Goal: Answer question/provide support: Share knowledge or assist other users

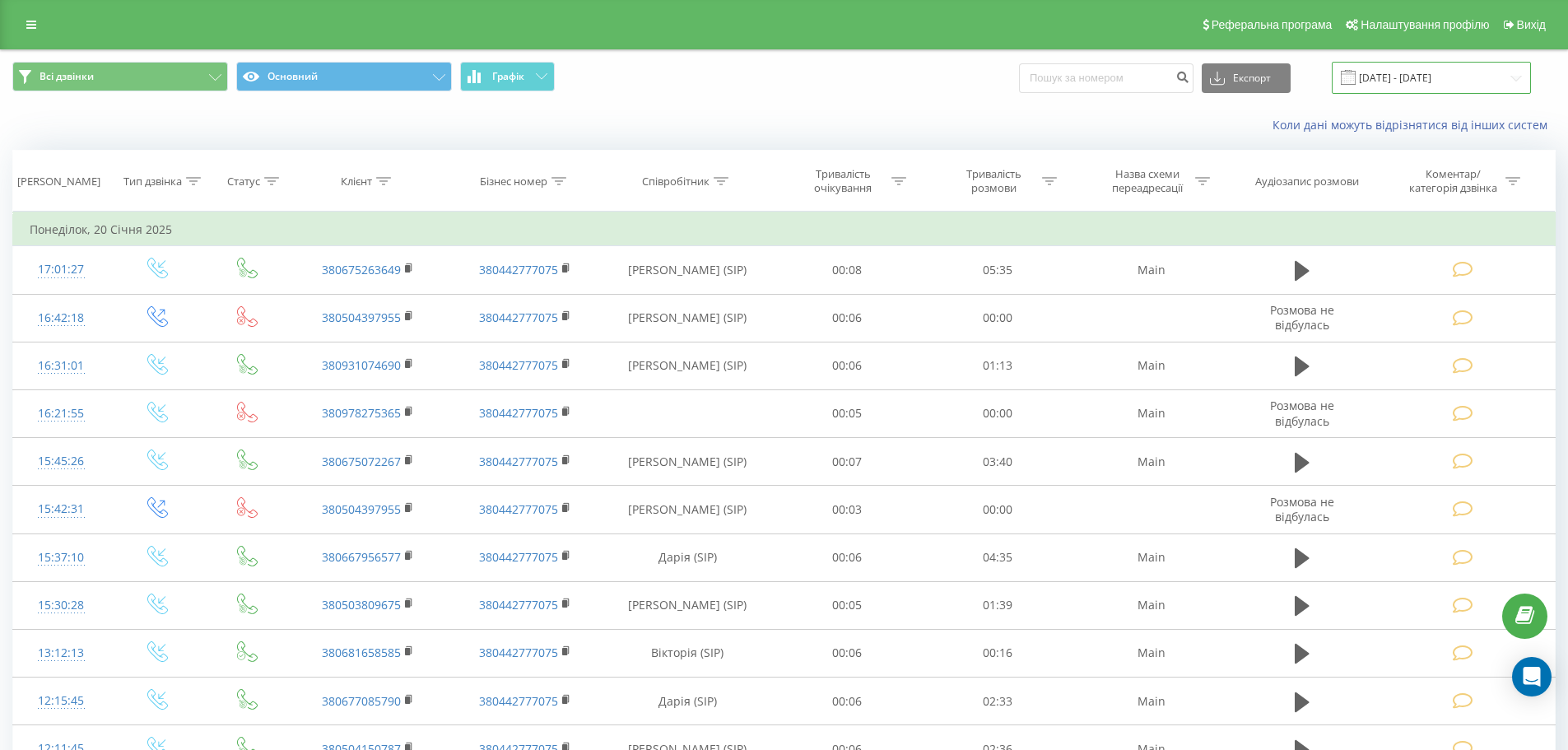
click at [1457, 78] on input "20.12.2024 - 20.01.2025" at bounding box center [1431, 78] width 199 height 32
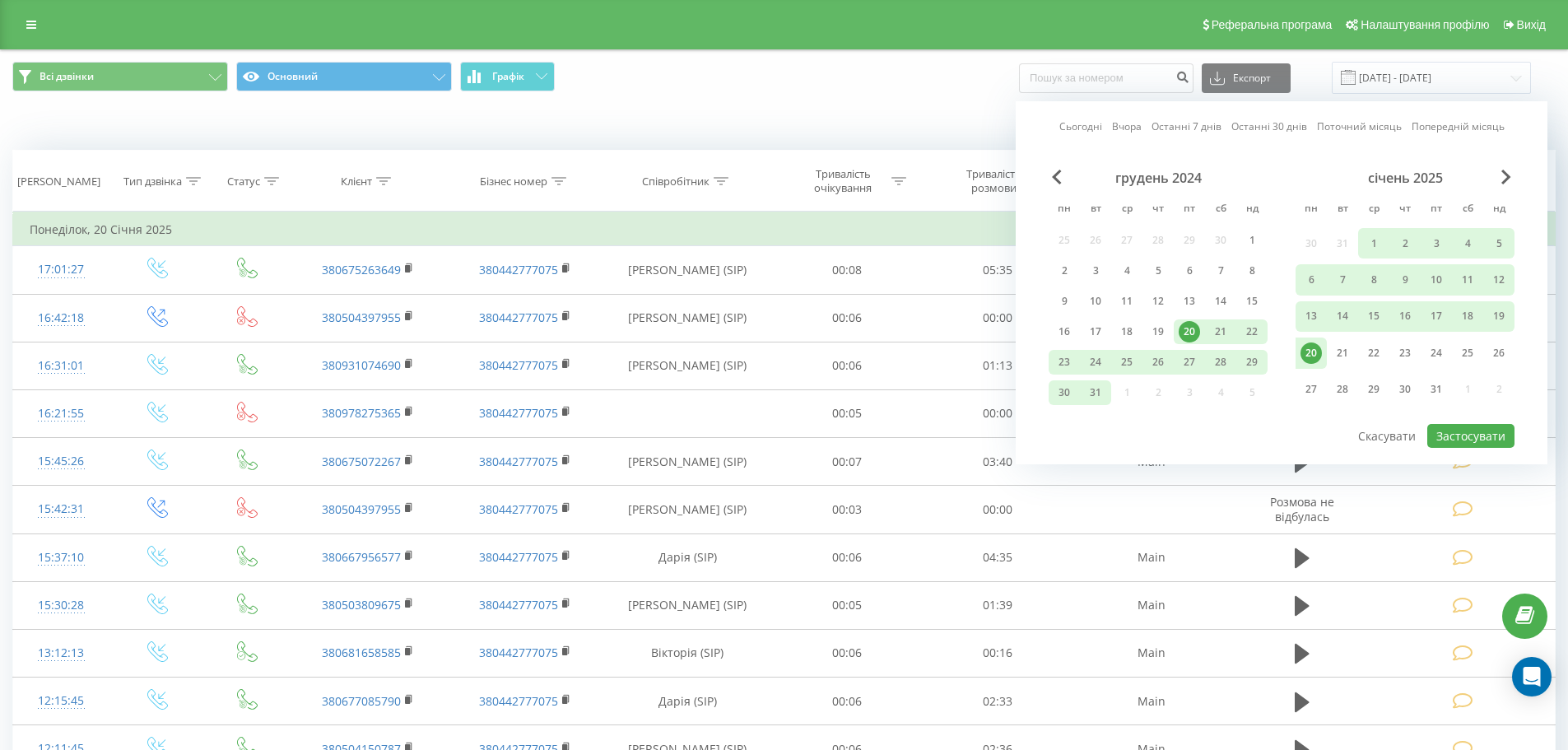
click at [1079, 125] on link "Сьогодні" at bounding box center [1080, 126] width 43 height 15
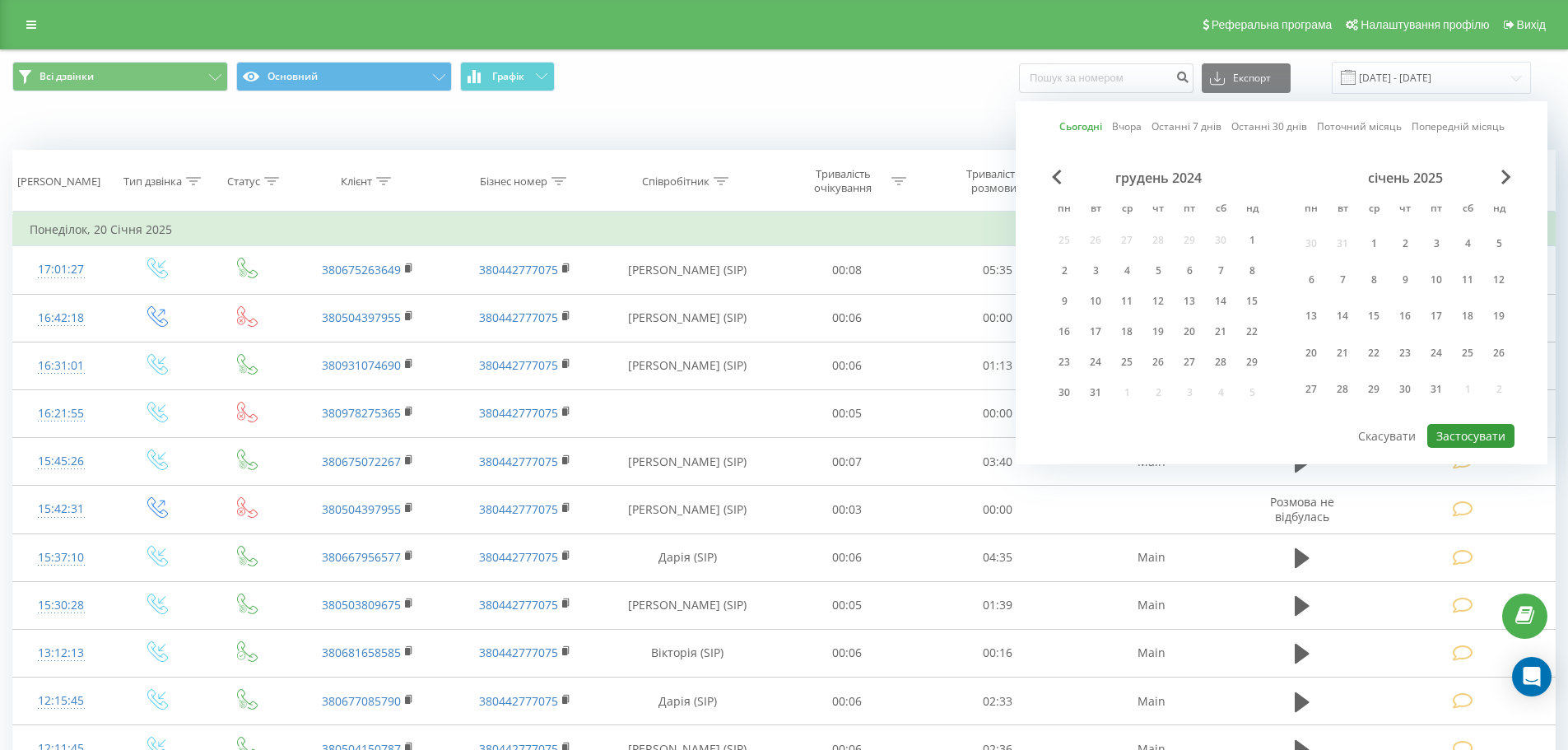
click at [1486, 437] on button "Застосувати" at bounding box center [1471, 435] width 87 height 24
type input "[DATE] - [DATE]"
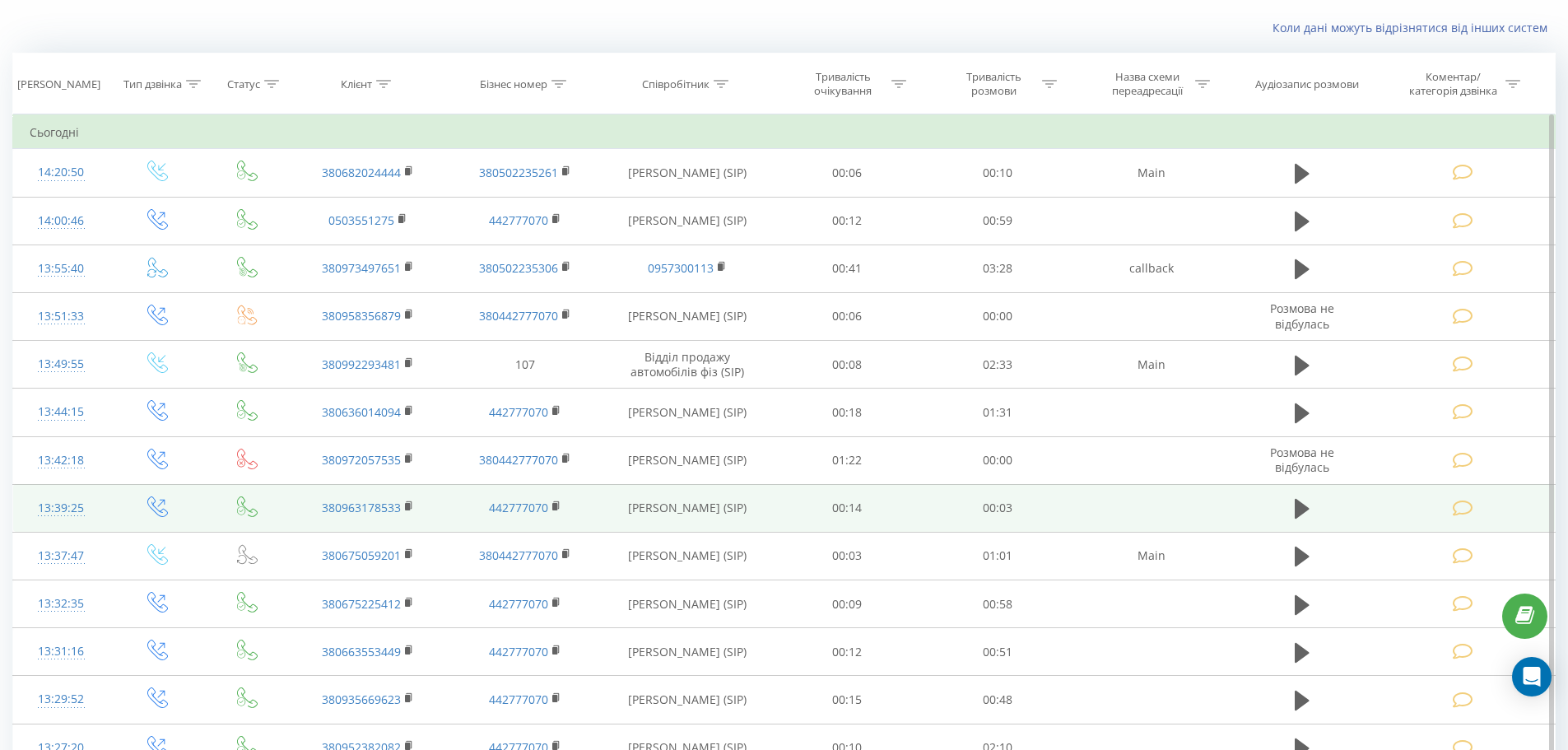
scroll to position [509, 0]
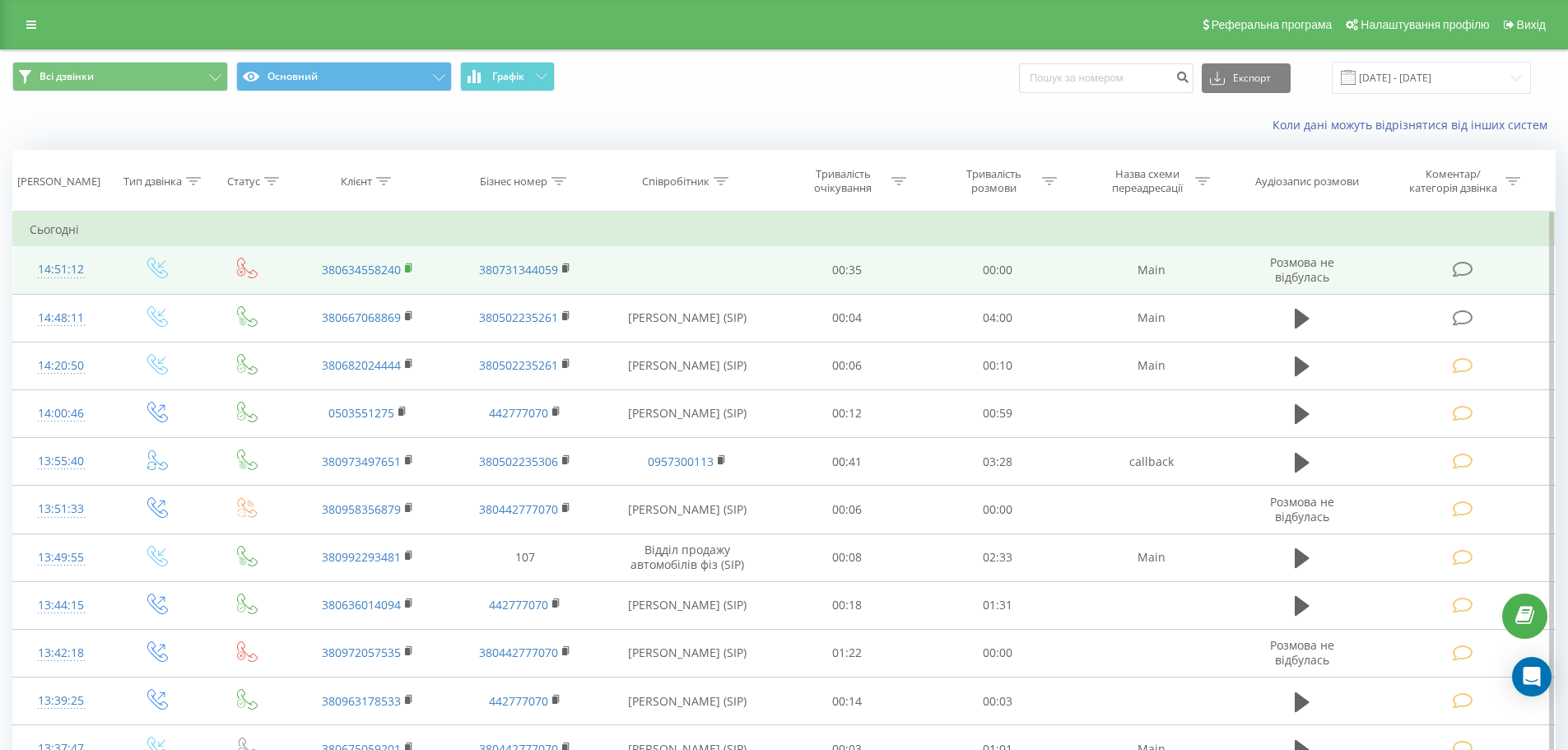
click at [413, 271] on icon at bounding box center [410, 268] width 10 height 11
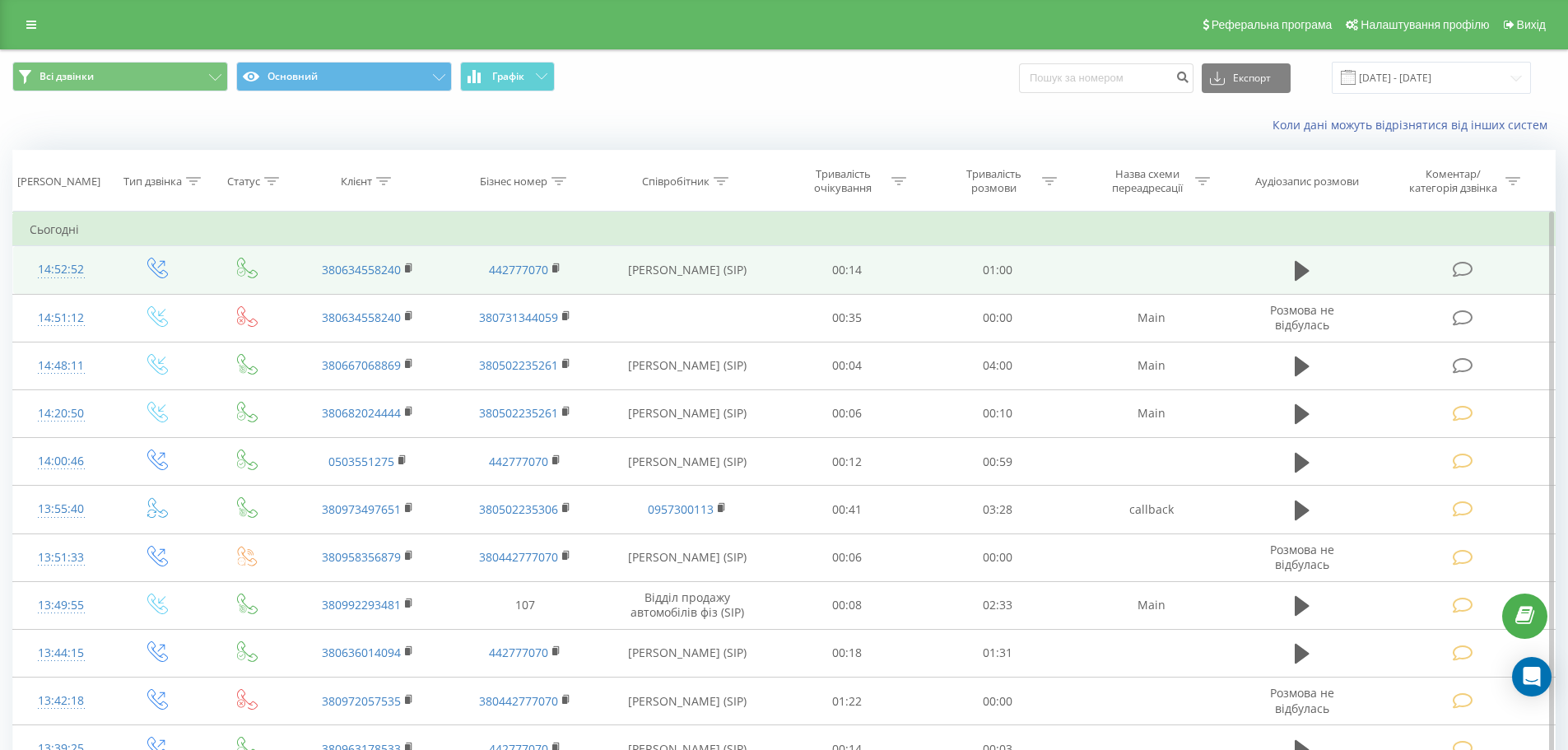
click at [1462, 272] on icon at bounding box center [1463, 269] width 21 height 17
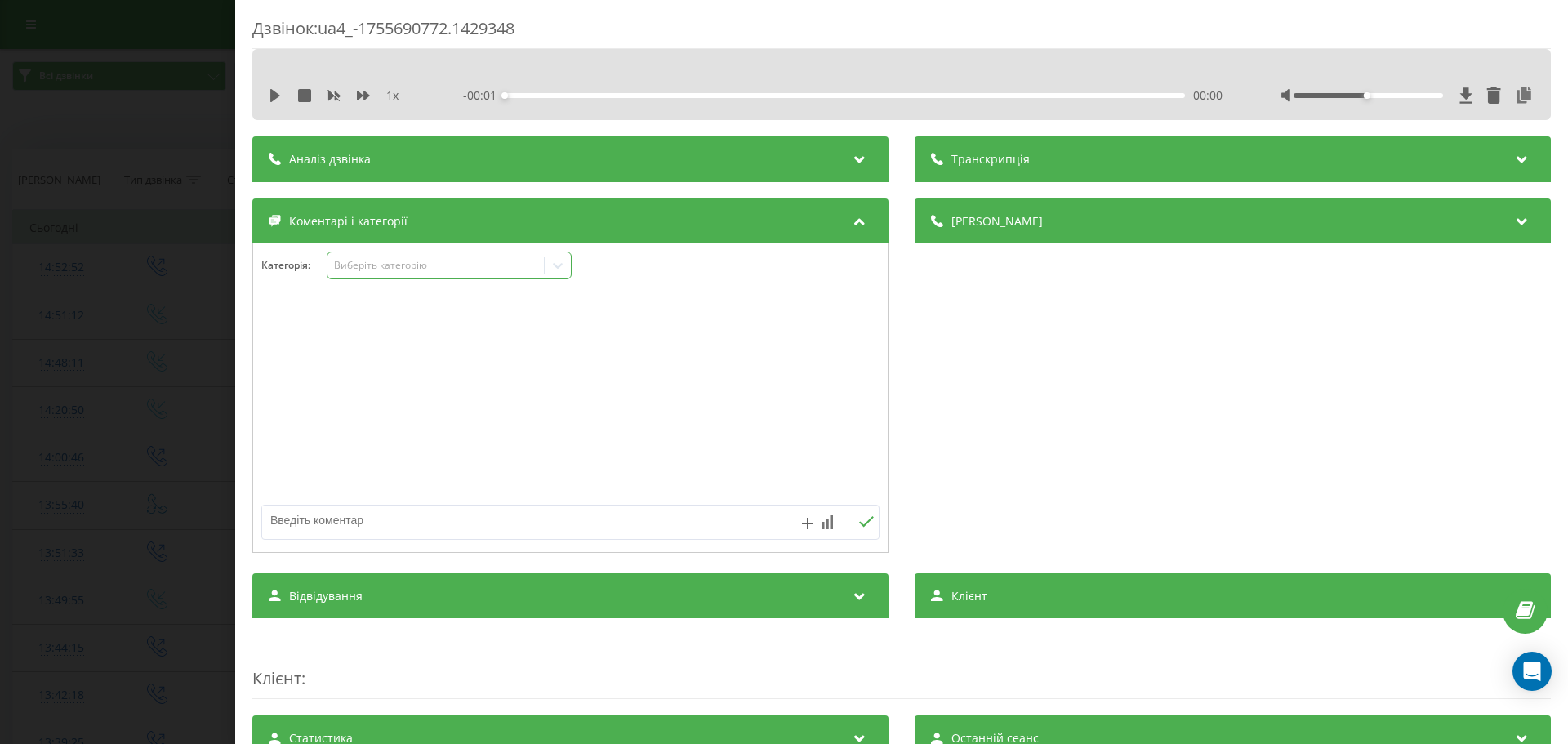
click at [366, 259] on div "Виберіть категорію" at bounding box center [436, 265] width 204 height 13
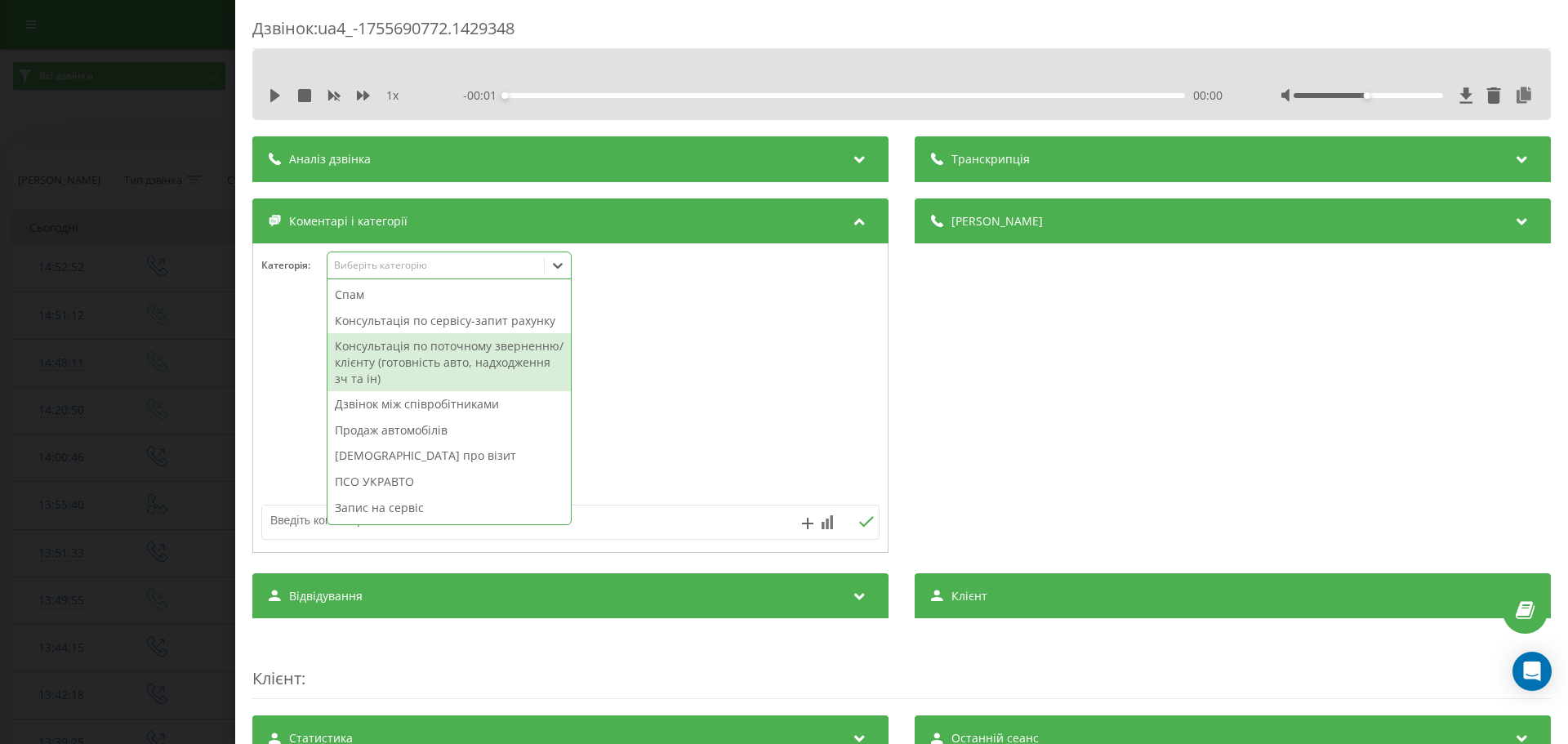
click at [393, 348] on div "Консультація по поточному зверненню/клієнту (готовність авто, надходження зч та…" at bounding box center [449, 361] width 243 height 58
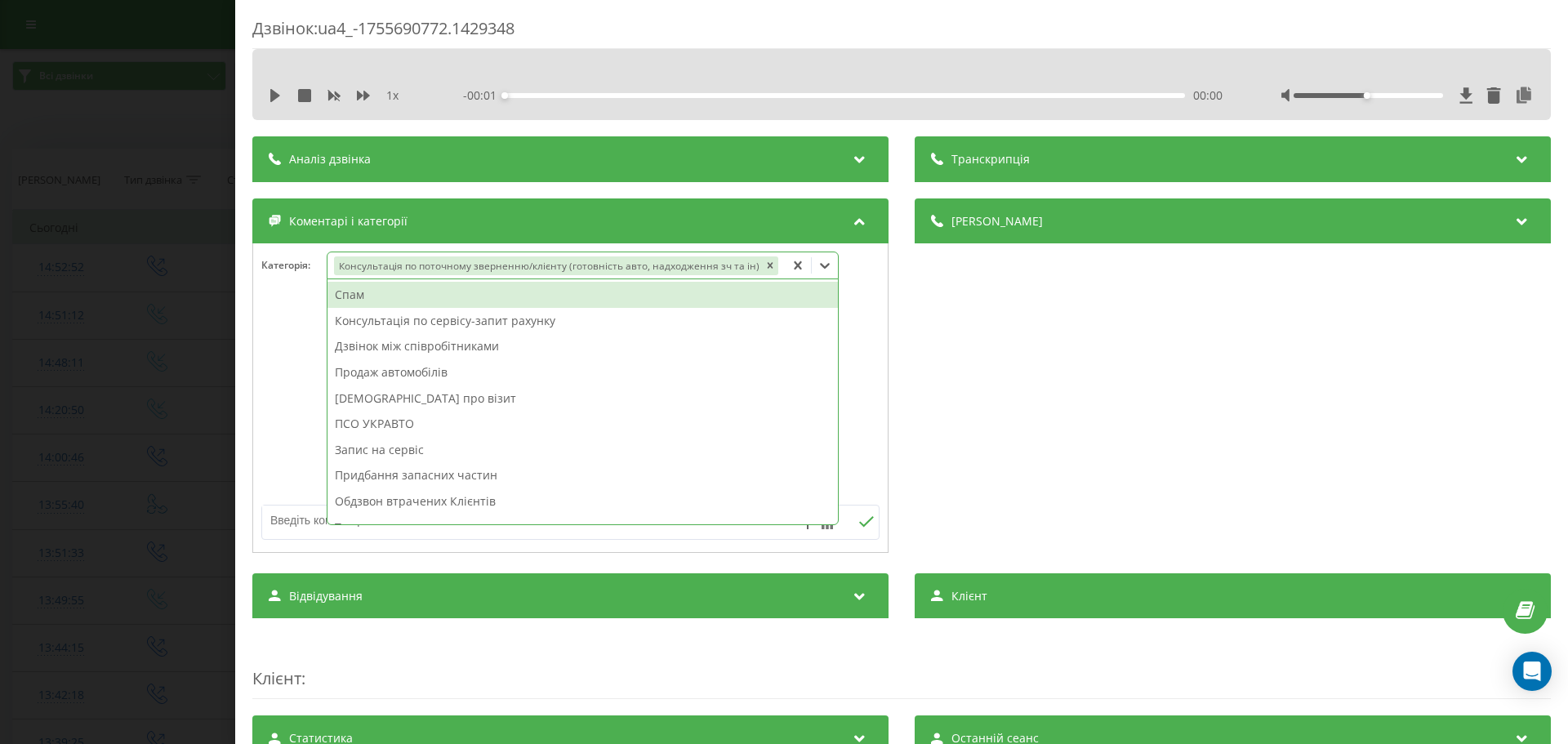
click at [290, 518] on textarea at bounding box center [509, 520] width 493 height 29
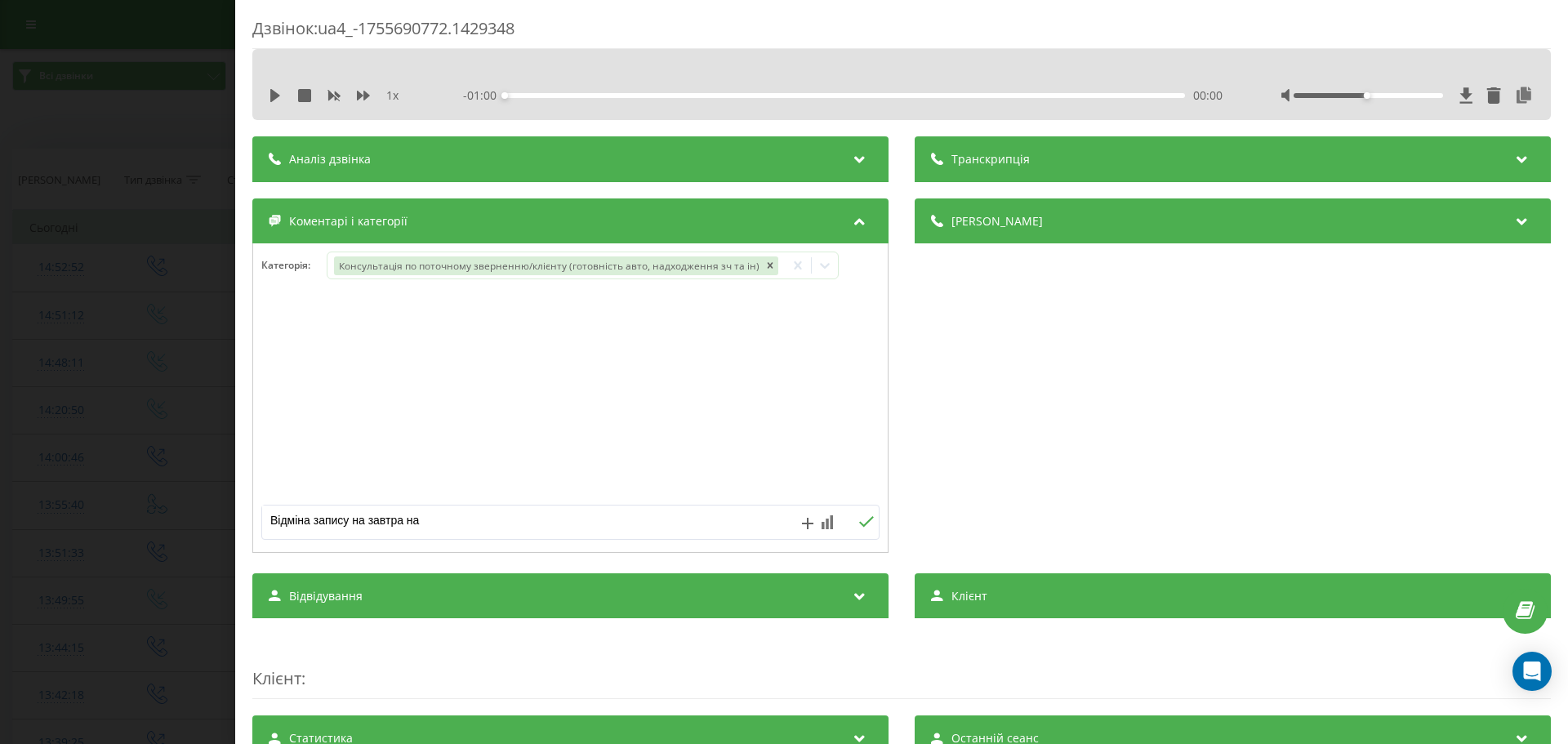
click at [500, 520] on textarea "Відміна запису на завтра на" at bounding box center [509, 520] width 493 height 29
type textarea "Відміна запису на завтра на 12:00"
click at [125, 514] on div "Дзвінок : ua4_-1755690772.1429348 1 x - 01:00 00:00 00:00 Транскрипція Для AI-а…" at bounding box center [784, 372] width 1568 height 744
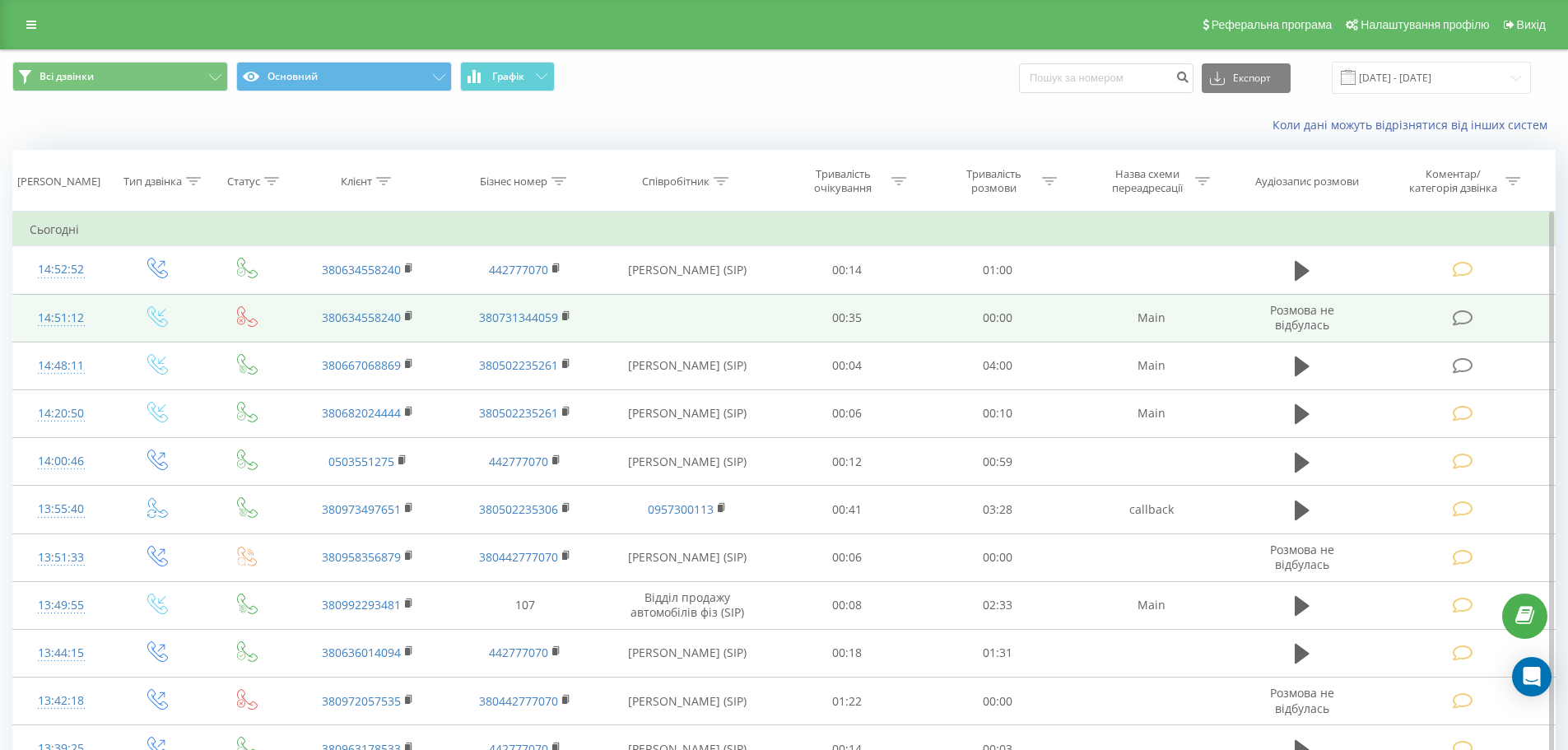
click at [1462, 316] on icon at bounding box center [1463, 318] width 21 height 17
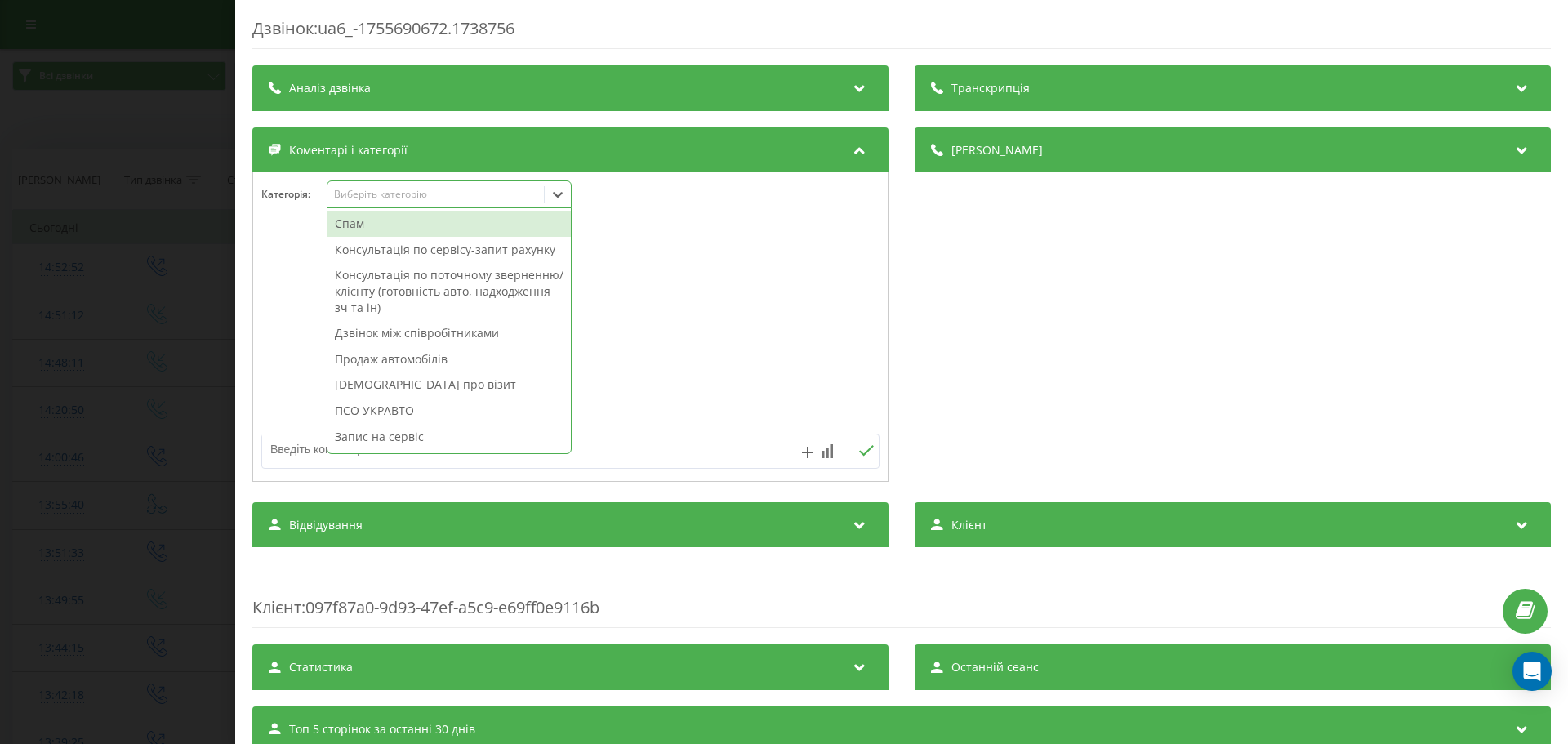
click at [398, 205] on div "Виберіть категорію" at bounding box center [449, 193] width 245 height 27
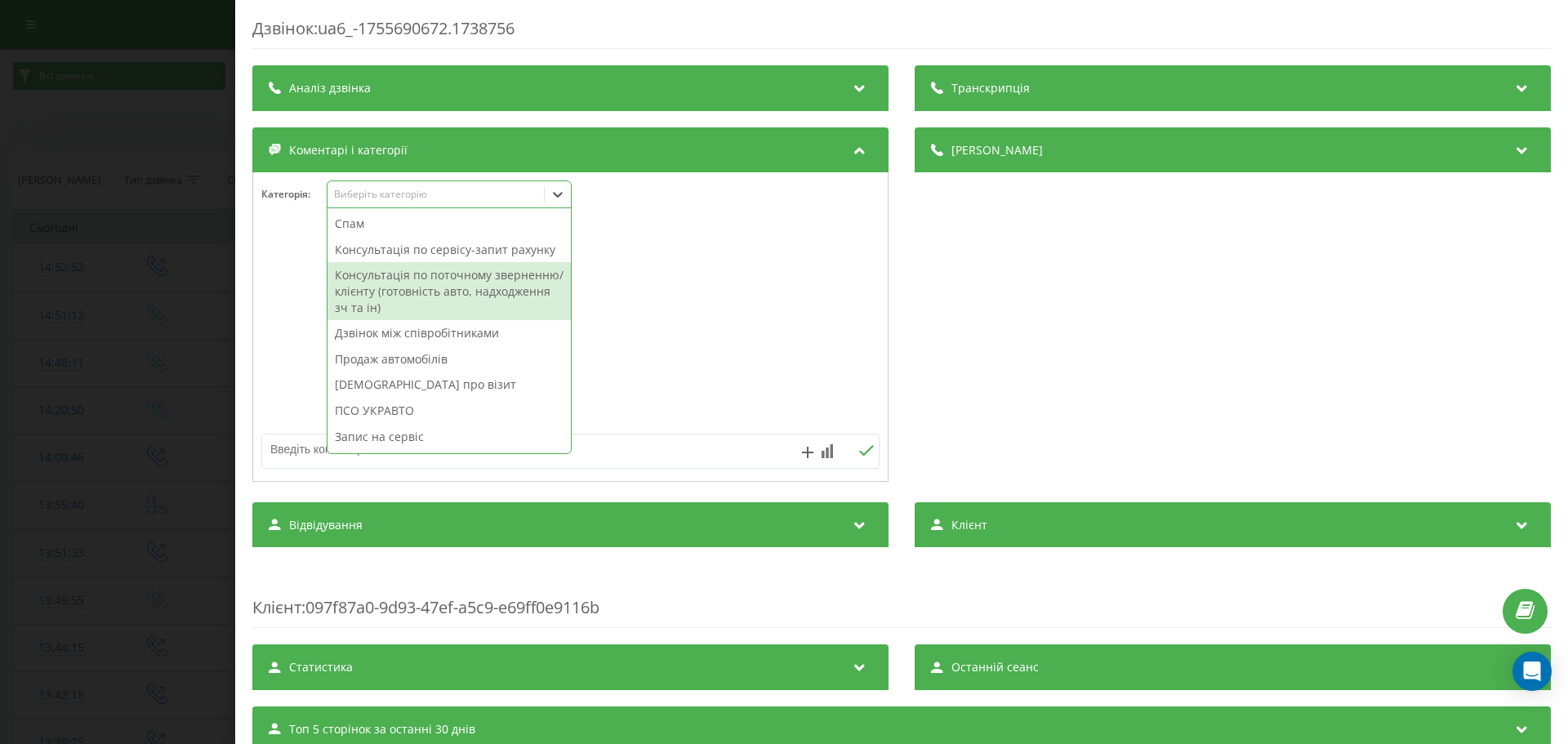
click at [395, 282] on div "Консультація по поточному зверненню/клієнту (готовність авто, надходження зч та…" at bounding box center [449, 290] width 243 height 58
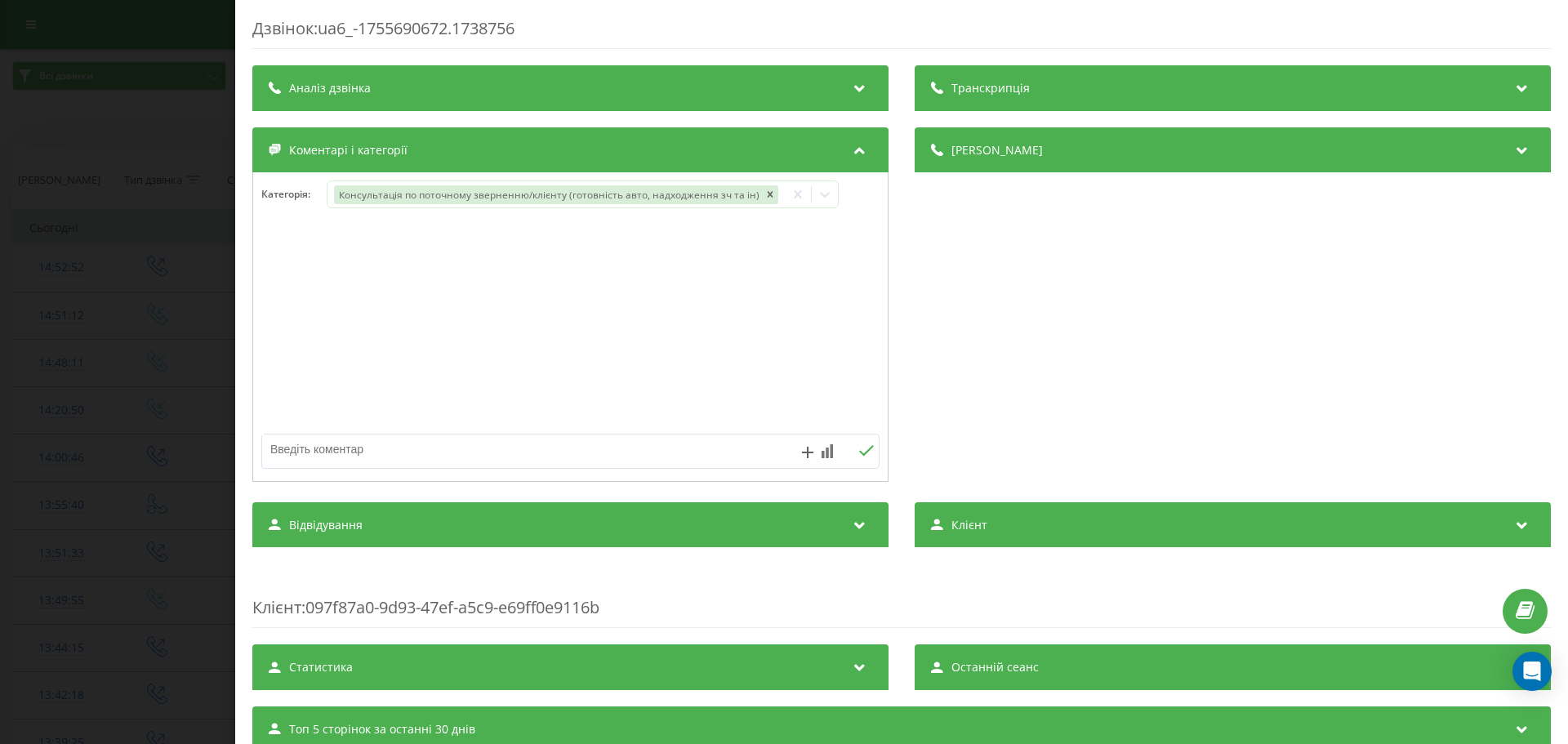
click at [303, 447] on textarea at bounding box center [509, 449] width 493 height 29
paste textarea "Відміна запису на завтра на 12:00"
type textarea "Відміна запису на завтра на 12:00"
click at [147, 391] on div "Дзвінок : ua6_-1755690672.1738756 Транскрипція Для AI-аналізу майбутніх дзвінкі…" at bounding box center [784, 372] width 1568 height 744
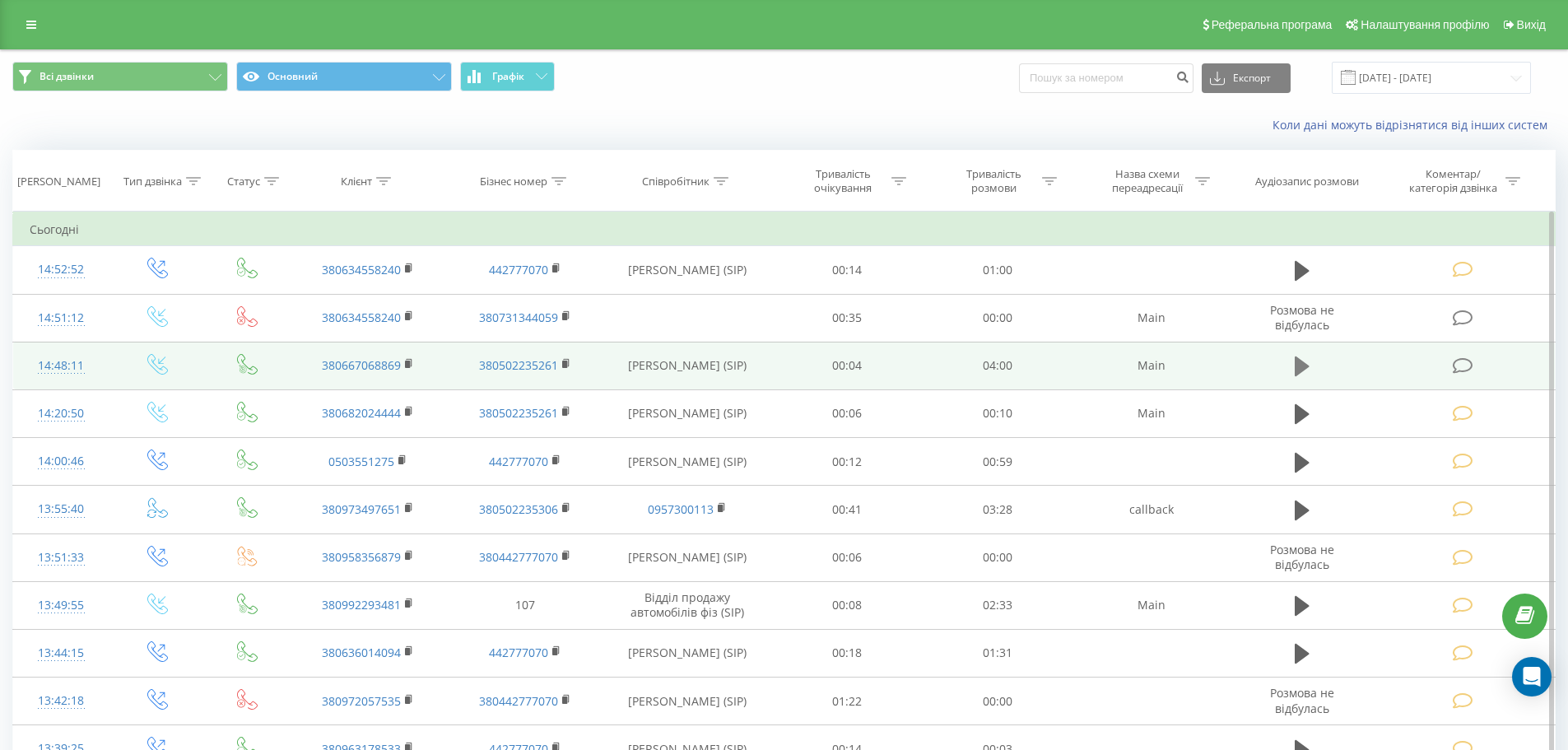
click at [1307, 370] on icon at bounding box center [1303, 366] width 15 height 23
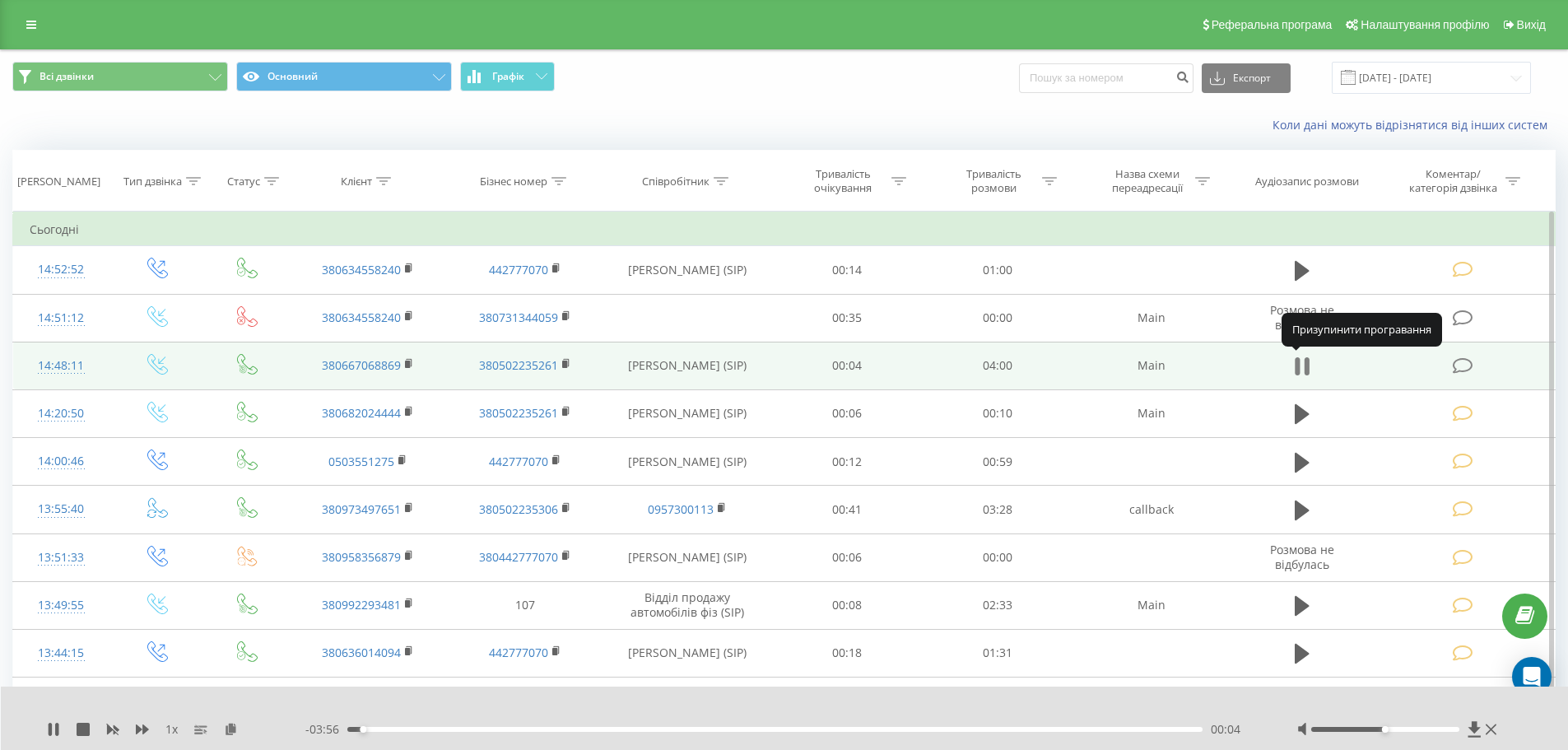
click at [1304, 365] on icon at bounding box center [1303, 366] width 15 height 23
click at [1456, 362] on icon at bounding box center [1463, 366] width 21 height 17
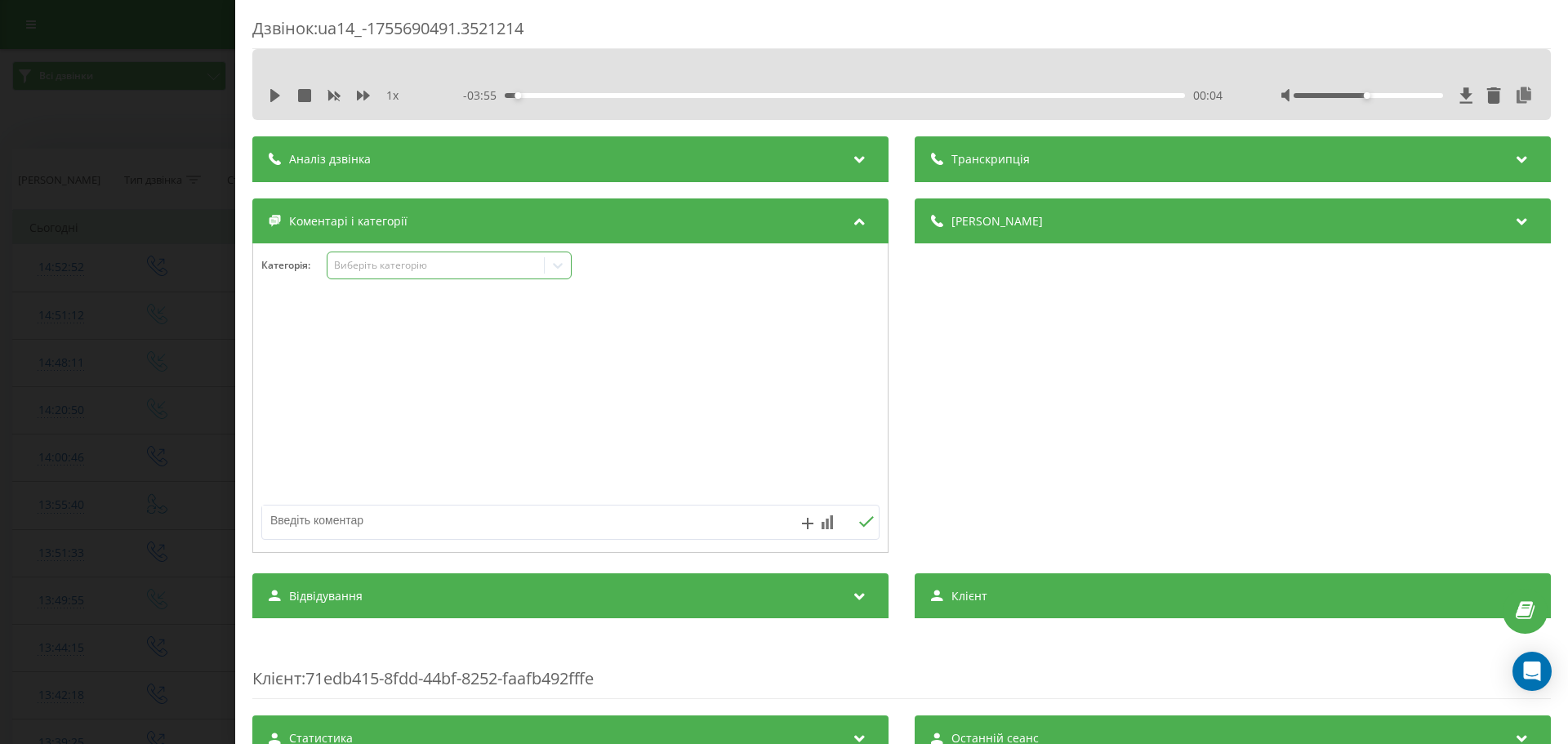
click at [406, 261] on div "Виберіть категорію" at bounding box center [436, 265] width 204 height 13
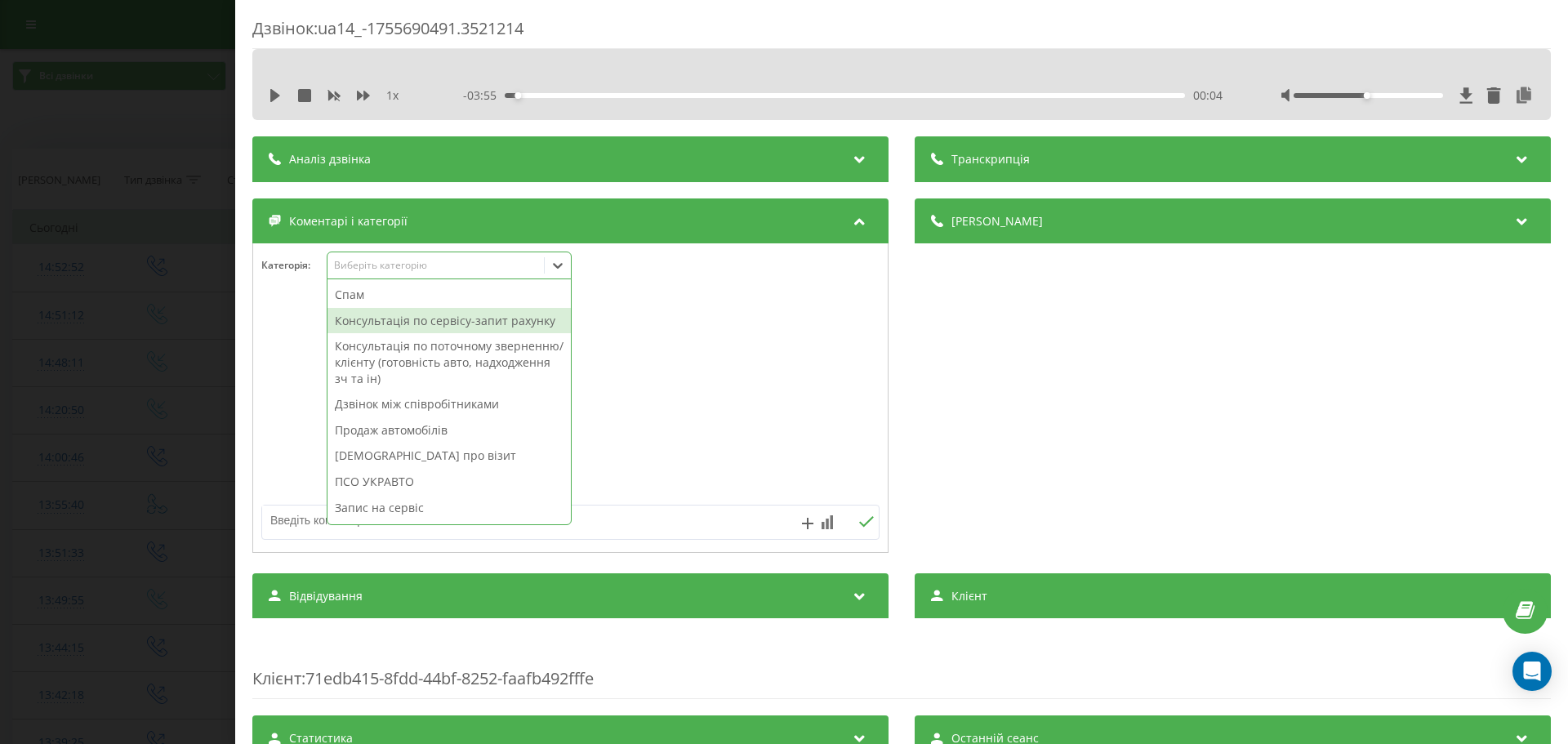
click at [413, 313] on div "Консультація по сервісу-запит рахунку" at bounding box center [449, 321] width 243 height 26
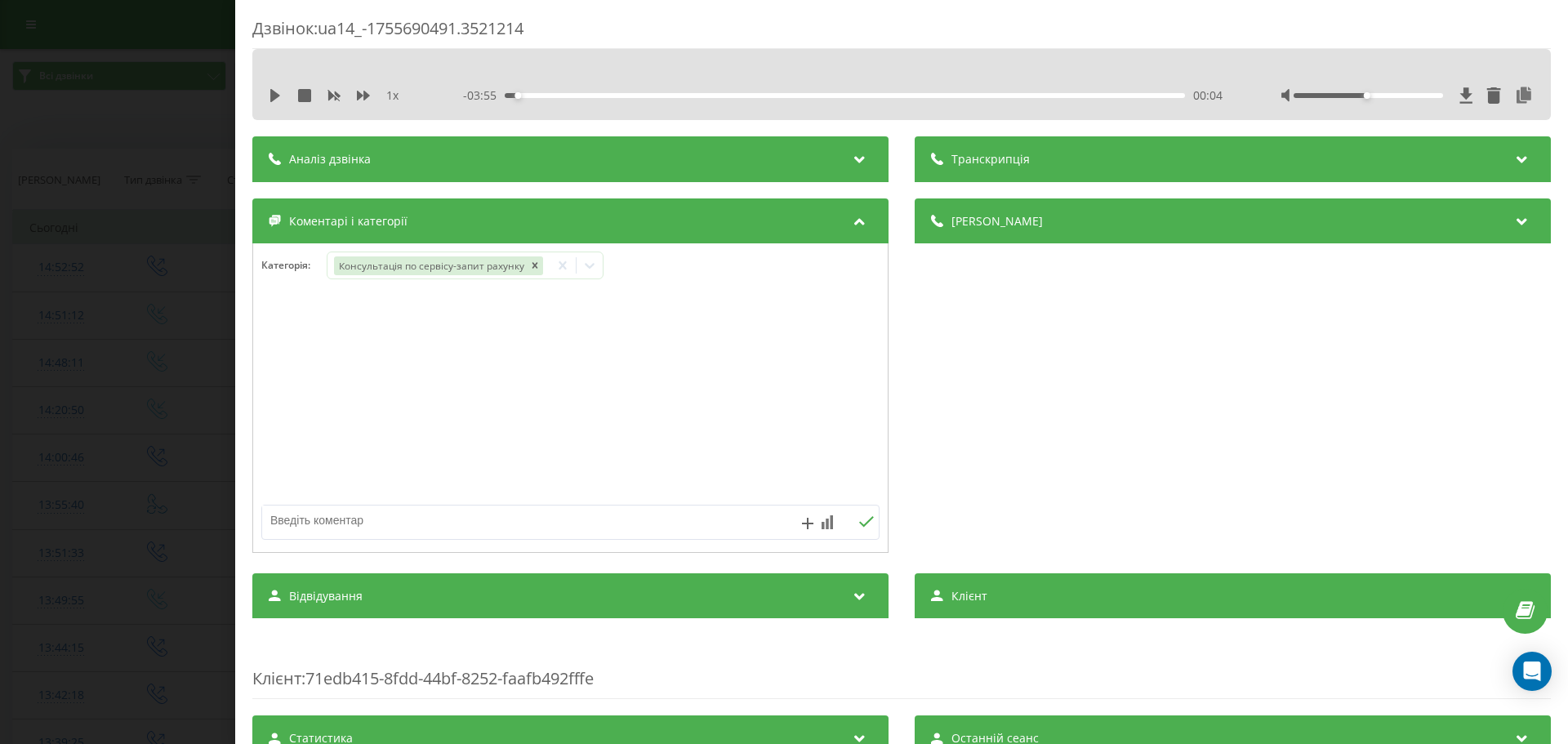
click at [264, 96] on div "1 x - 03:55 00:04 00:04" at bounding box center [901, 95] width 1274 height 25
click at [270, 94] on icon at bounding box center [275, 95] width 13 height 13
click at [576, 272] on div at bounding box center [590, 265] width 26 height 26
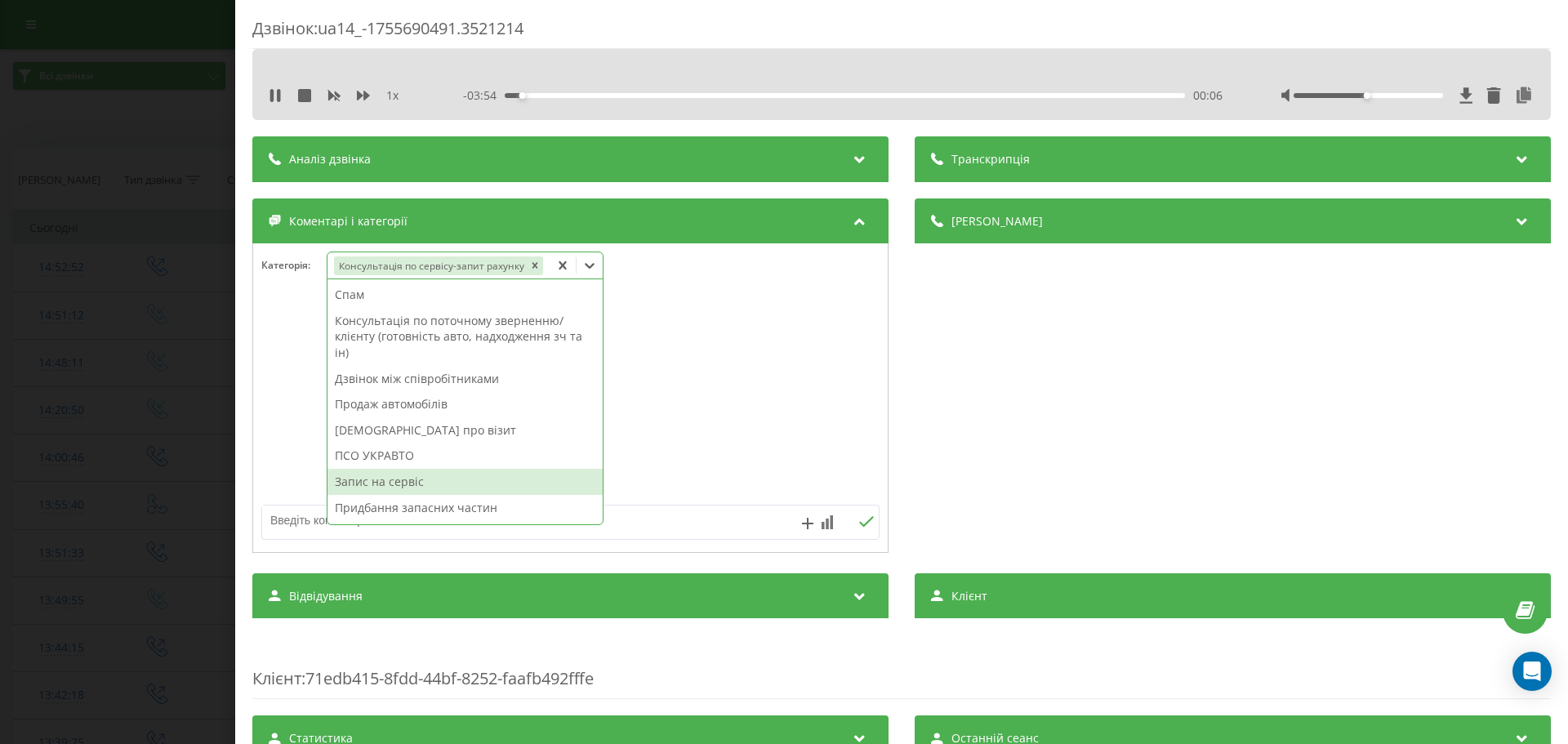
click at [431, 472] on div "Запис на сервіс" at bounding box center [465, 482] width 275 height 26
click at [303, 518] on textarea at bounding box center [509, 520] width 493 height 29
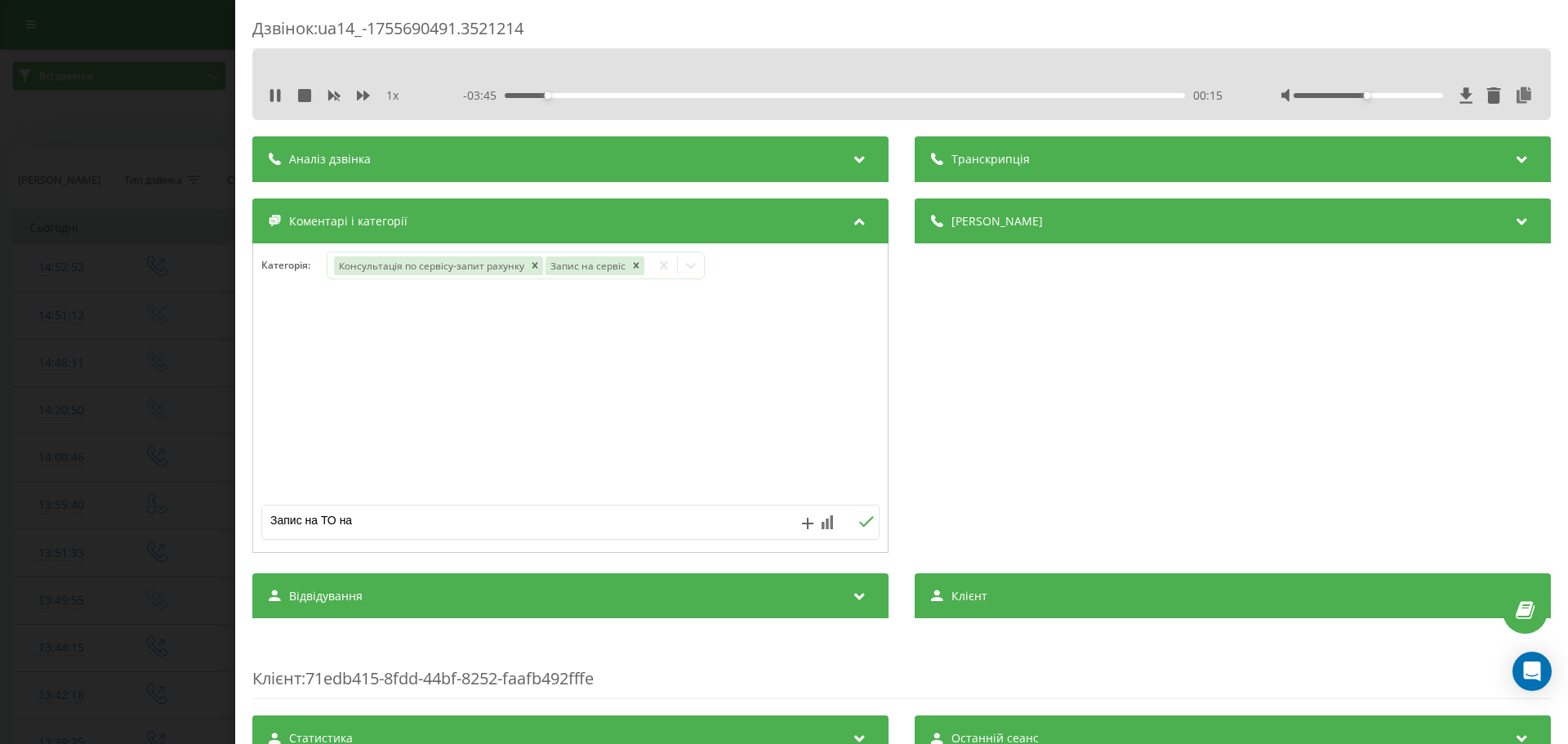
click at [377, 520] on textarea "Запис на ТО на" at bounding box center [509, 520] width 493 height 29
type textarea "Запис на ТО на 22.08 на 09:00.Каптур"
click at [99, 485] on div "Дзвінок : ua14_-1755690491.3521214 1 x - 03:33 00:27 00:27 Транскрипція Для AI-…" at bounding box center [784, 372] width 1568 height 744
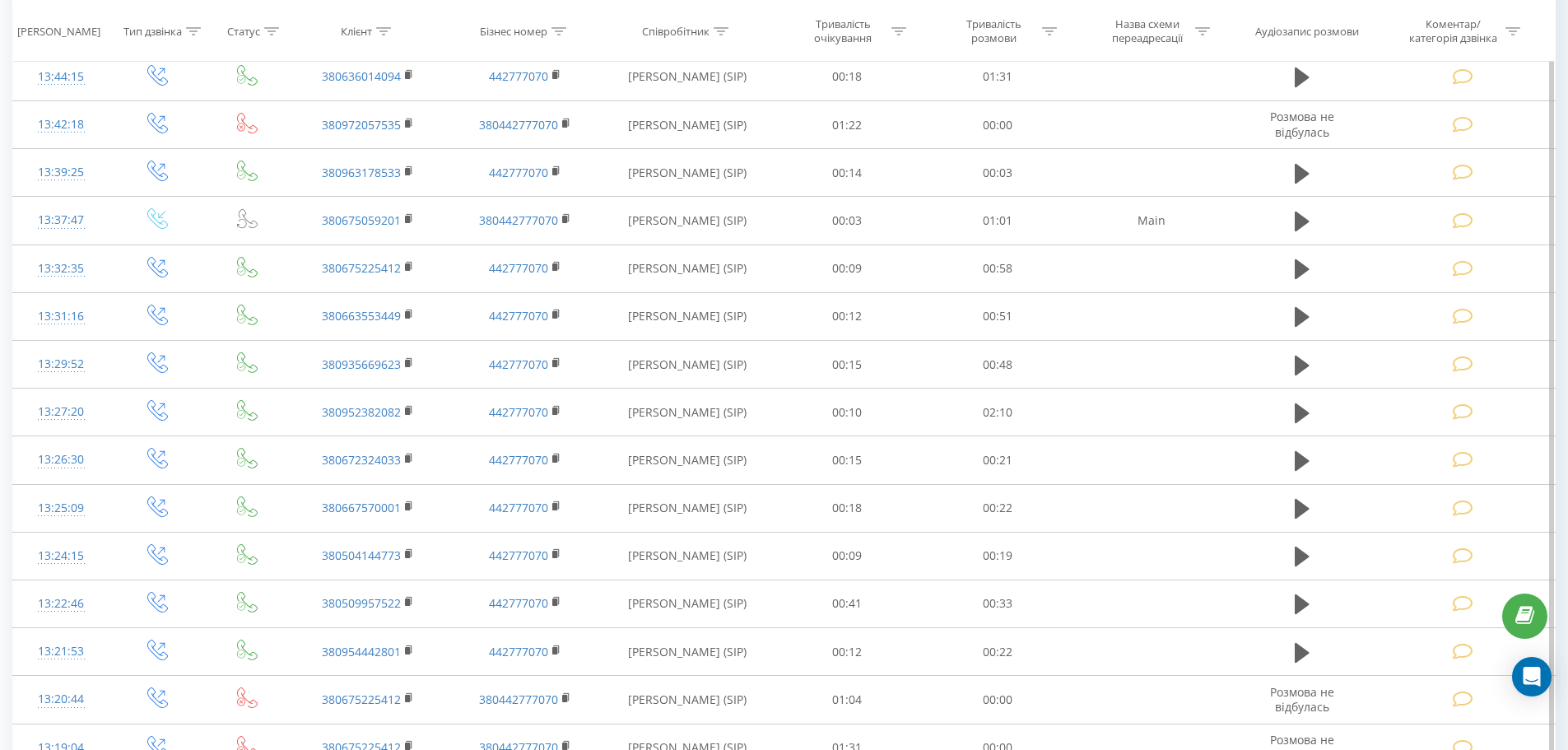
scroll to position [756, 0]
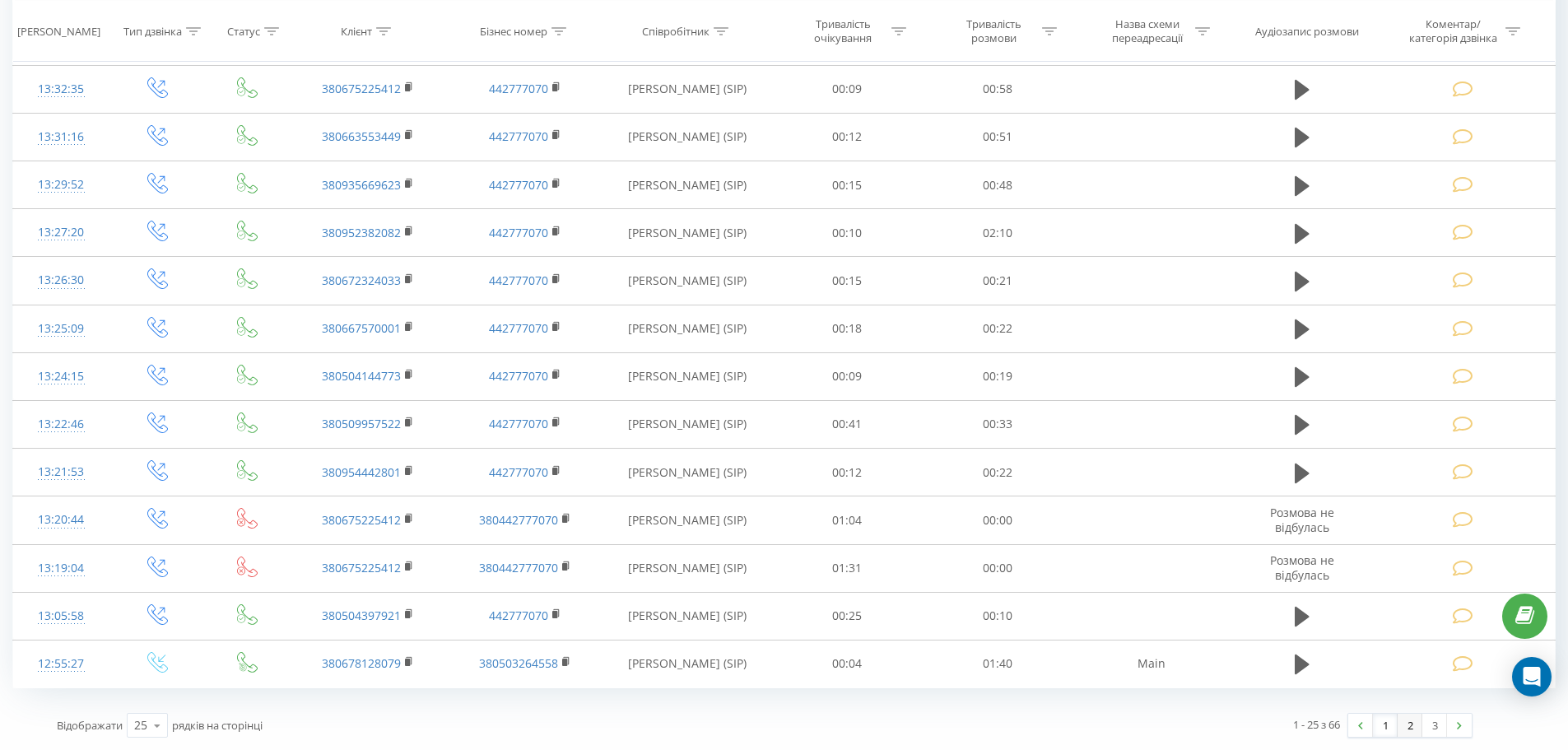
click at [1404, 720] on link "2" at bounding box center [1410, 725] width 25 height 23
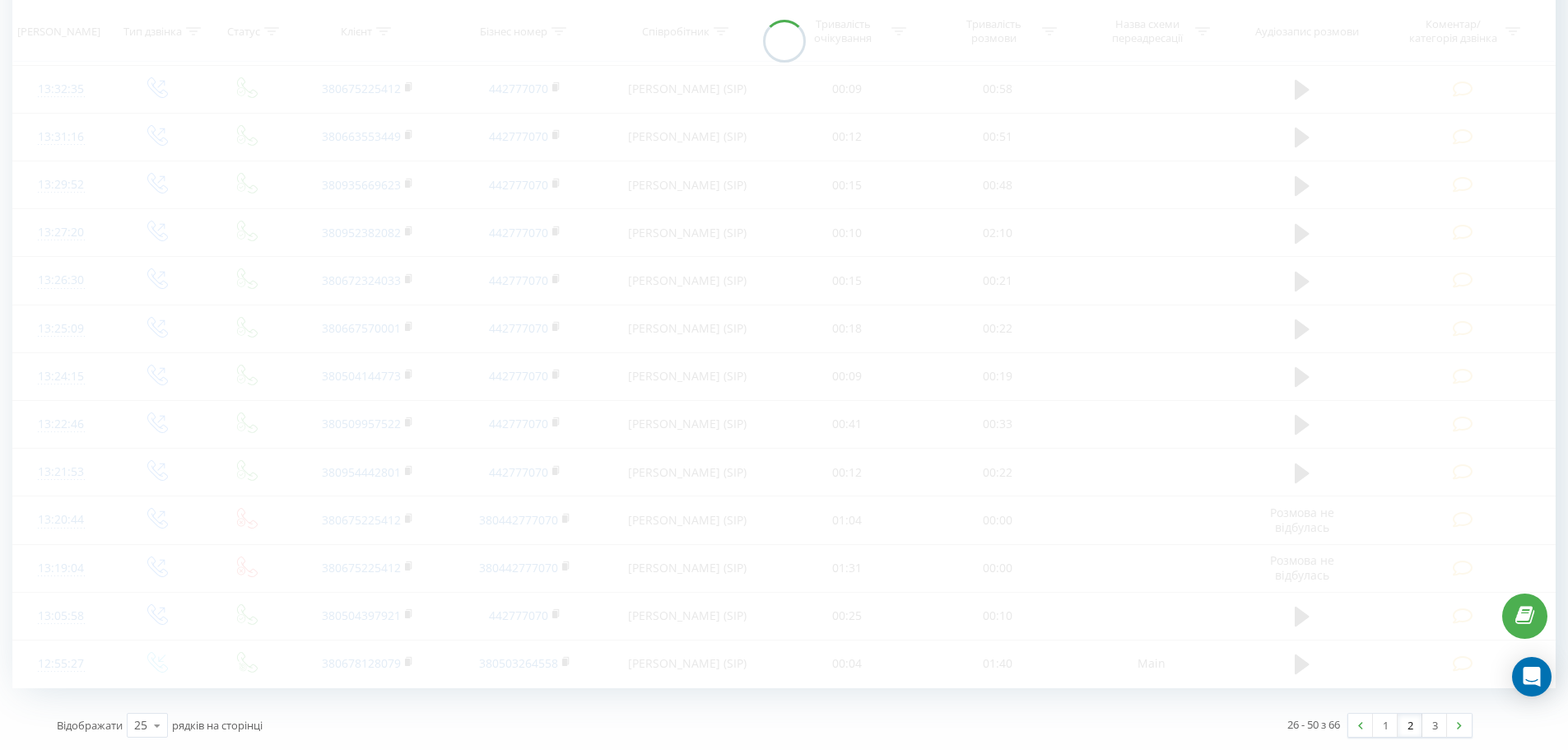
scroll to position [108, 0]
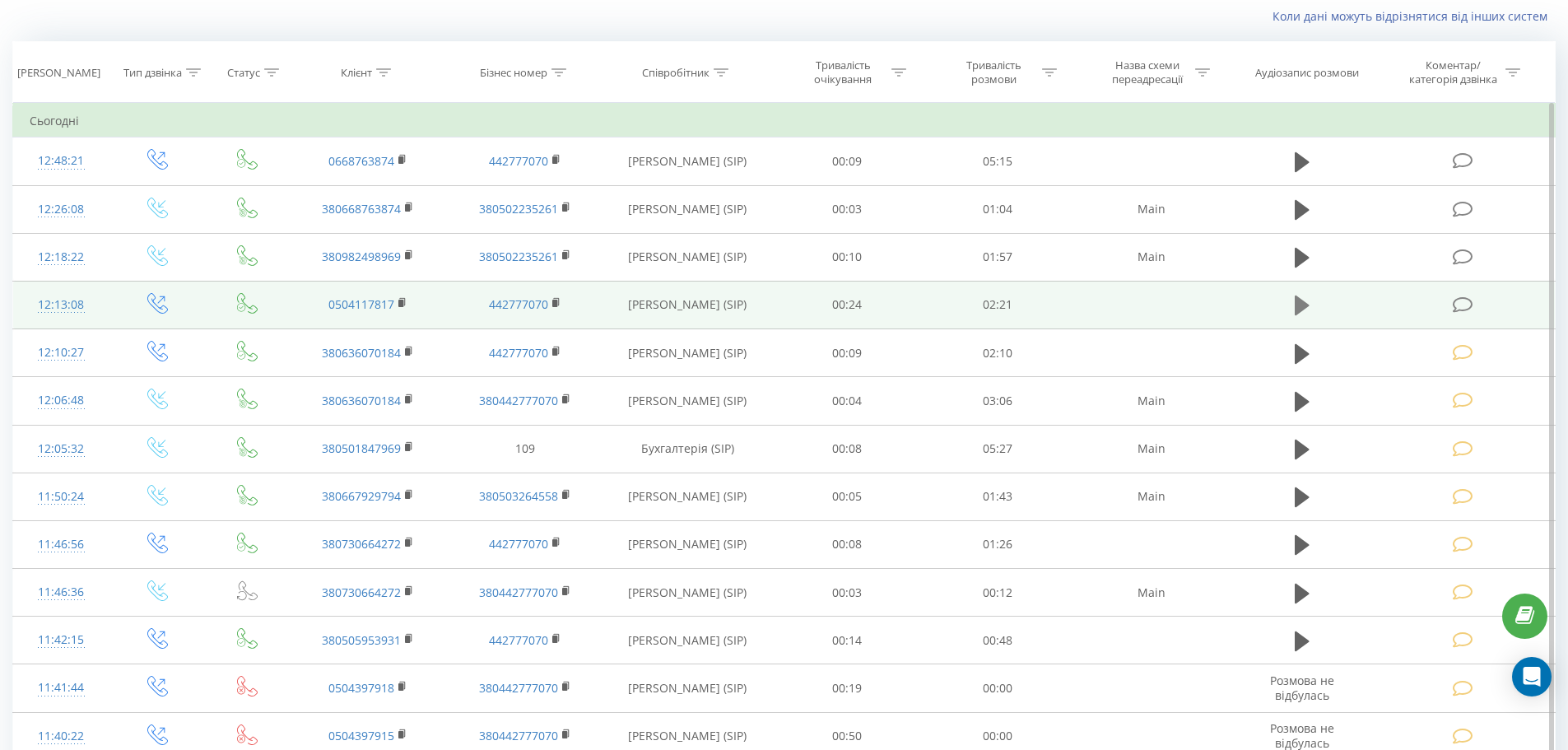
click at [1301, 309] on icon at bounding box center [1303, 305] width 15 height 20
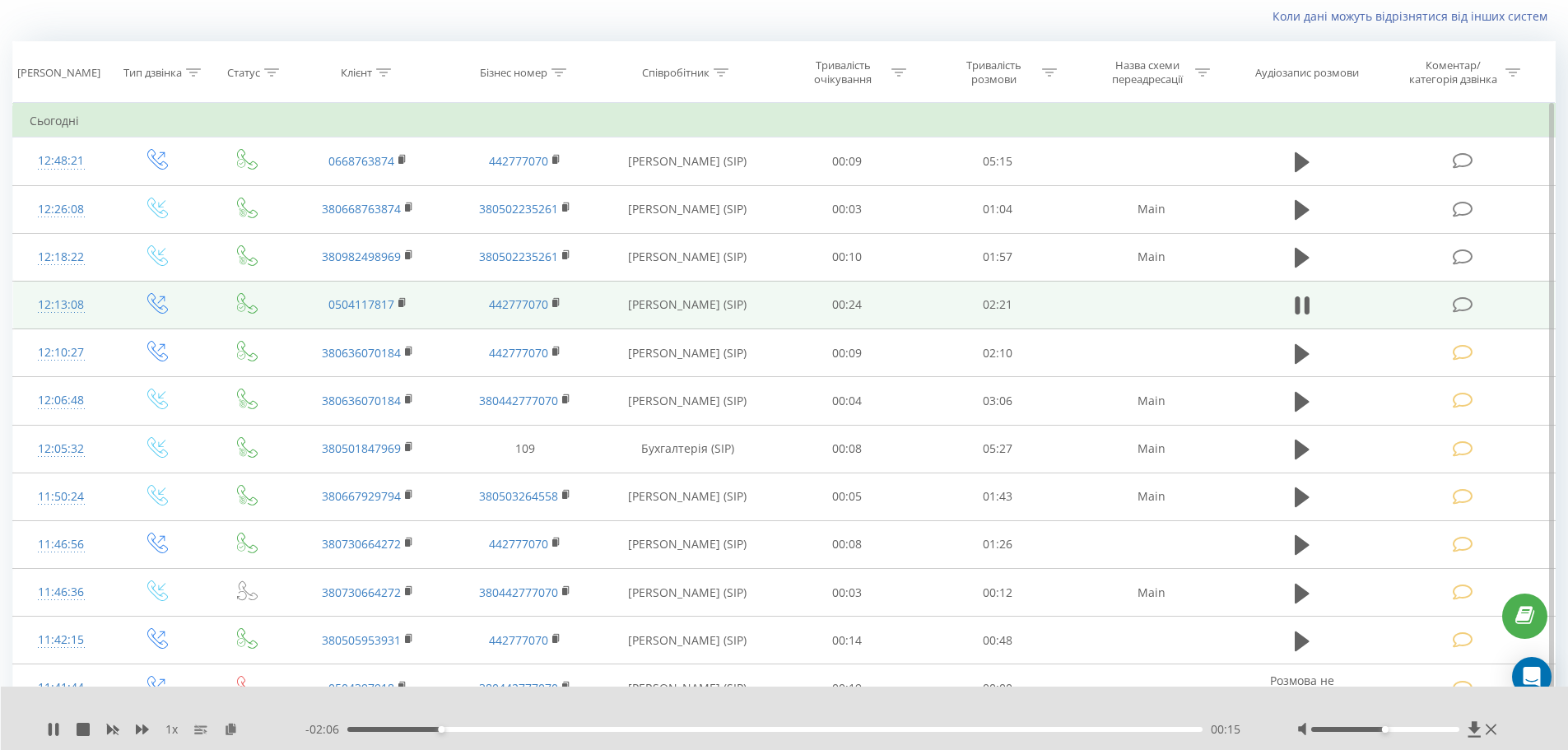
click at [1464, 303] on icon at bounding box center [1463, 305] width 21 height 17
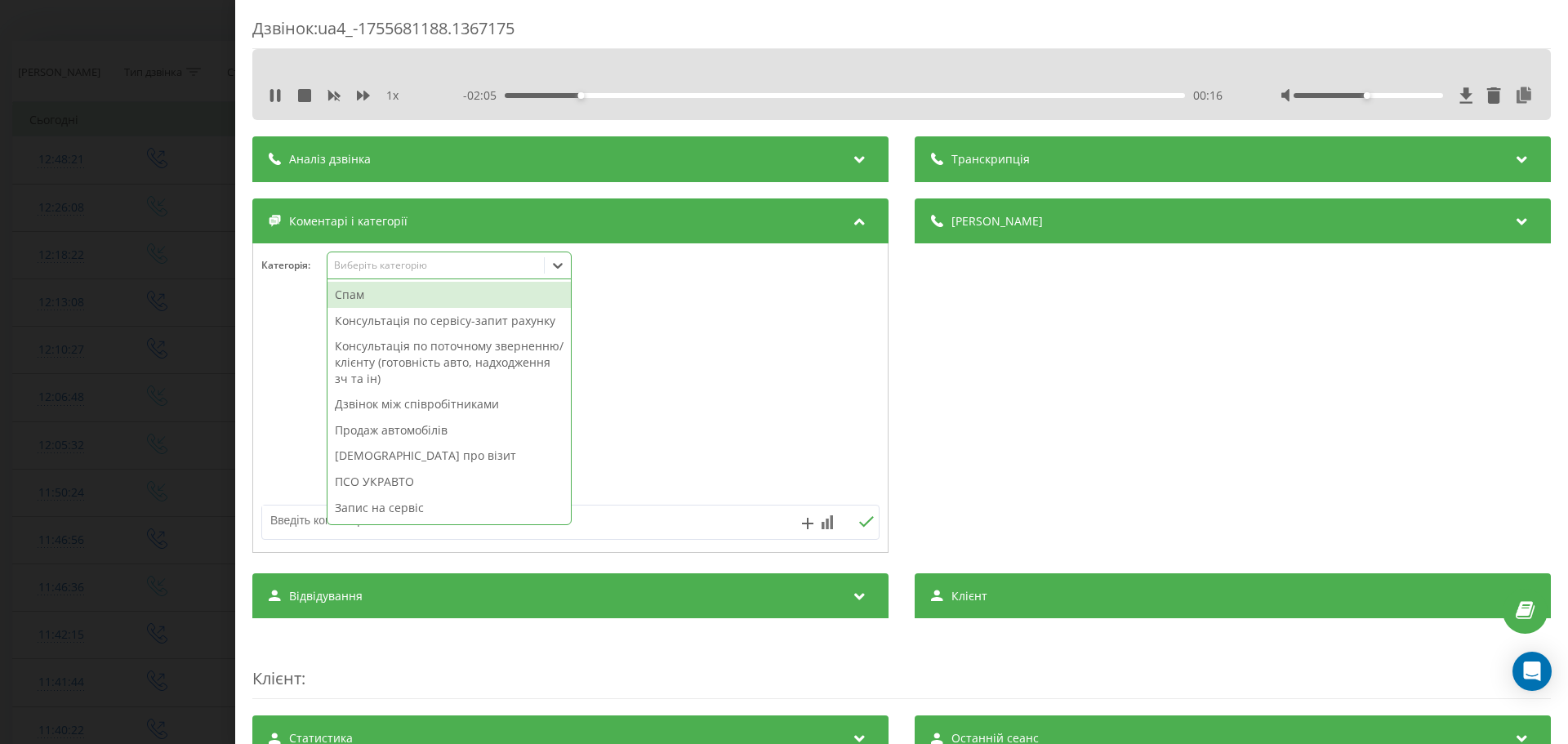
click at [365, 273] on div "Виберіть категорію" at bounding box center [435, 266] width 216 height 15
click at [388, 316] on div "Консультація по сервісу-запит рахунку" at bounding box center [449, 321] width 243 height 26
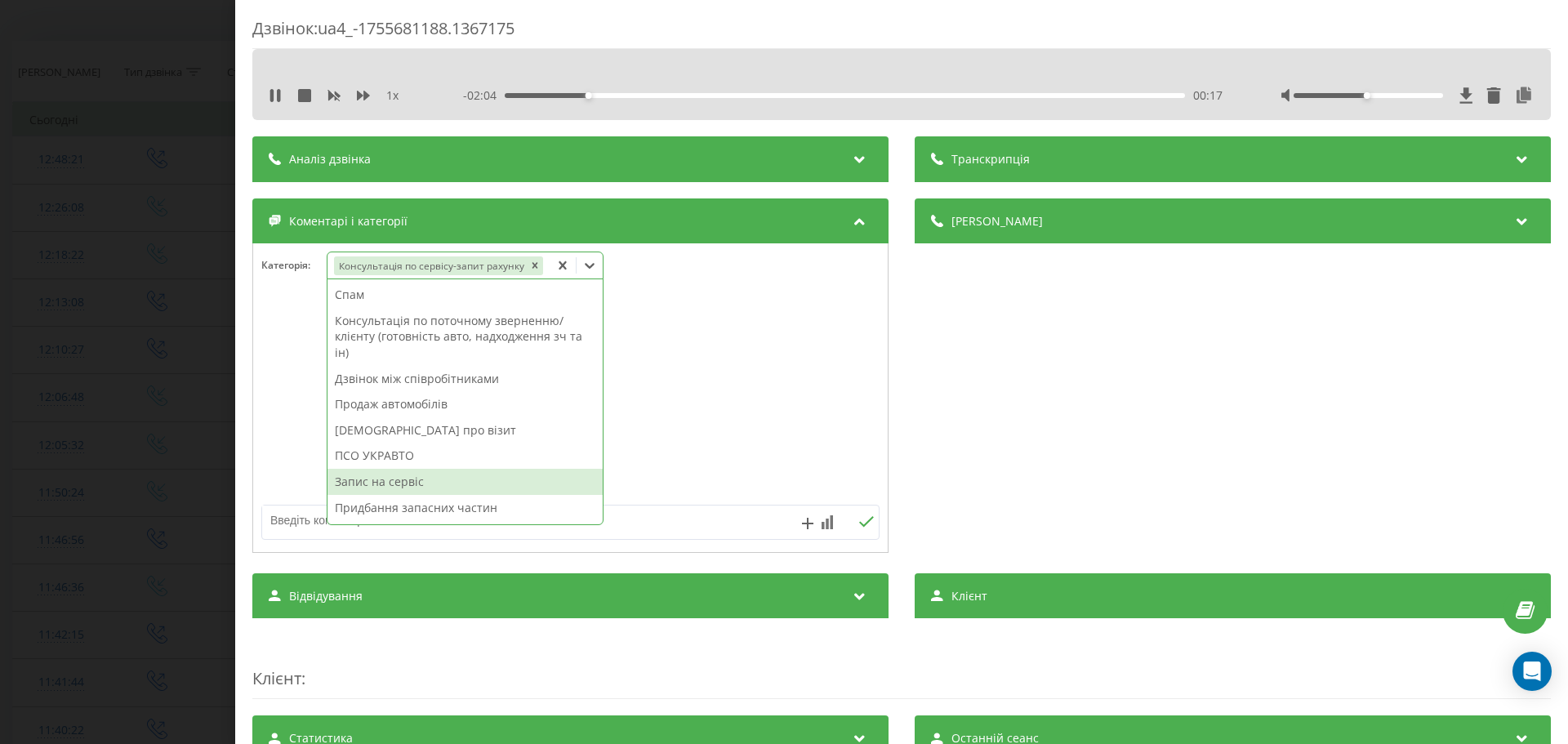
click at [407, 476] on div "Запис на сервіс" at bounding box center [465, 482] width 275 height 26
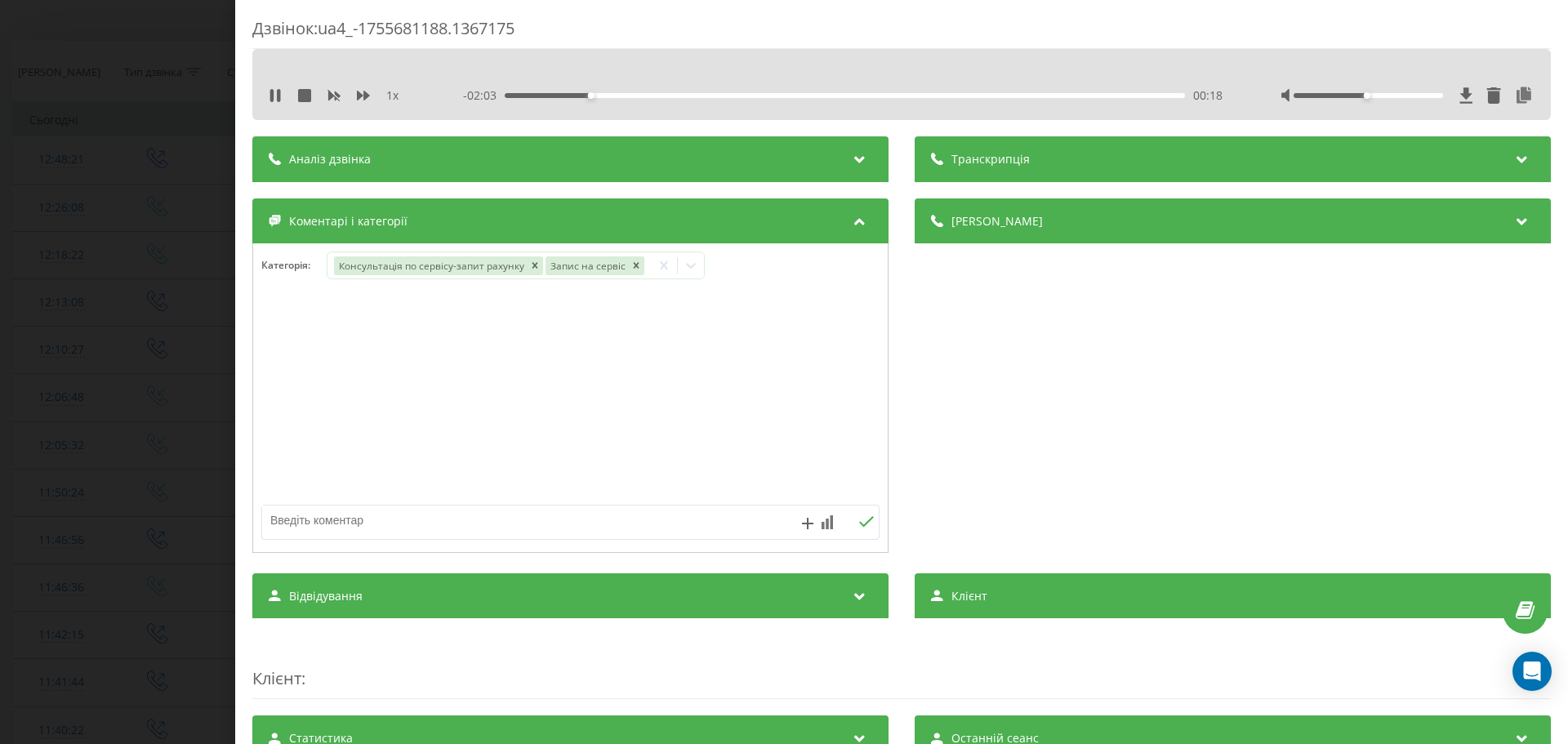
click at [302, 504] on div at bounding box center [570, 424] width 635 height 247
click at [302, 512] on textarea at bounding box center [509, 520] width 493 height 29
type textarea "Вадим.Колеос.Запис на завтра на 09:00"
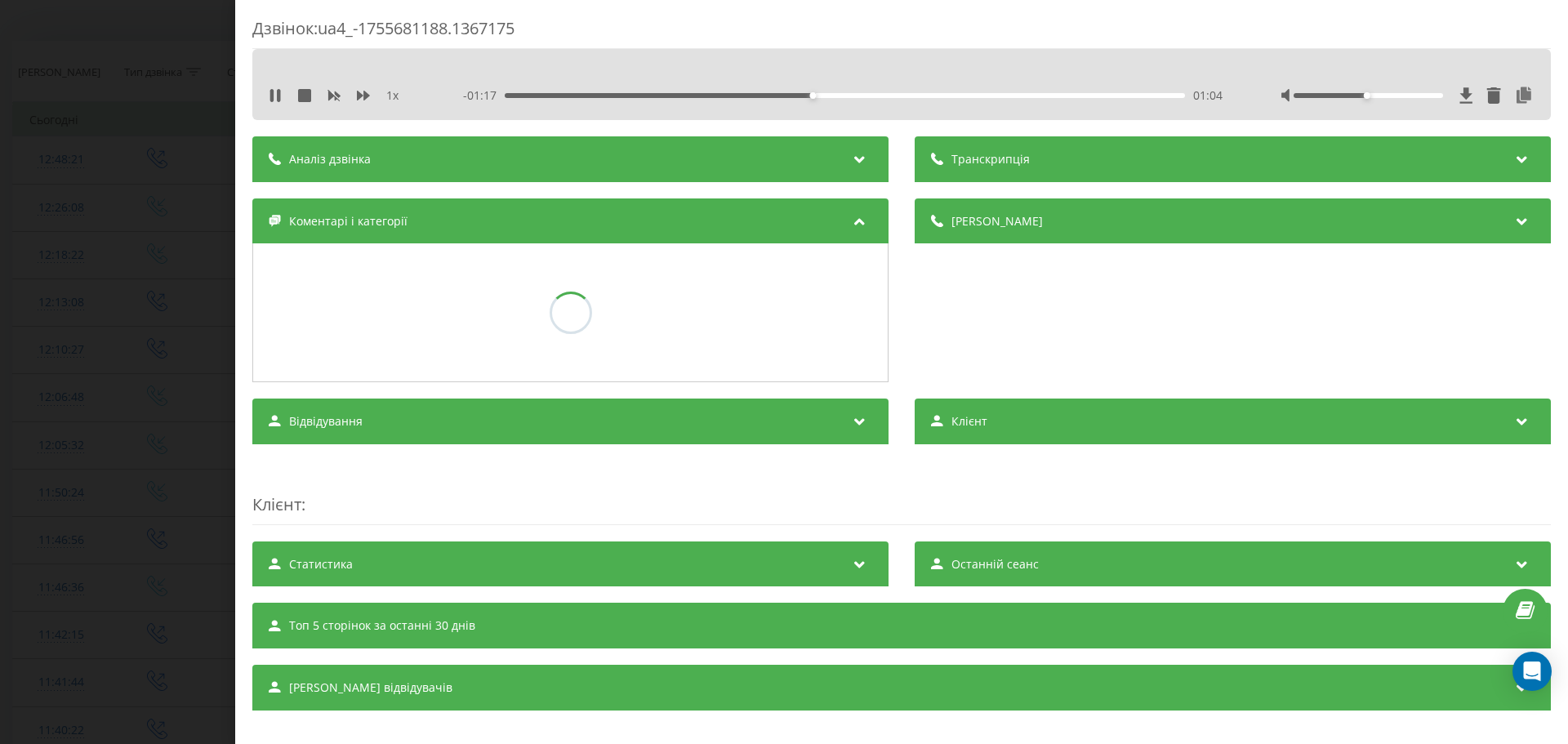
click at [106, 430] on div "Дзвінок : ua4_-1755681188.1367175 1 x - 01:17 01:04 01:04 Транскрипція Для AI-а…" at bounding box center [784, 372] width 1568 height 744
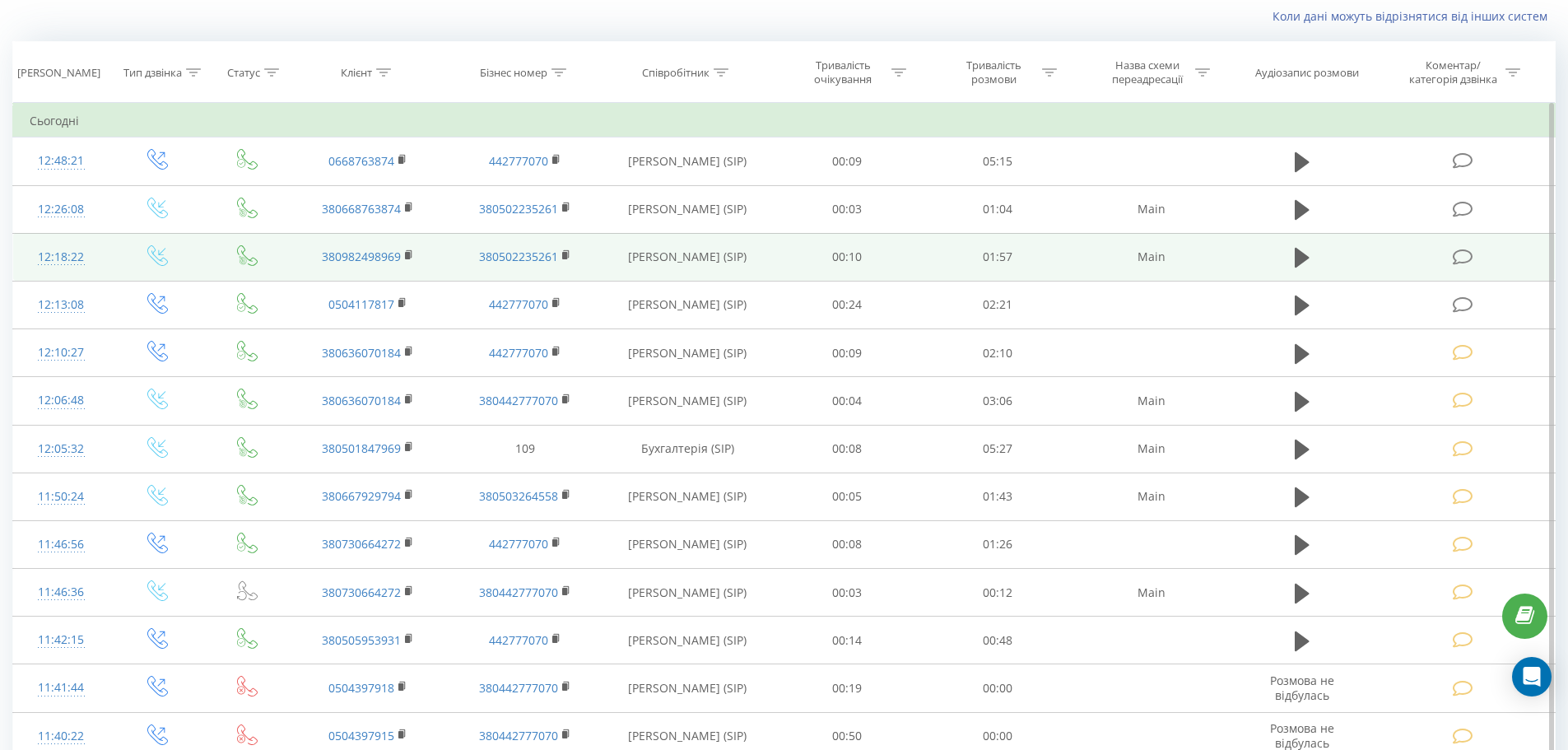
click at [1317, 257] on td at bounding box center [1302, 257] width 145 height 48
click at [1308, 260] on icon at bounding box center [1303, 258] width 15 height 23
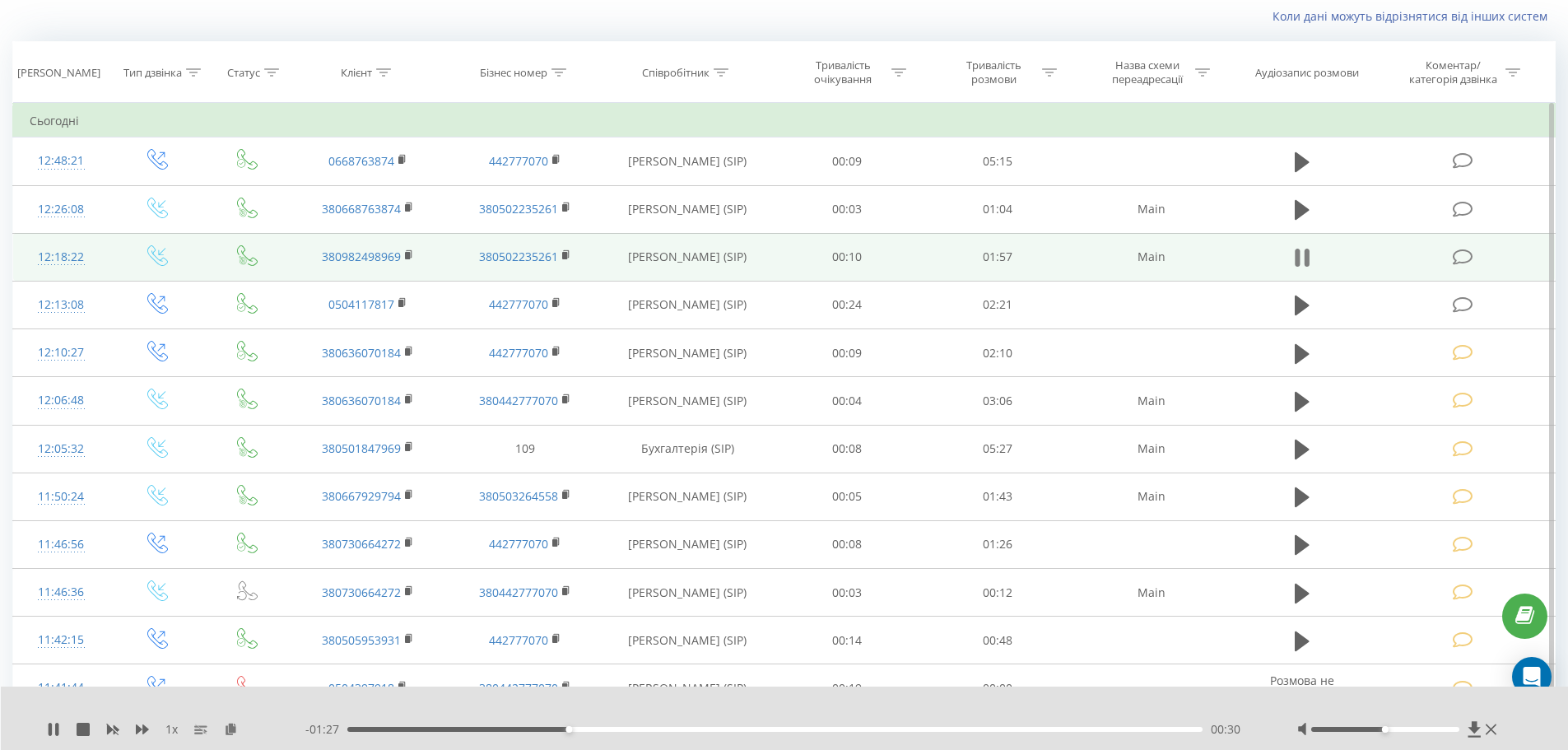
click at [1302, 261] on icon at bounding box center [1303, 258] width 15 height 23
click at [1462, 253] on icon at bounding box center [1463, 257] width 21 height 17
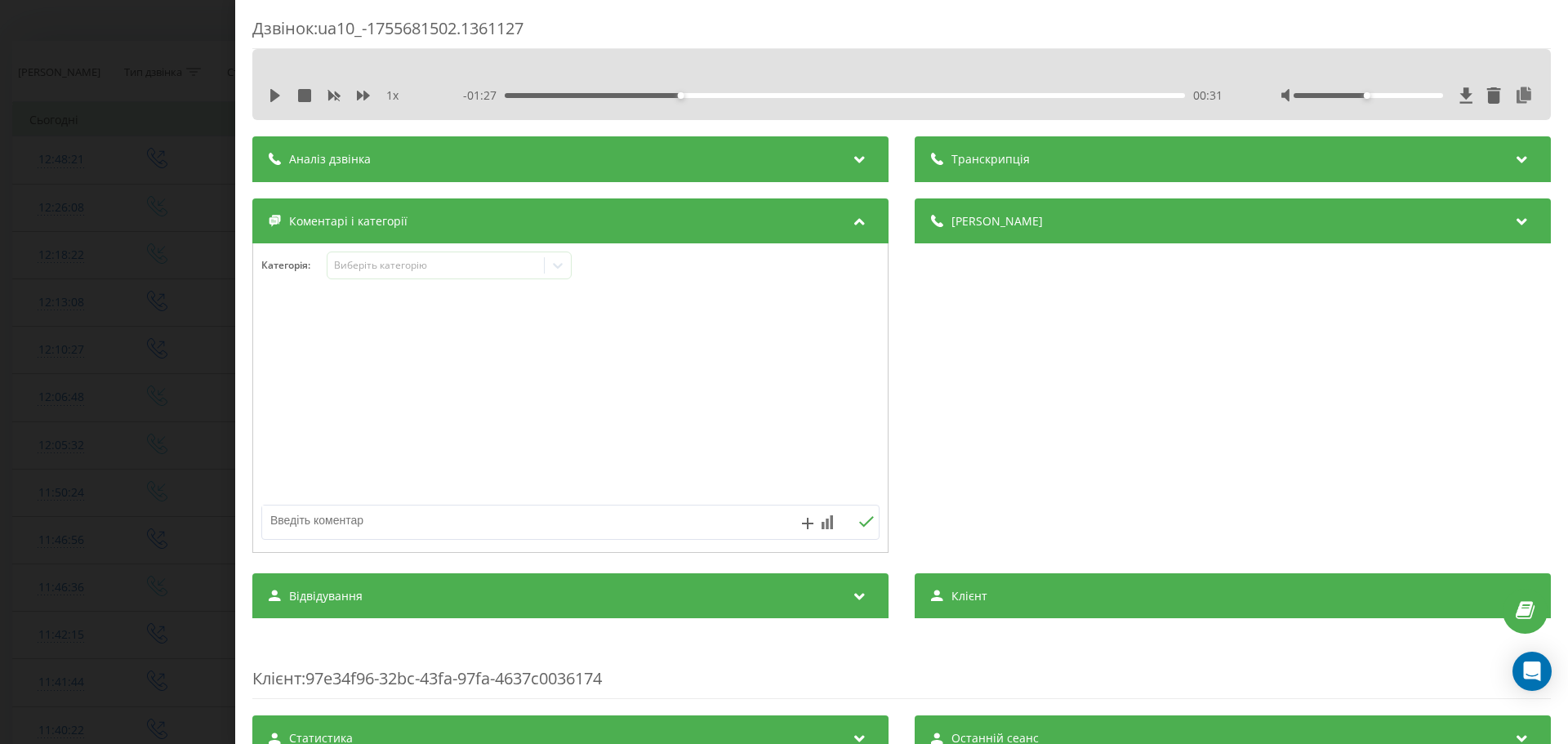
click at [403, 284] on div "Категорія : Виберіть категорію" at bounding box center [570, 276] width 635 height 49
click at [408, 273] on div "Виберіть категорію" at bounding box center [449, 265] width 245 height 27
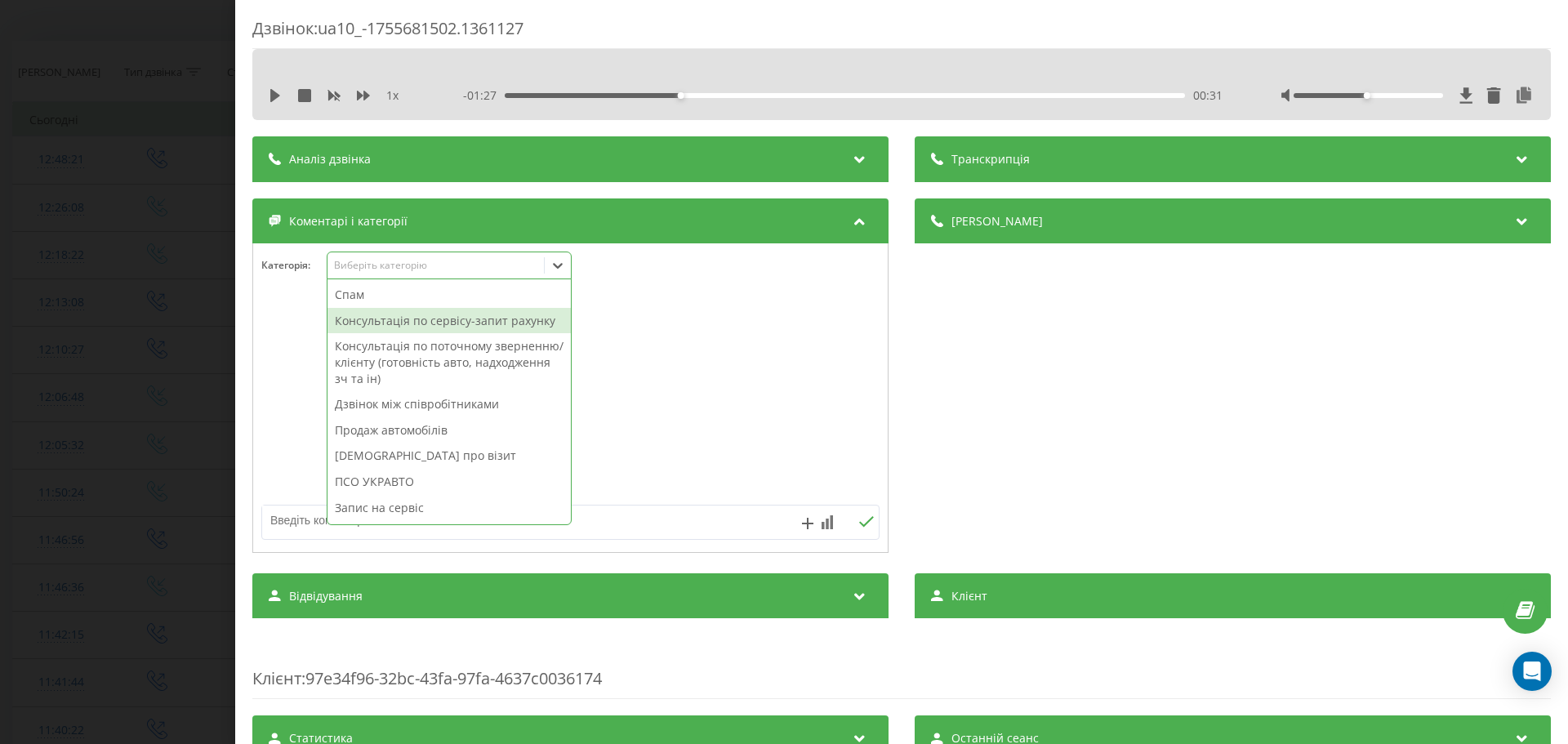
click at [420, 316] on div "Консультація по сервісу-запит рахунку" at bounding box center [449, 321] width 243 height 26
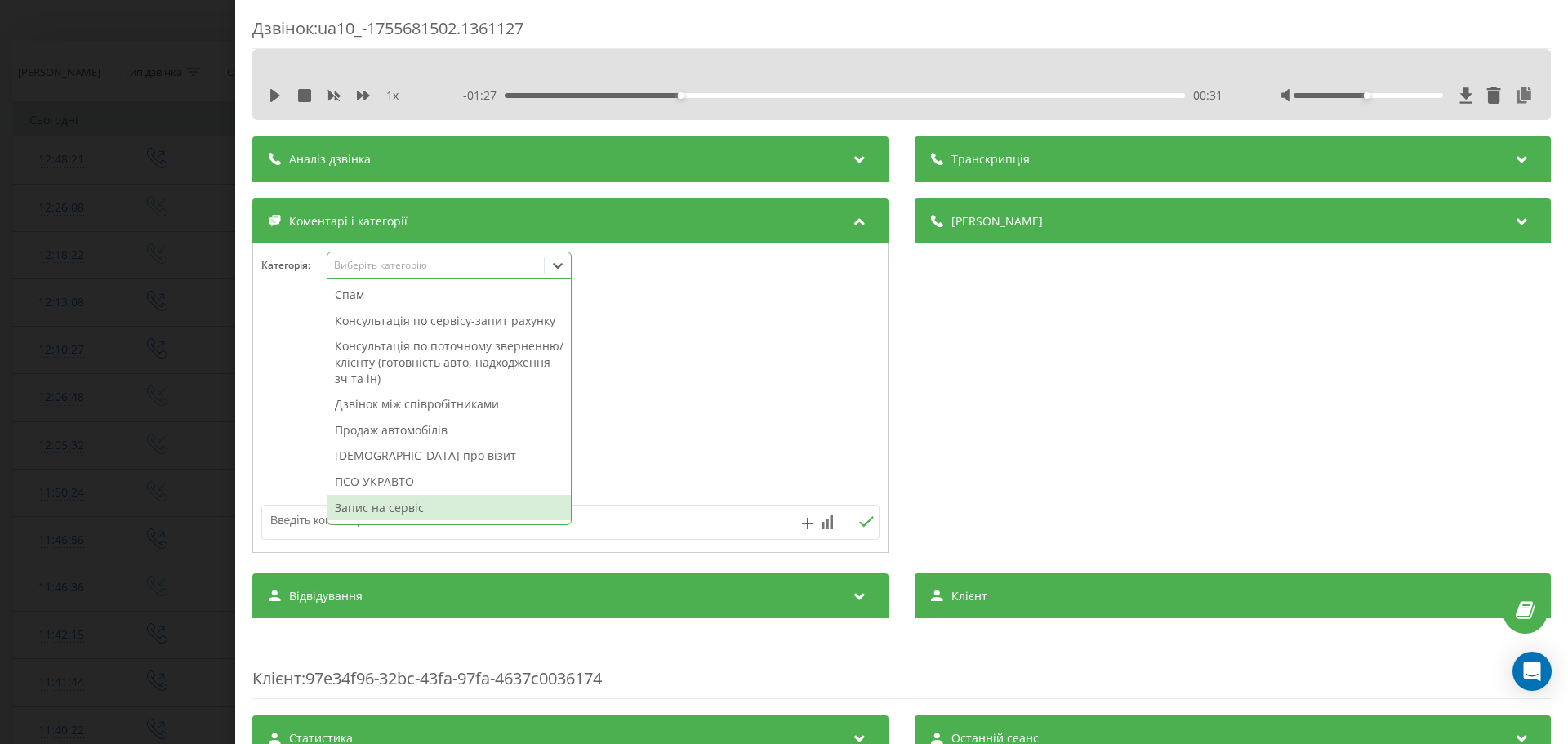
click at [312, 521] on textarea at bounding box center [509, 520] width 493 height 29
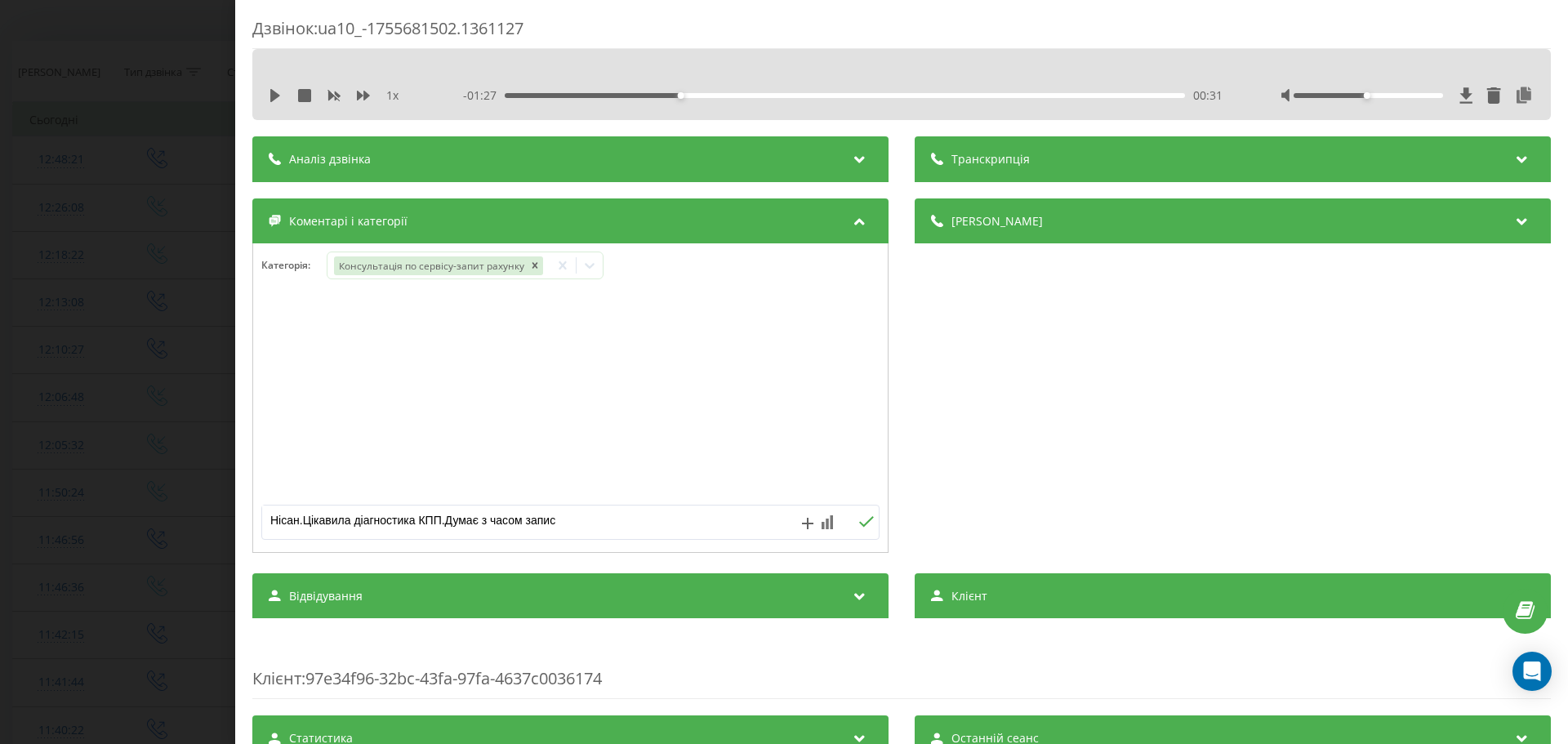
type textarea "Нісан.Цікавила діагностика КПП.Думає з часом запису"
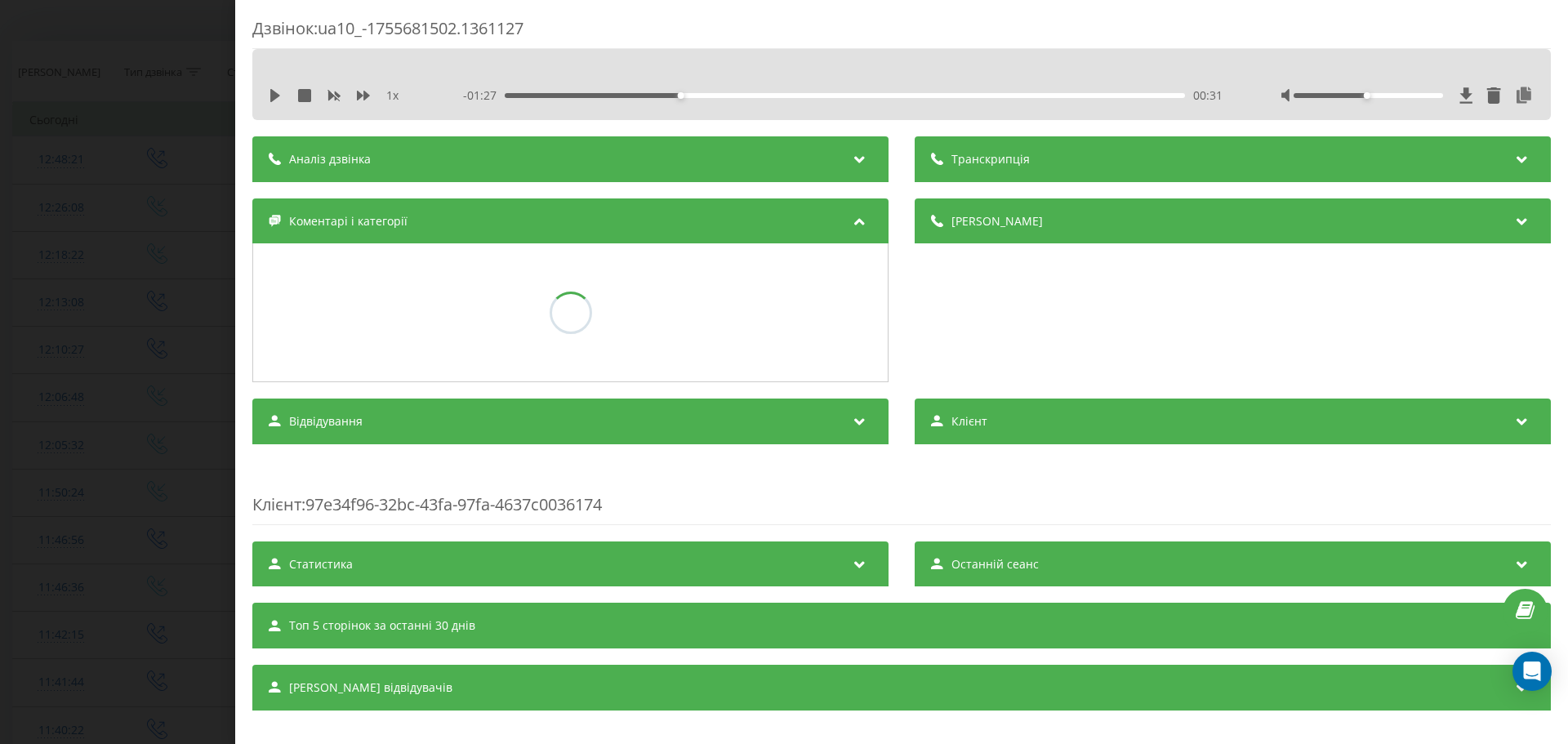
click at [143, 480] on div "Дзвінок : ua10_-1755681502.1361127 1 x - 01:27 00:31 00:31 Транскрипція Для AI-…" at bounding box center [784, 372] width 1568 height 744
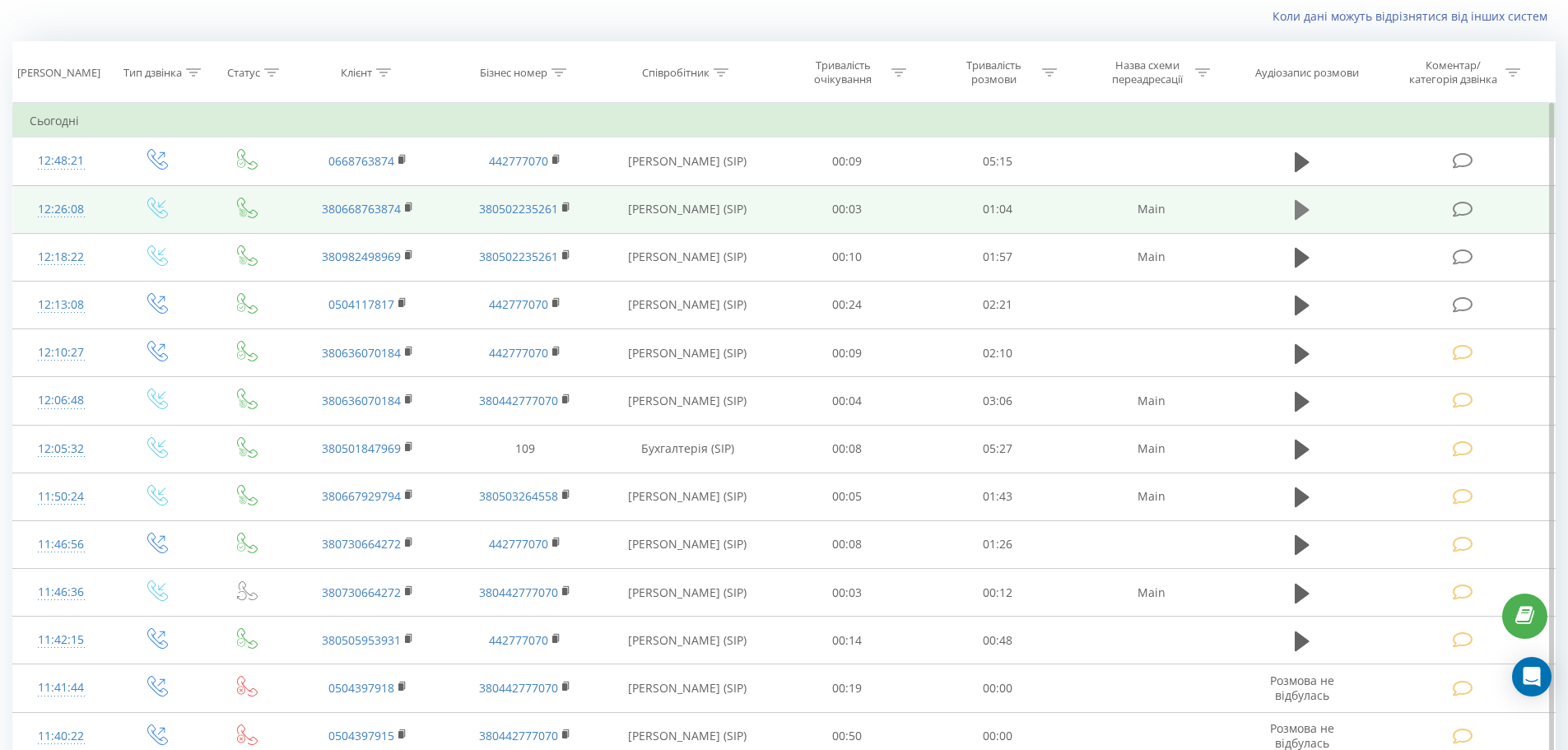
click at [1310, 213] on button at bounding box center [1303, 210] width 25 height 25
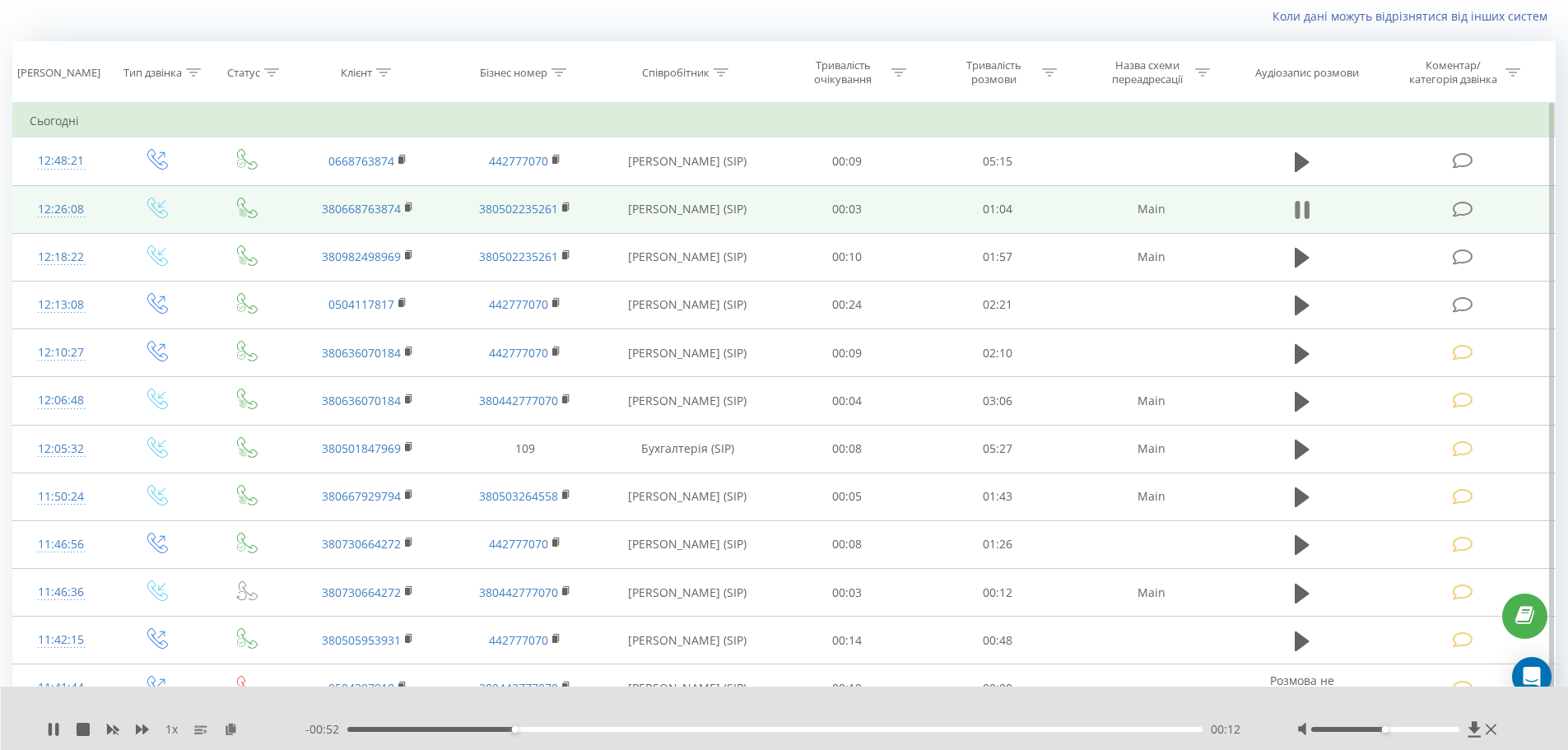
click at [1308, 218] on icon at bounding box center [1306, 209] width 5 height 18
click at [1473, 203] on icon at bounding box center [1463, 209] width 21 height 17
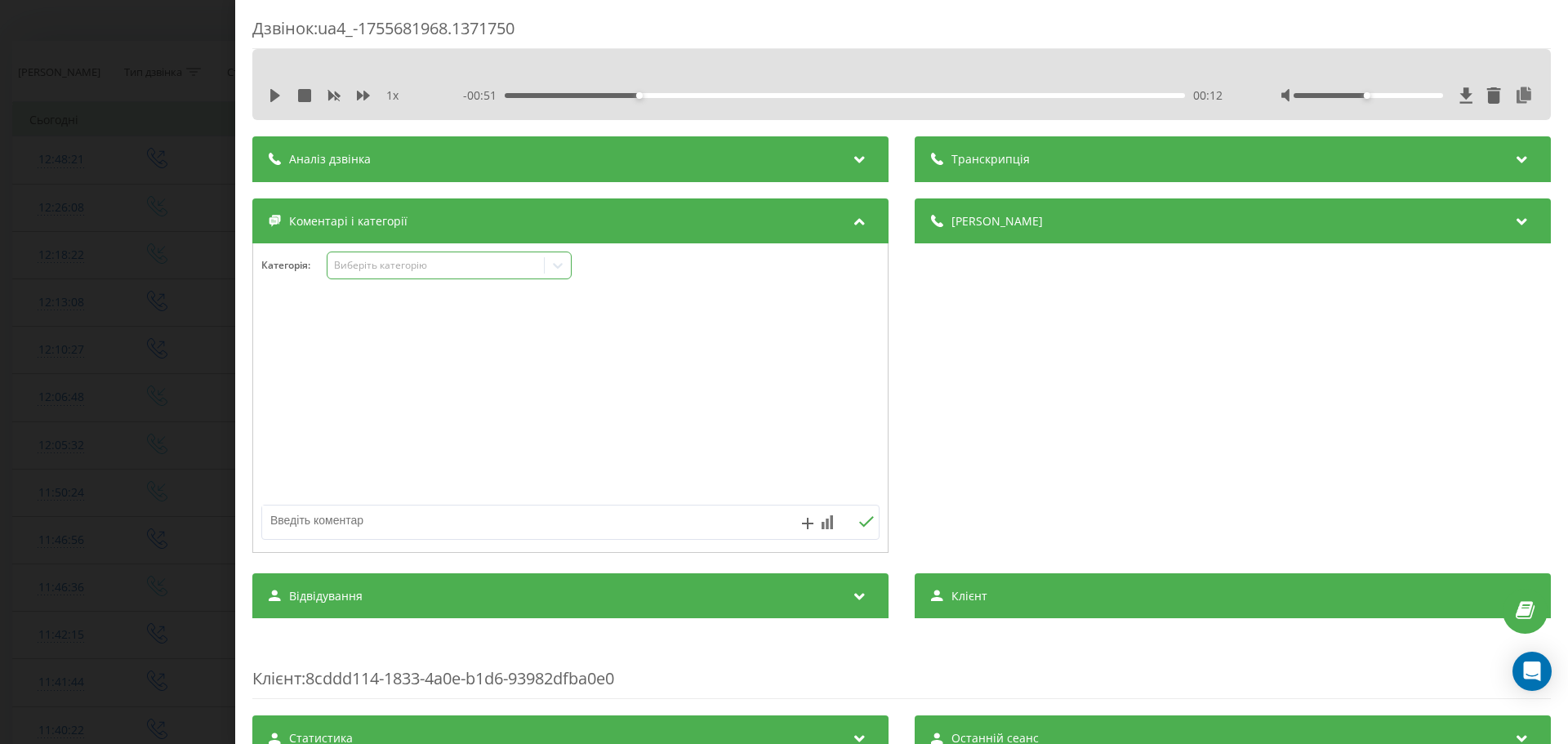
click at [418, 256] on div "Виберіть категорію" at bounding box center [449, 265] width 245 height 27
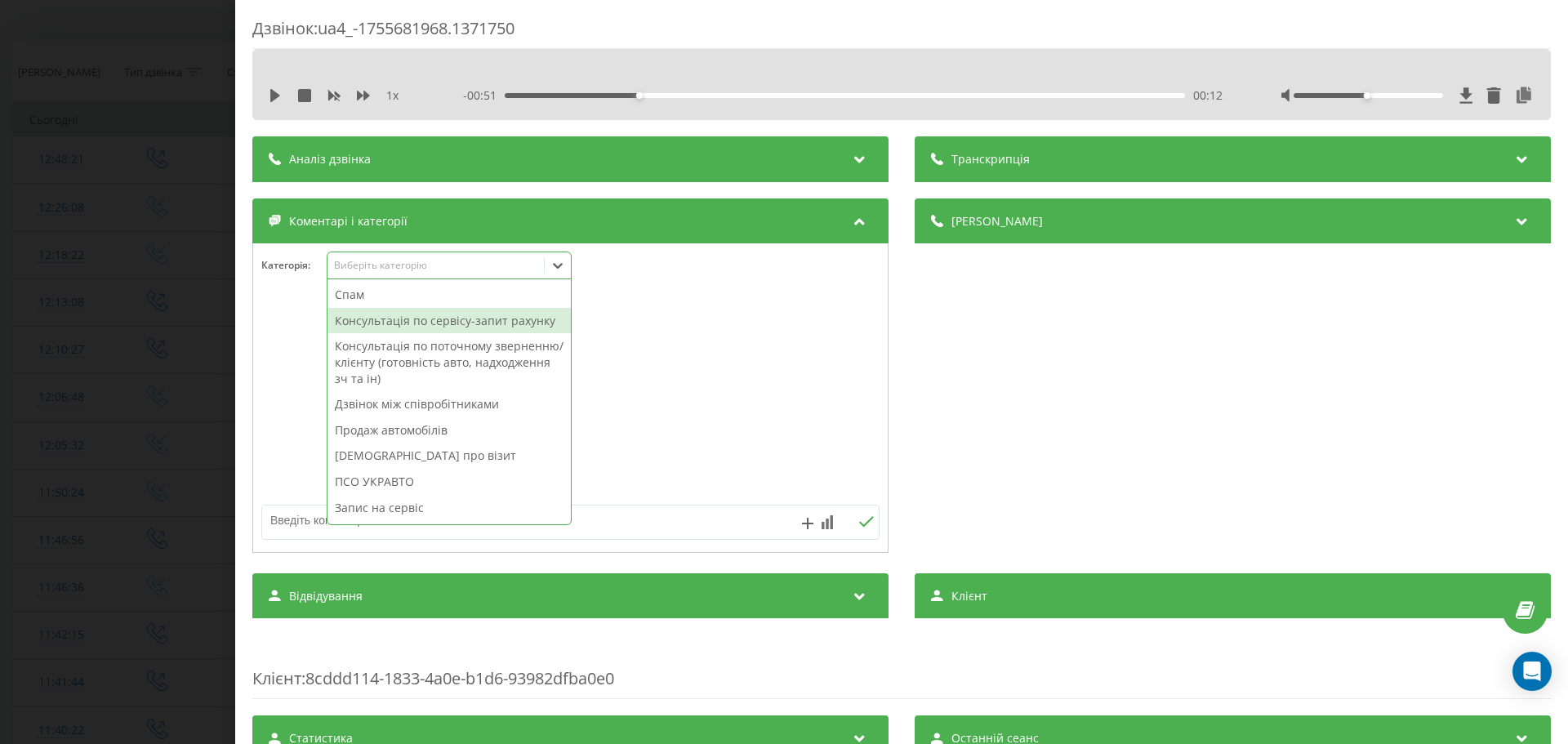
click at [432, 312] on div "Консультація по сервісу-запит рахунку" at bounding box center [449, 321] width 243 height 26
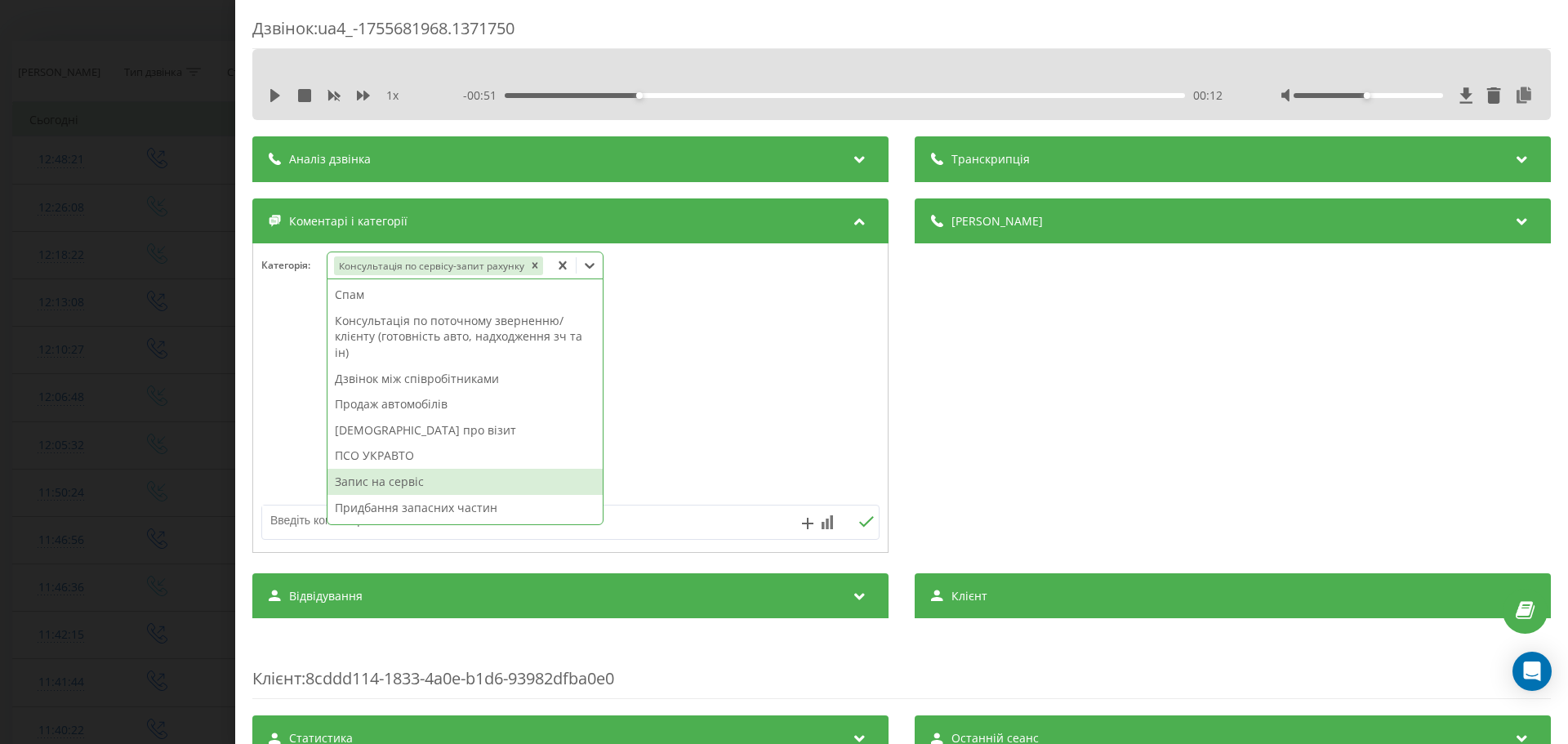
click at [392, 488] on div "Запис на сервіс" at bounding box center [465, 482] width 275 height 26
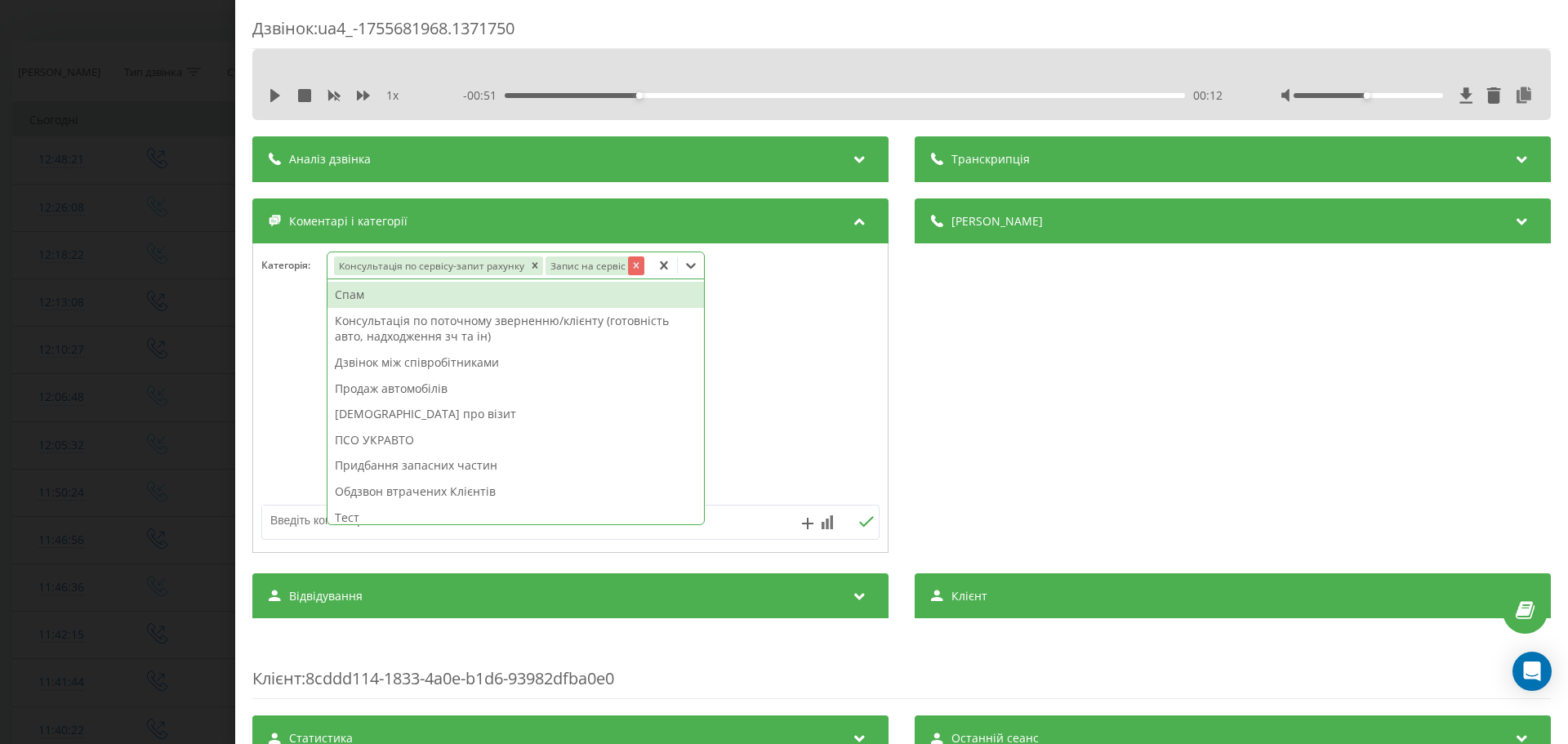
click at [630, 264] on icon "Remove Запис на сервіс" at bounding box center [636, 265] width 11 height 11
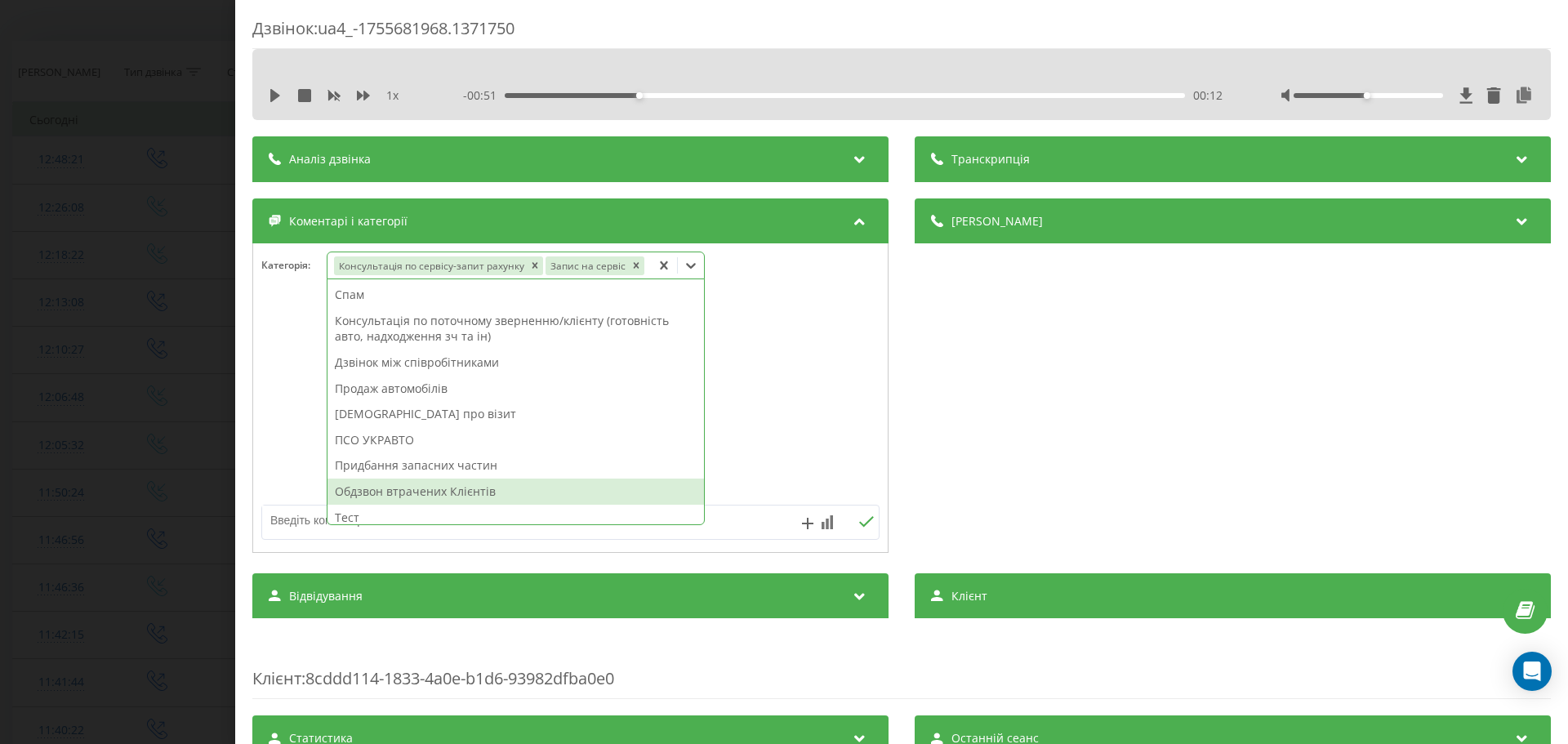
click at [287, 515] on textarea at bounding box center [509, 520] width 493 height 29
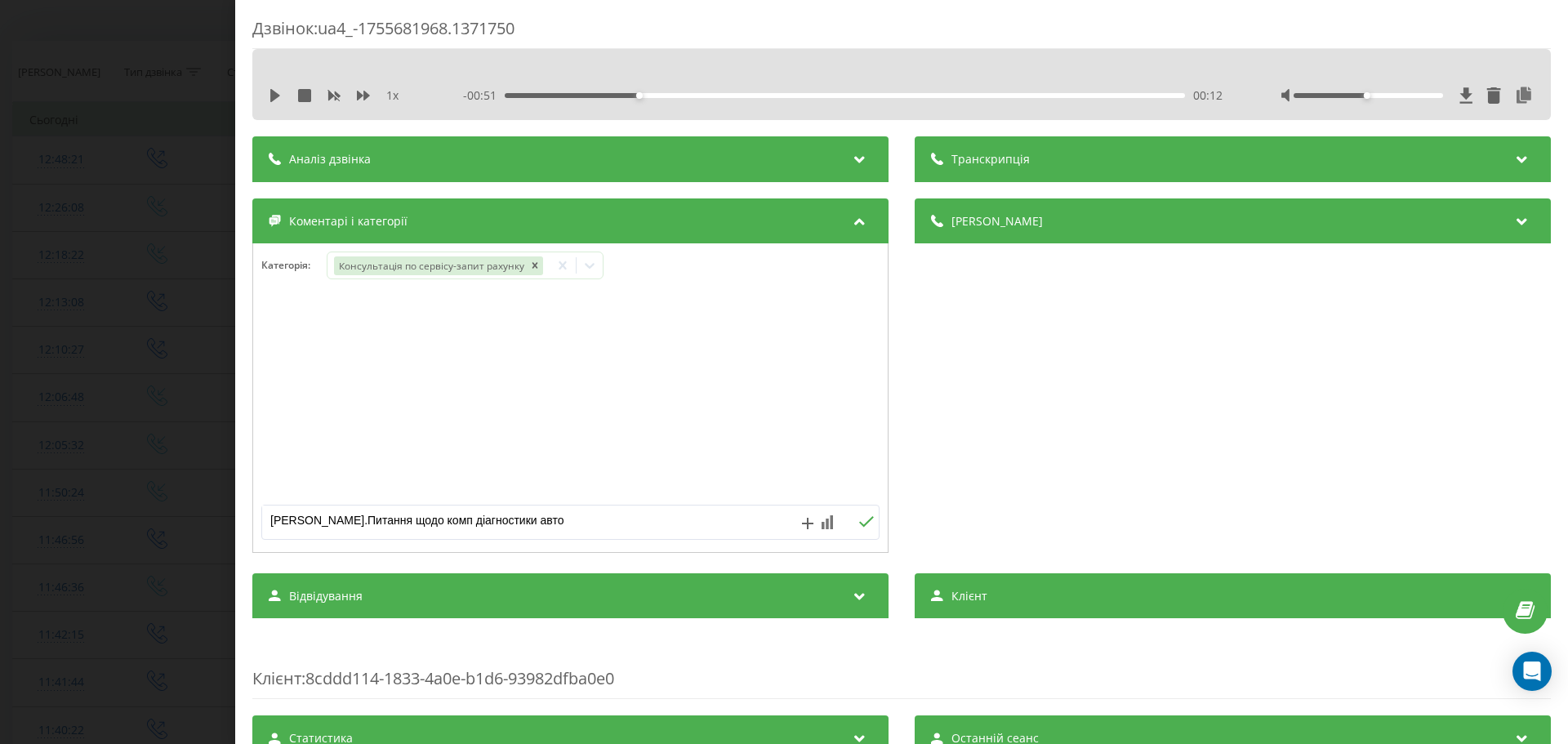
type textarea "Джиллі СК.Питання щодо комп діагностики авто"
click at [868, 524] on button at bounding box center [866, 521] width 25 height 14
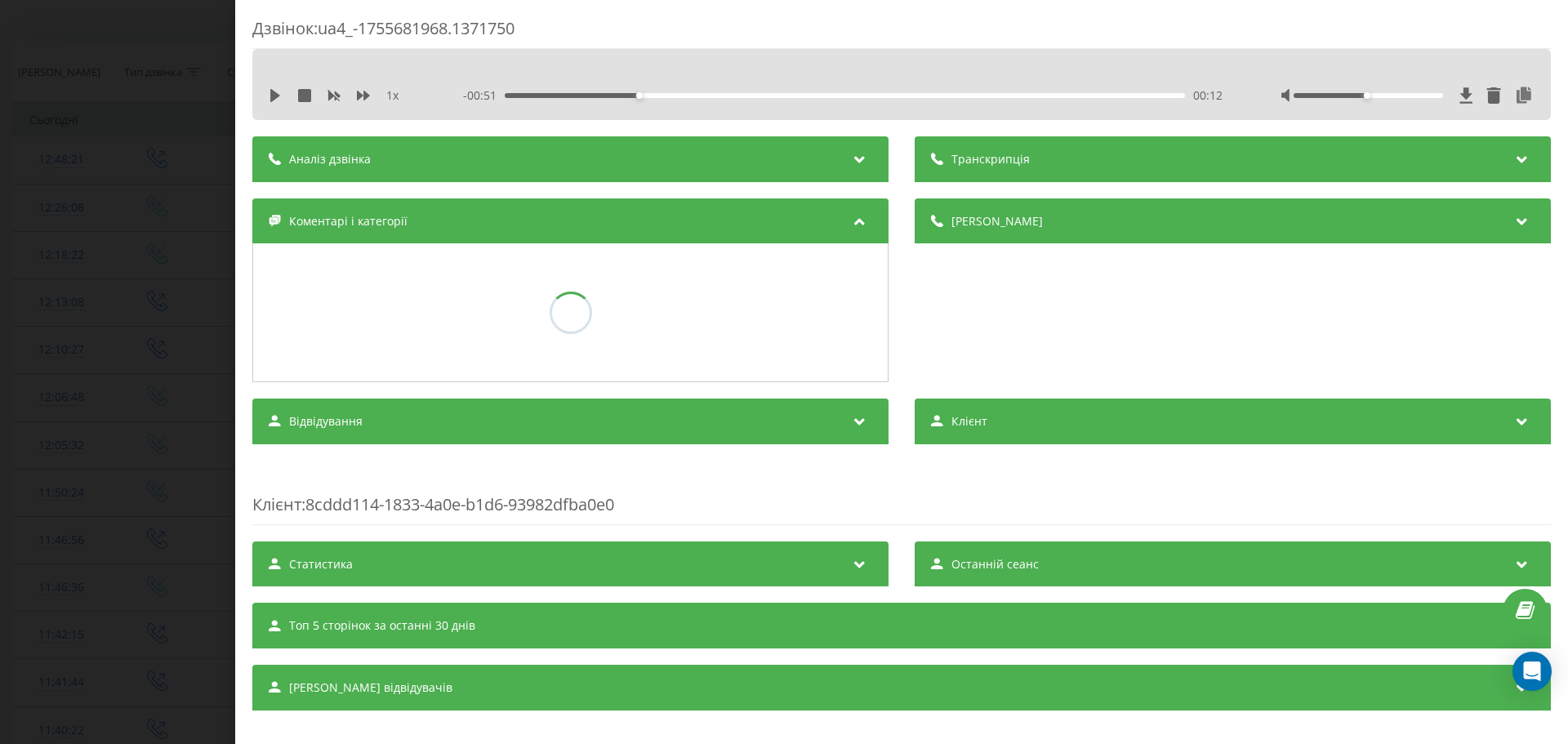
click at [122, 405] on div "Дзвінок : ua4_-1755681968.1371750 1 x - 00:51 00:12 00:12 Транскрипція Для AI-а…" at bounding box center [784, 372] width 1568 height 744
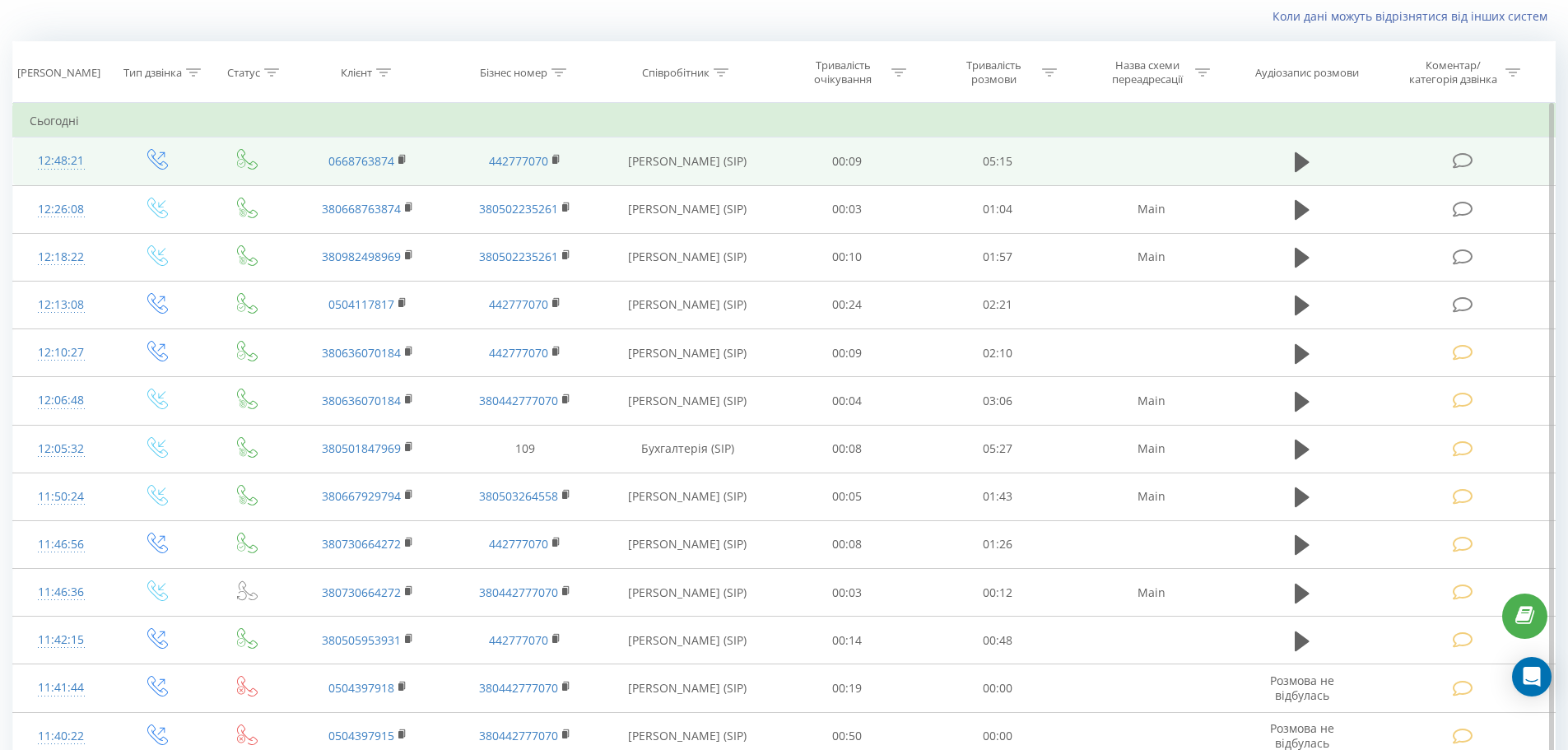
click at [1465, 154] on icon at bounding box center [1463, 161] width 21 height 17
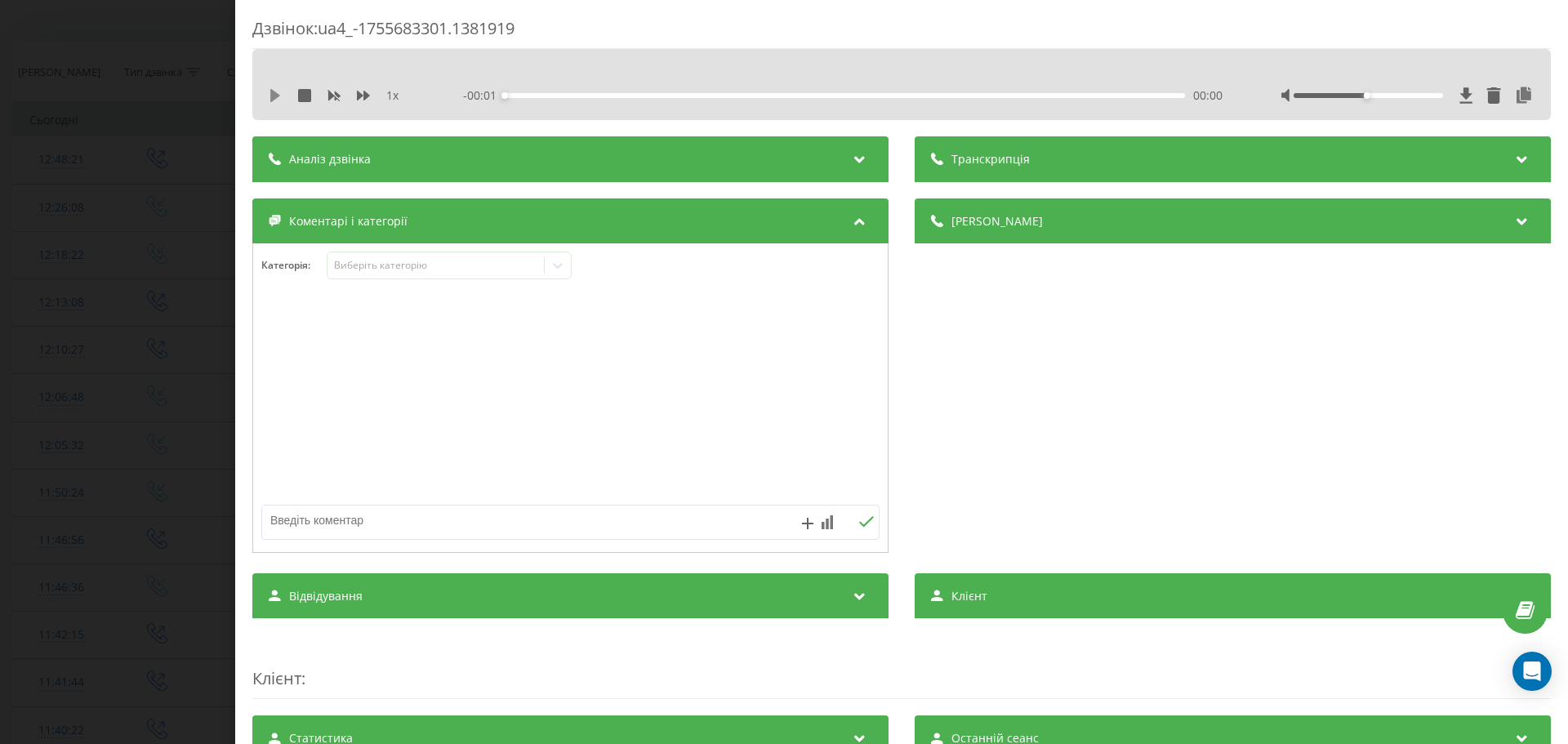
click at [274, 95] on icon at bounding box center [275, 95] width 9 height 13
click at [405, 267] on div "Виберіть категорію" at bounding box center [436, 265] width 204 height 13
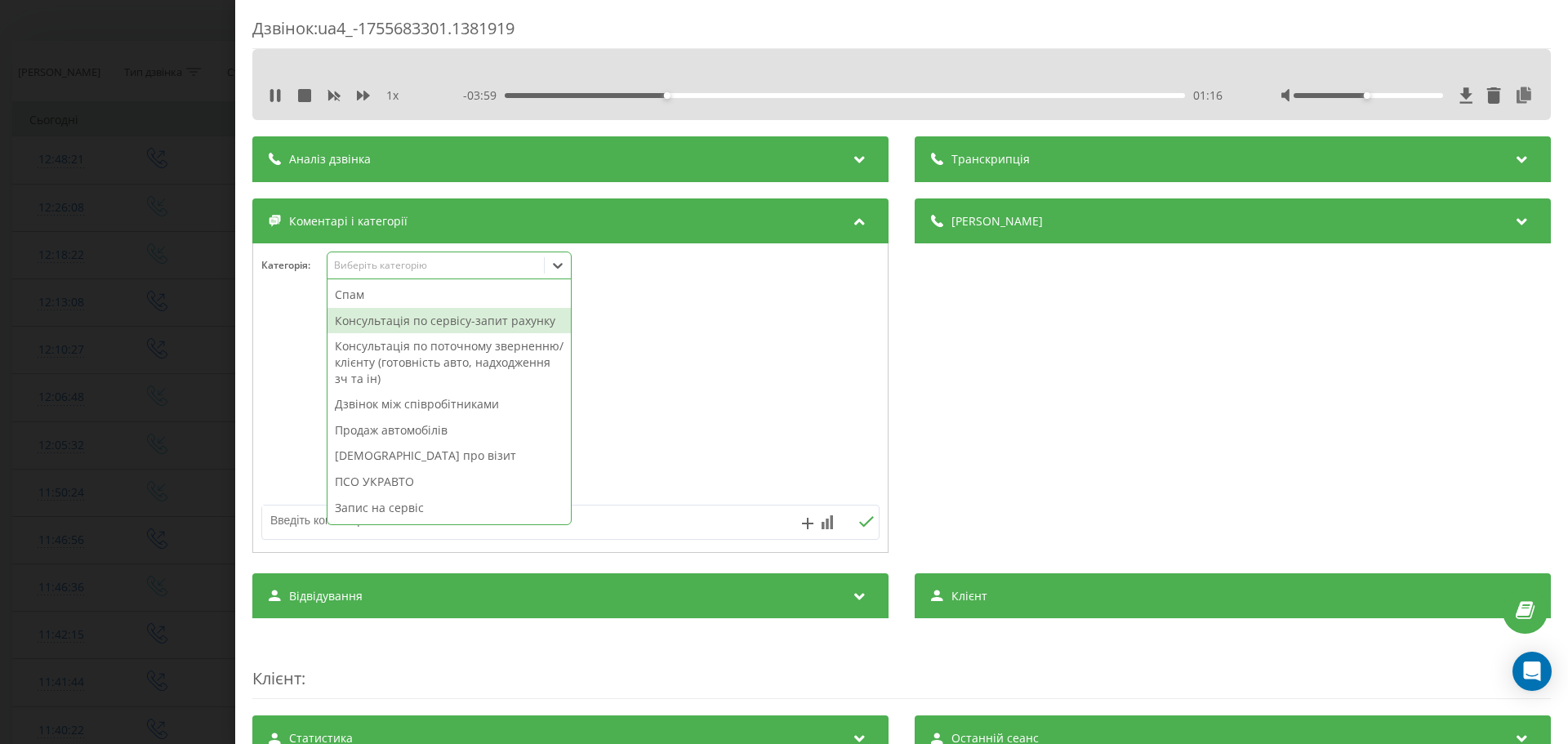
click at [408, 321] on div "Консультація по сервісу-запит рахунку" at bounding box center [449, 321] width 243 height 26
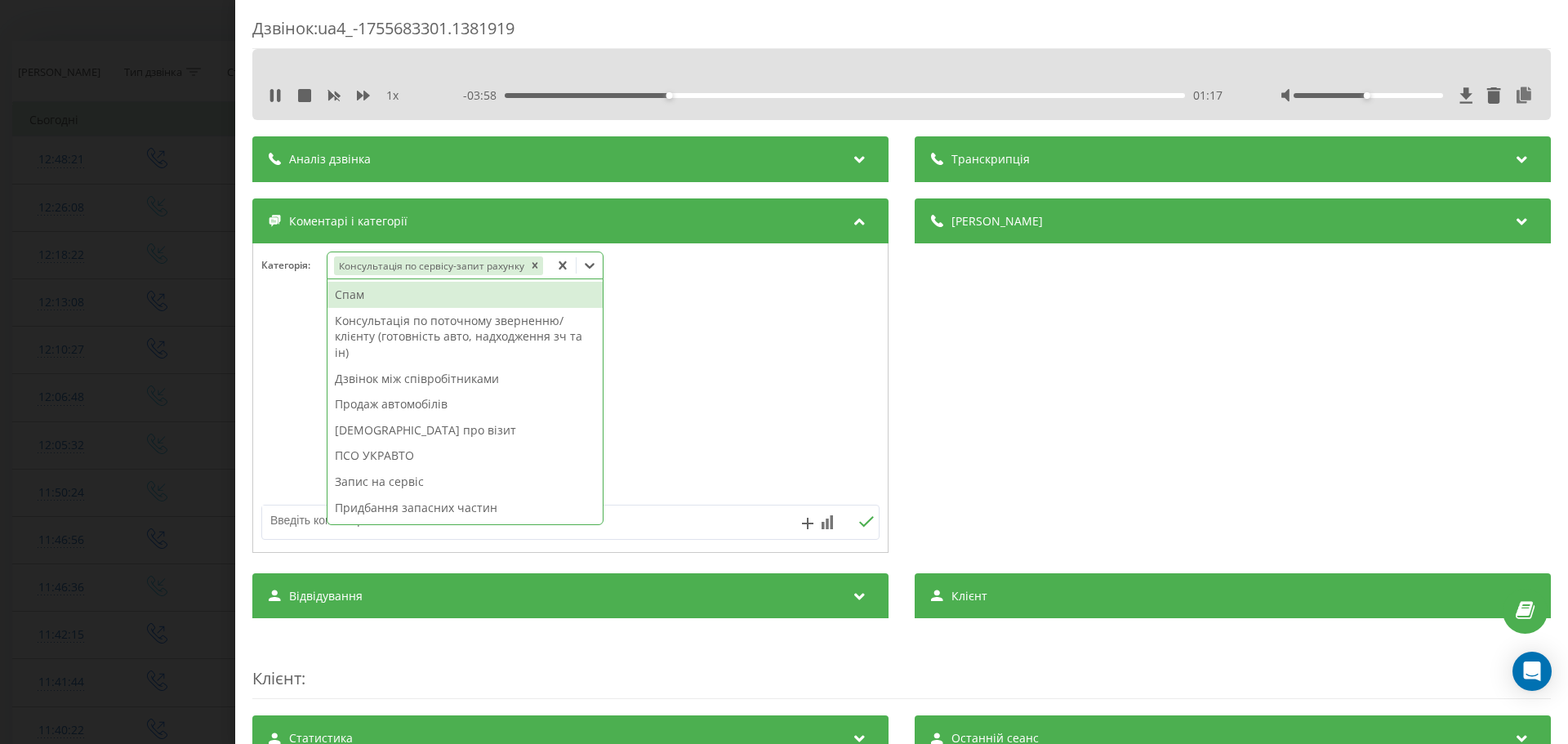
click at [417, 477] on div "Запис на сервіс" at bounding box center [465, 482] width 275 height 26
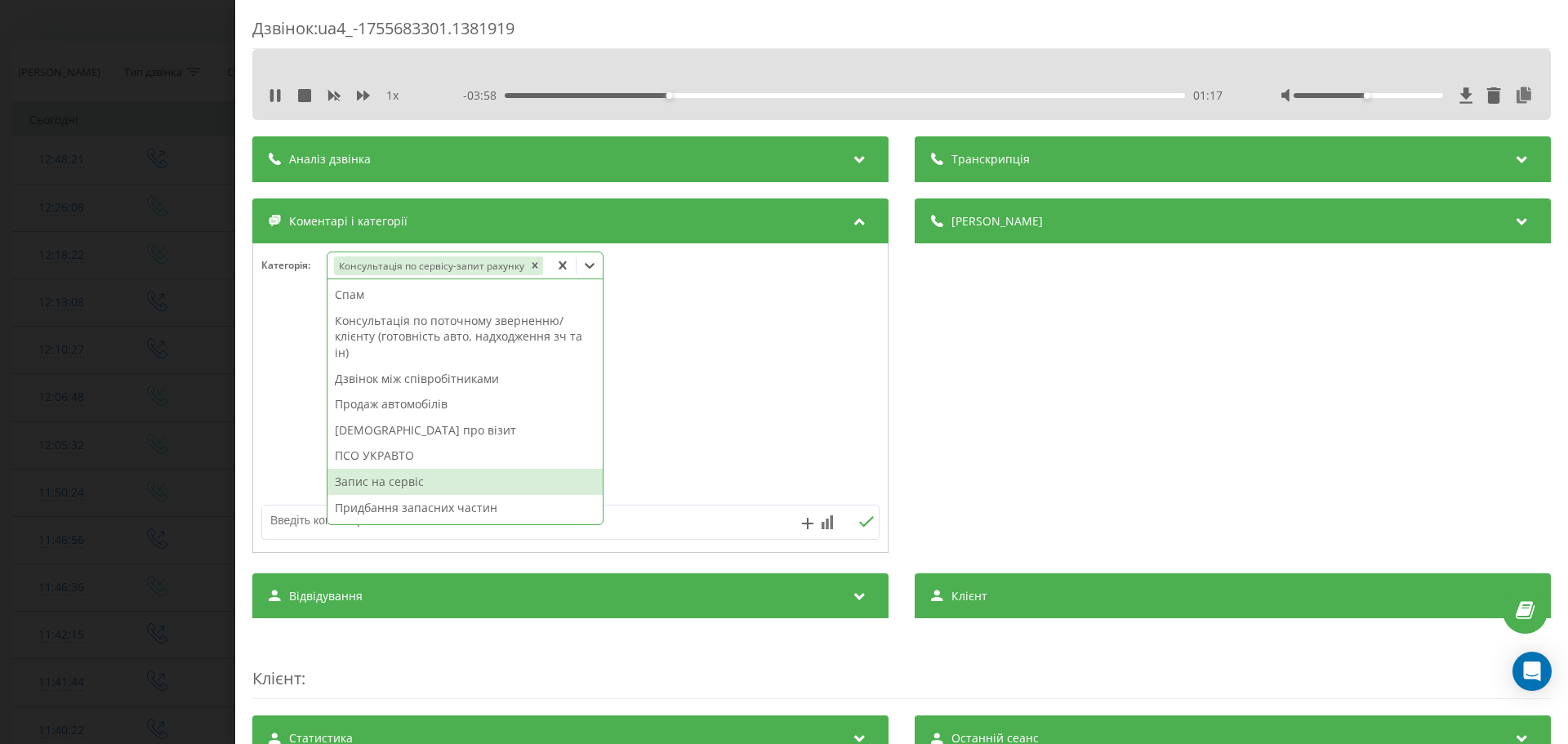
click at [307, 507] on textarea at bounding box center [509, 520] width 493 height 29
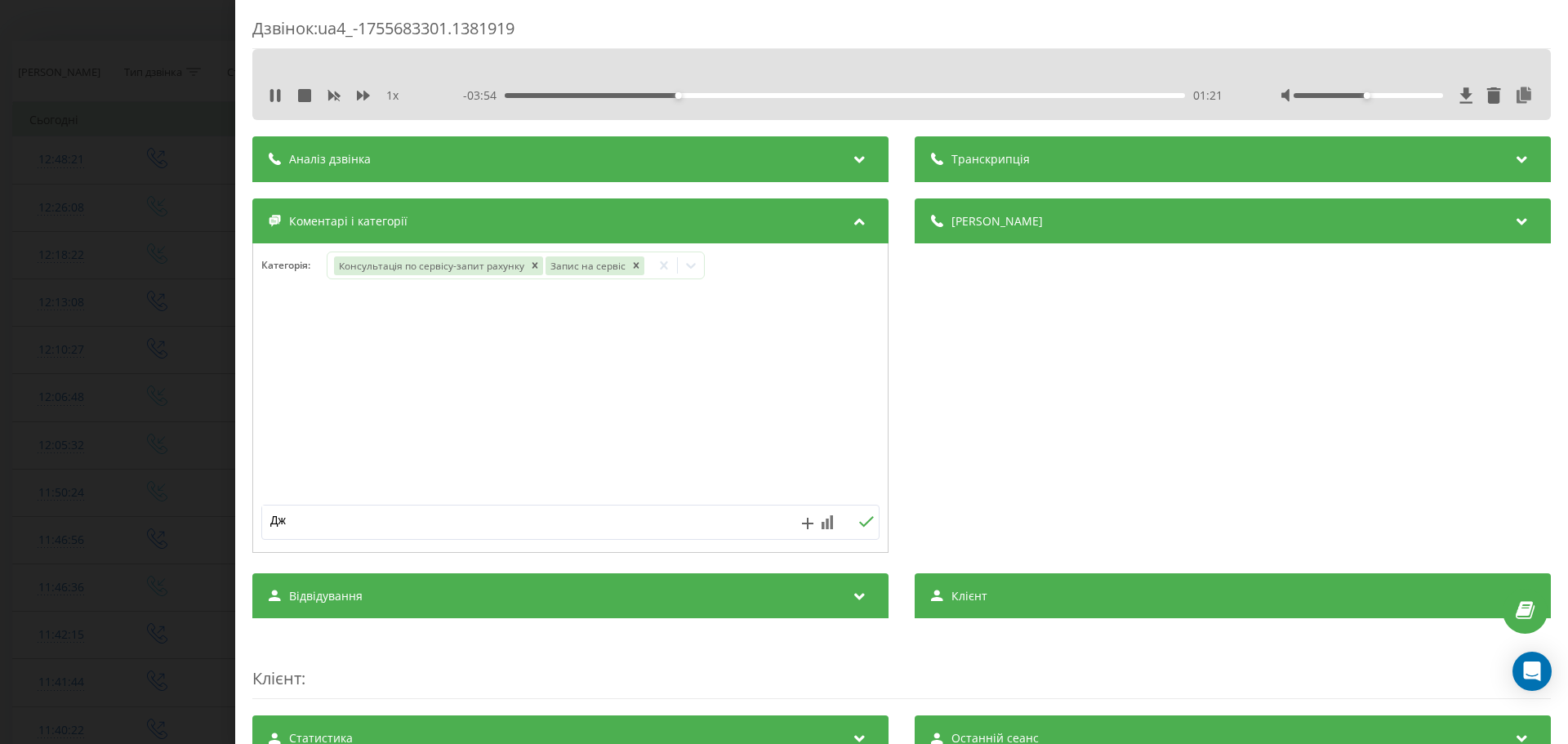
type textarea "Д"
paste textarea "Відміна запису на завтра на 12:00"
type textarea "Відміна запису на завтра на 12:00"
click at [269, 91] on icon at bounding box center [275, 95] width 13 height 13
click at [506, 537] on div "Джиллі СК.Запис на комп діагностику на" at bounding box center [509, 521] width 493 height 33
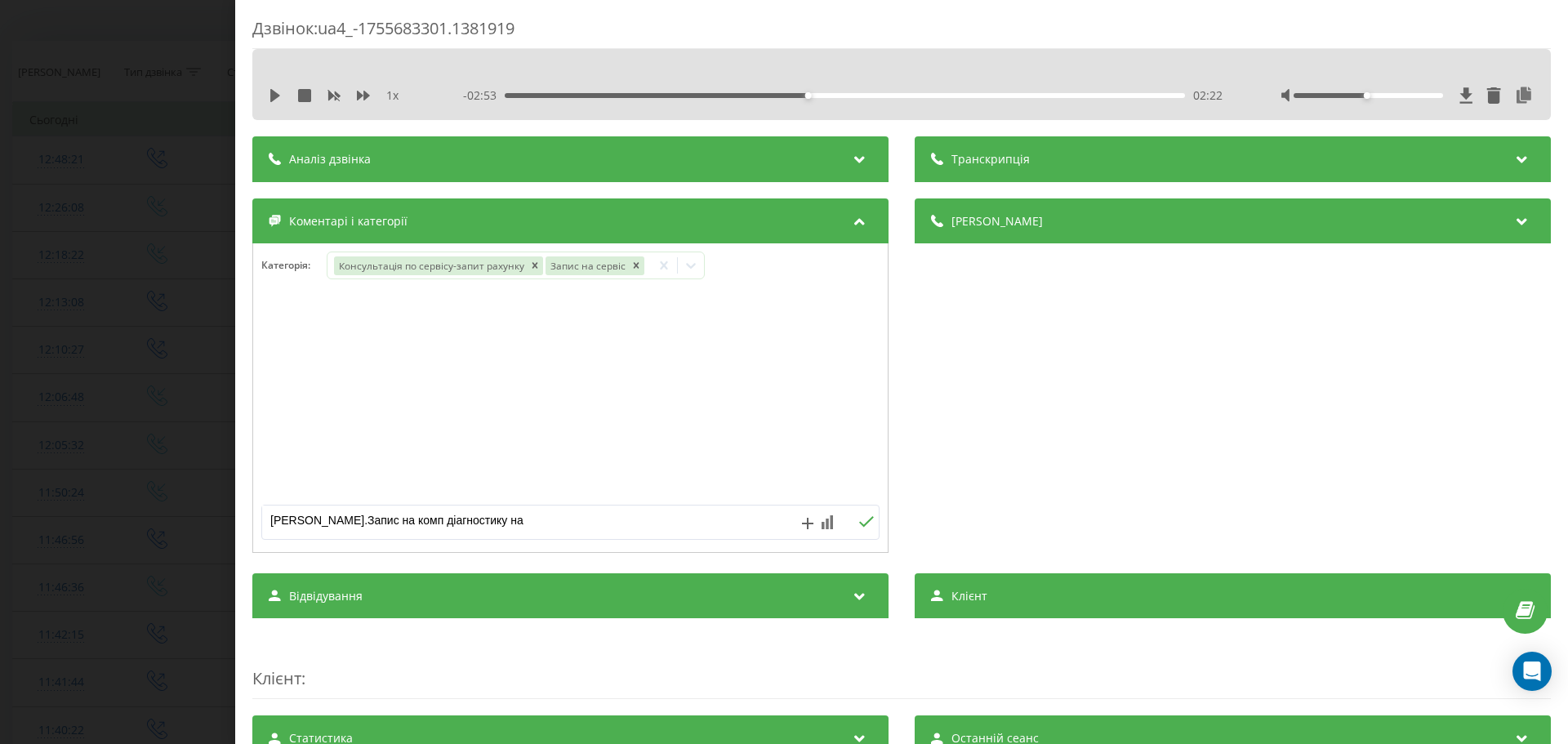
click at [517, 524] on textarea "Джиллі СК.Запис на комп діагностику на" at bounding box center [509, 520] width 493 height 29
click at [569, 521] on textarea "Джиллі СК.Запис на комп діагностику на" at bounding box center [509, 520] width 493 height 29
click at [509, 526] on textarea "Джиллі СК.Запис на комп діагностику на" at bounding box center [509, 520] width 493 height 29
type textarea "Джиллі СК.Запис на комп діагностику на 27.08 на 12:00"
click at [123, 445] on div "Дзвінок : ua4_-1755683301.1381919 1 x - 02:53 02:22 02:22 Транскрипція Для AI-а…" at bounding box center [784, 372] width 1568 height 744
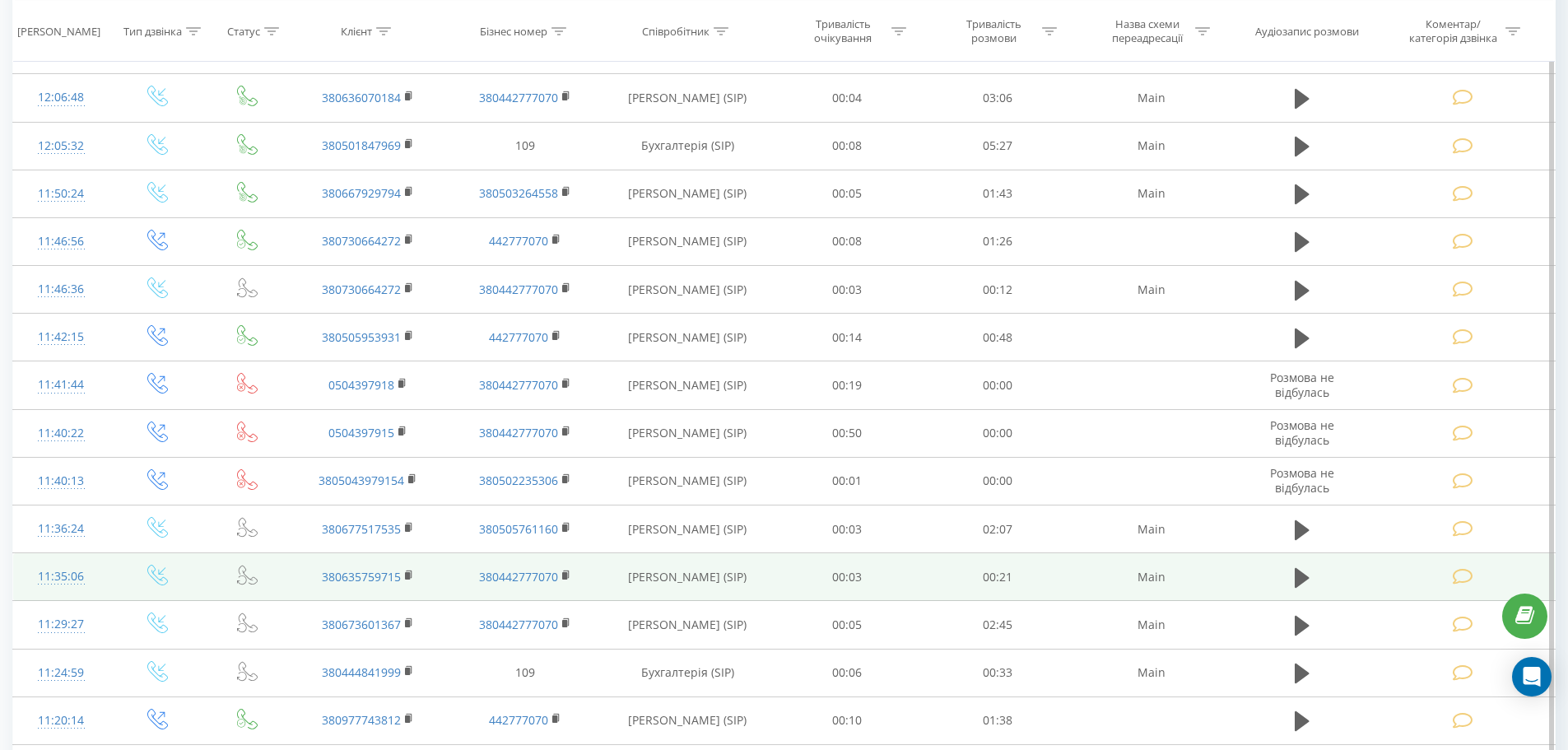
scroll to position [756, 0]
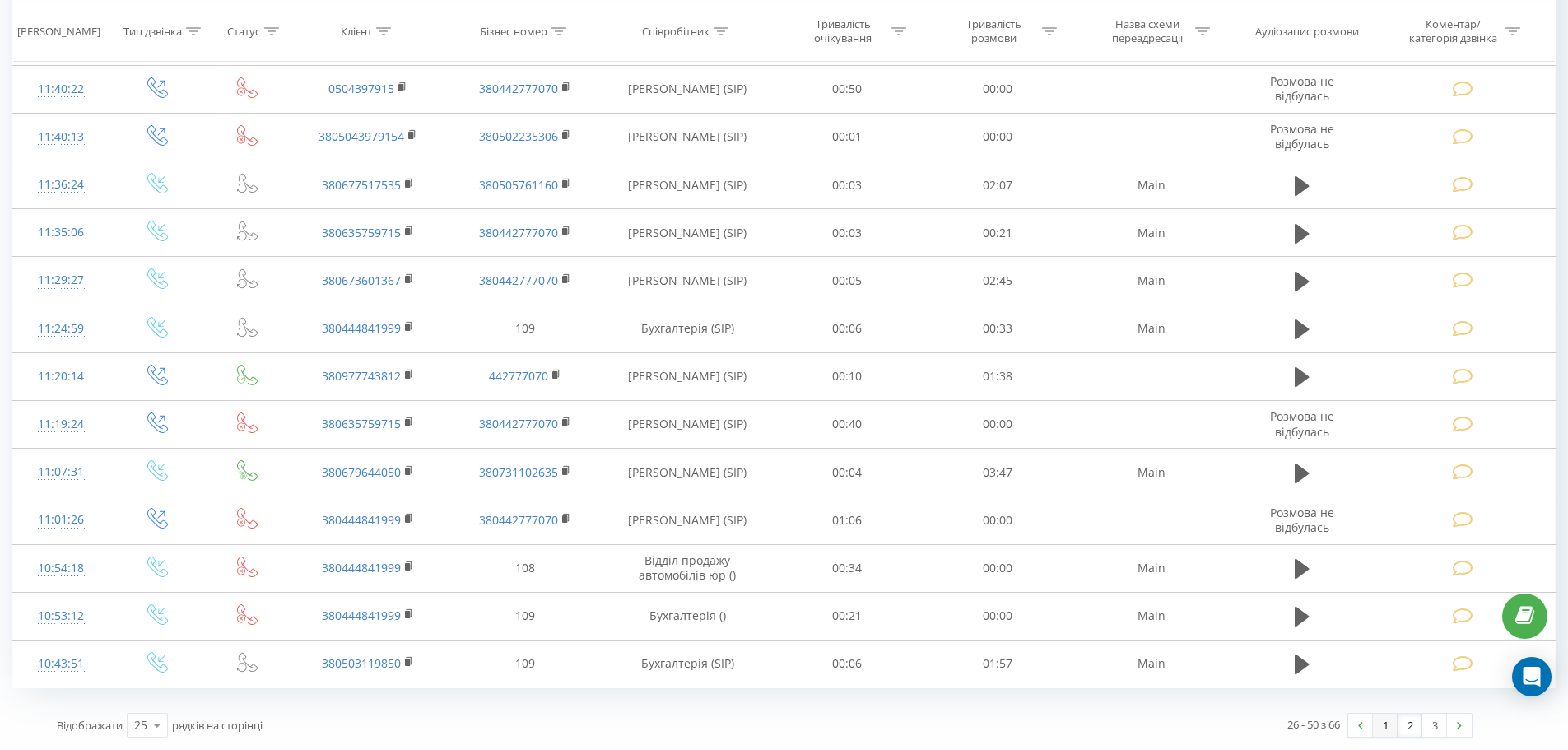
click at [1391, 730] on link "1" at bounding box center [1385, 725] width 25 height 23
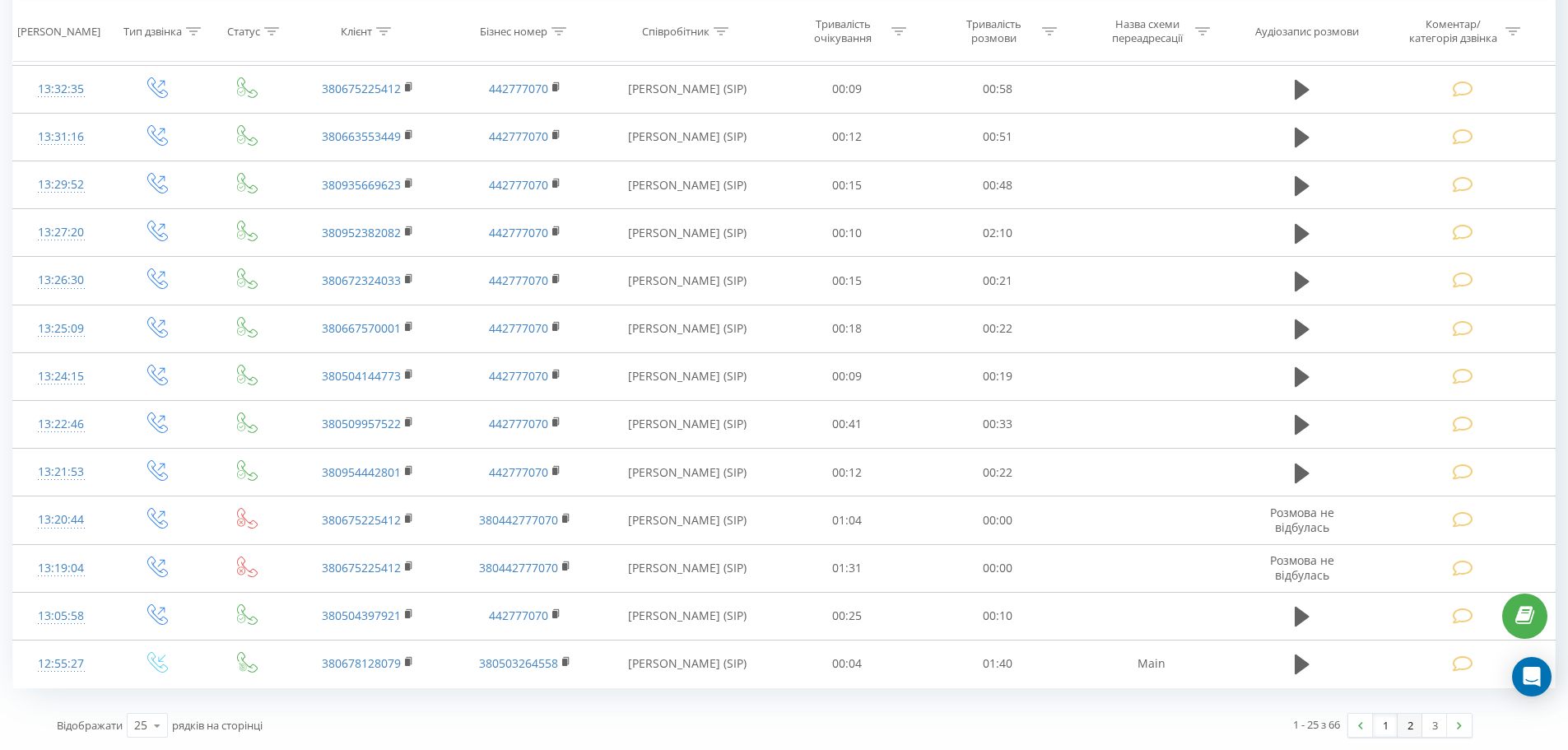
click at [1415, 734] on link "2" at bounding box center [1410, 725] width 25 height 23
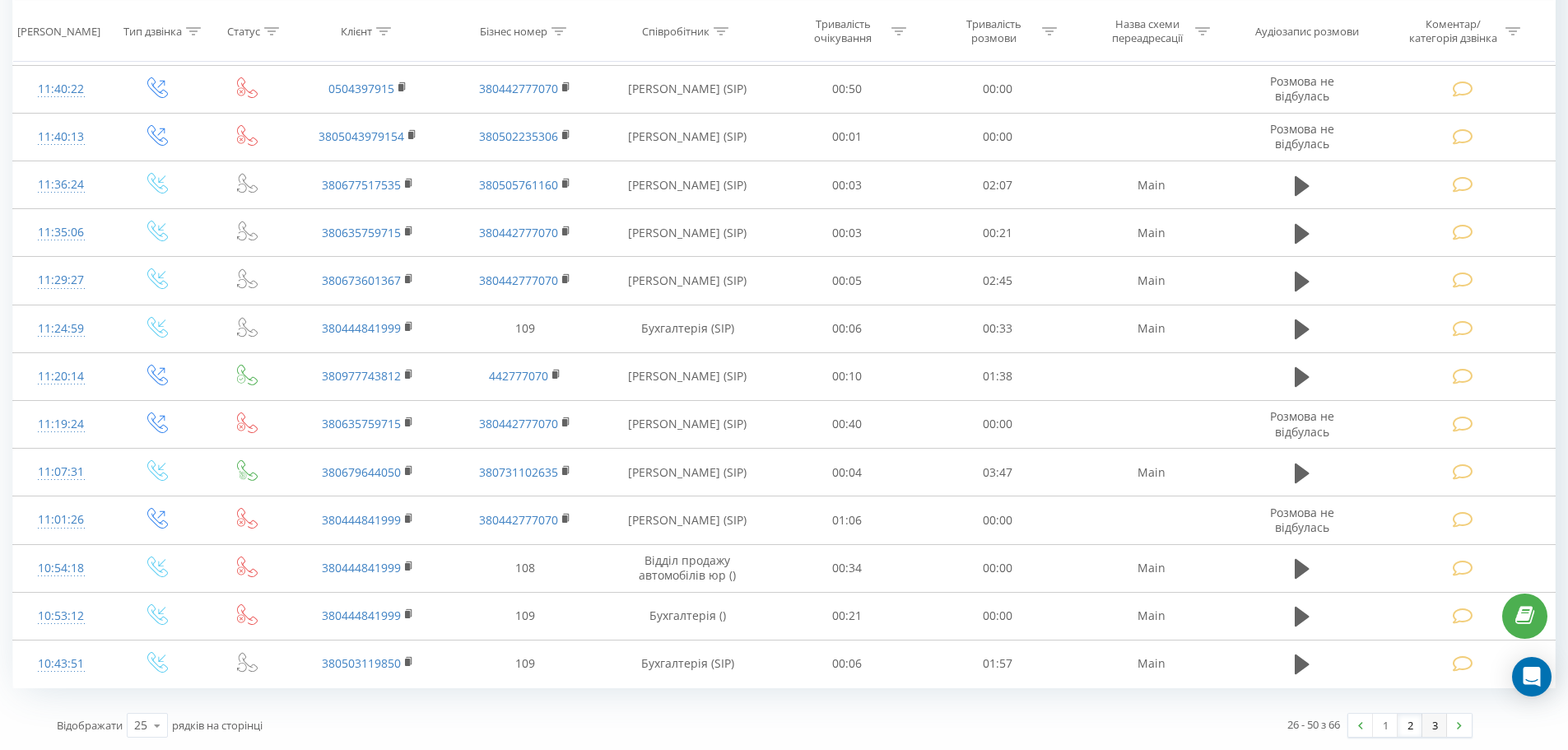
click at [1431, 725] on link "3" at bounding box center [1435, 725] width 25 height 23
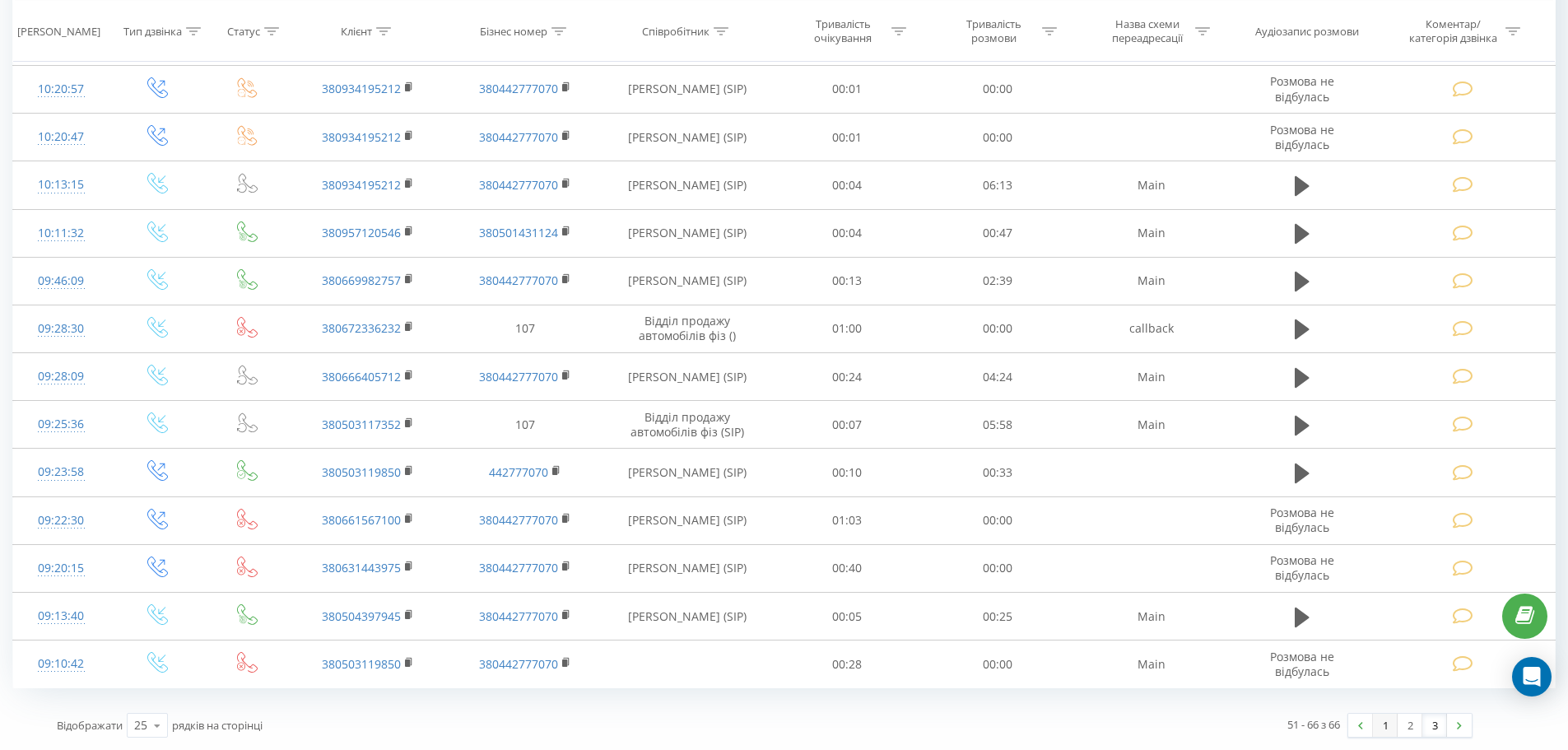
click at [1376, 724] on link "1" at bounding box center [1385, 725] width 25 height 23
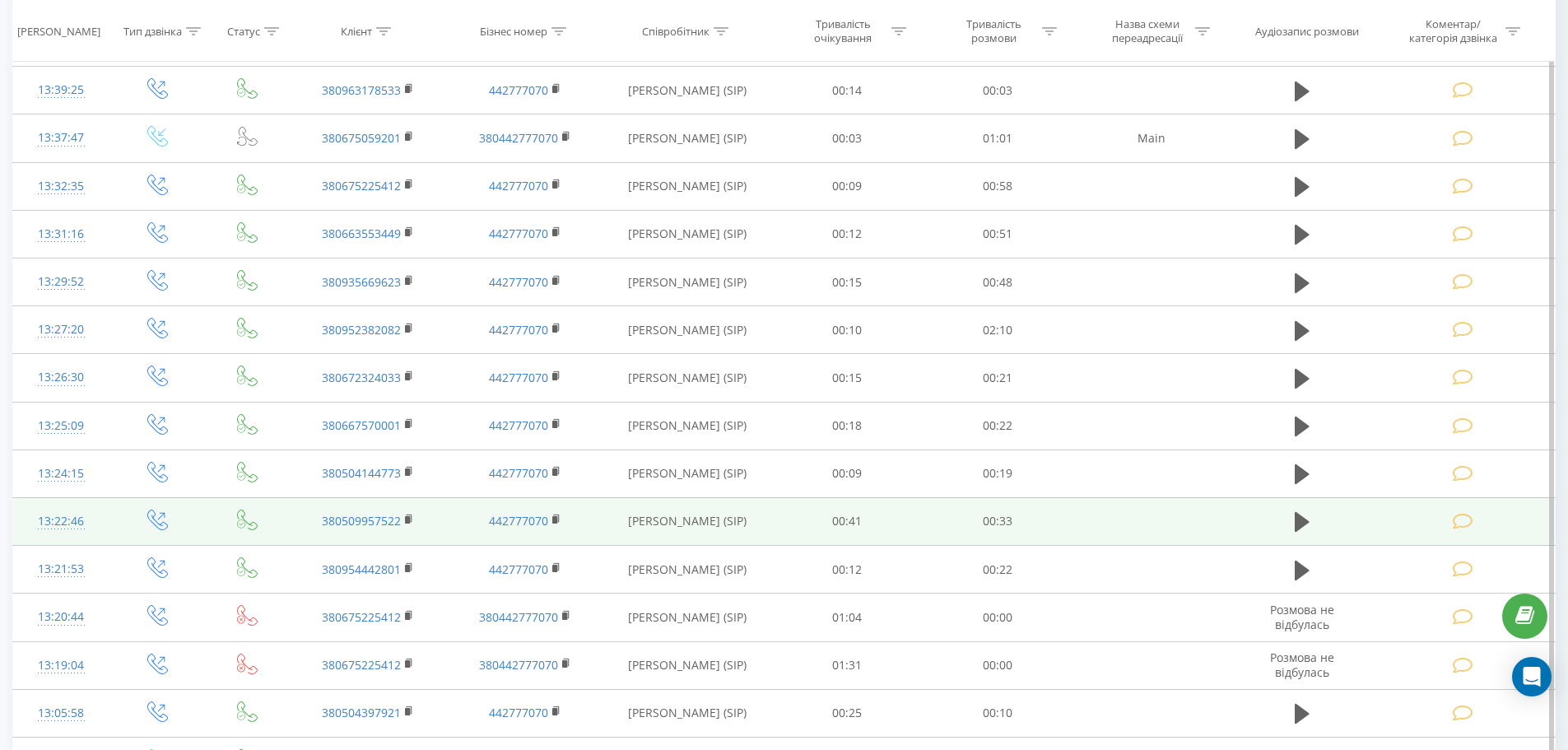
scroll to position [756, 0]
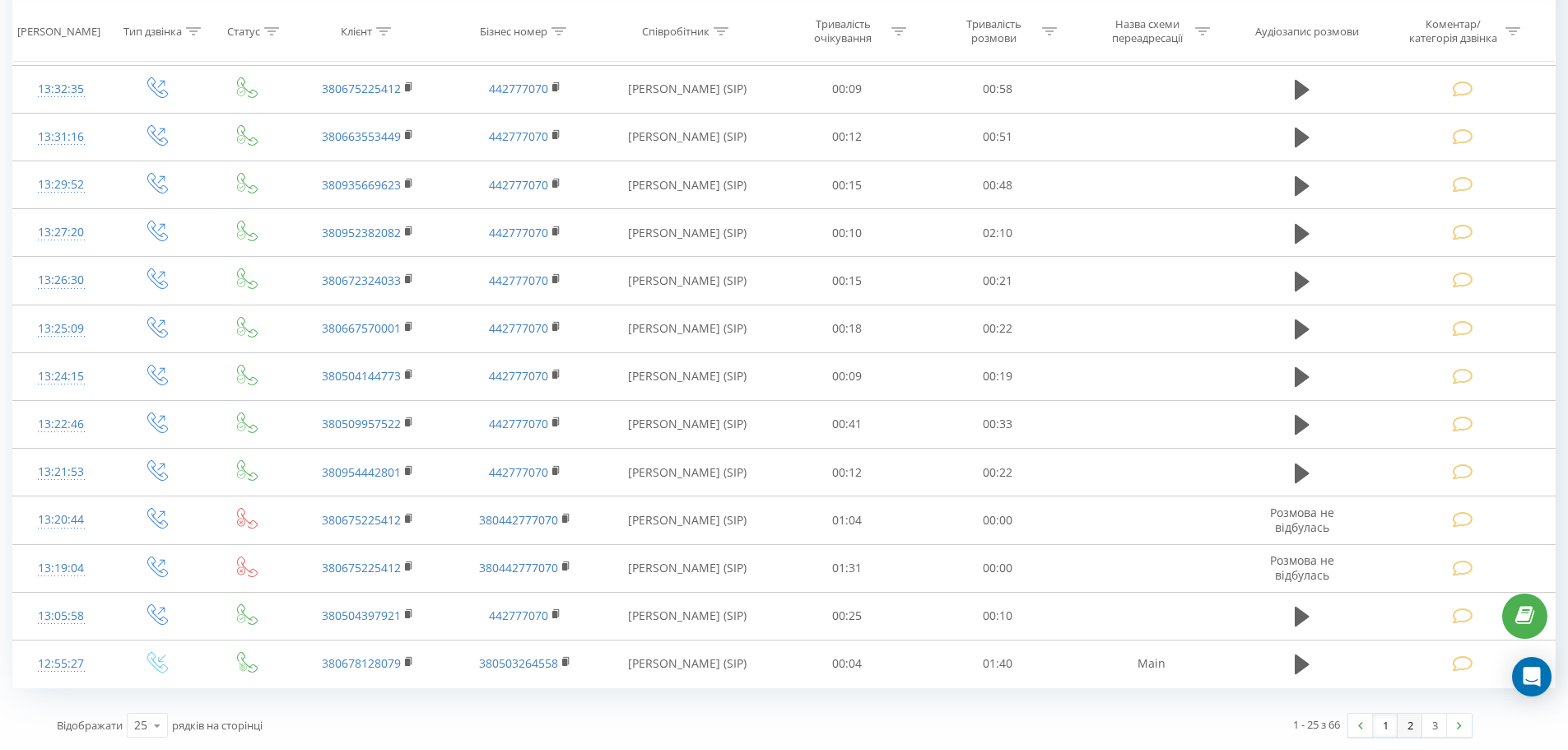
click at [1401, 724] on link "2" at bounding box center [1410, 725] width 25 height 23
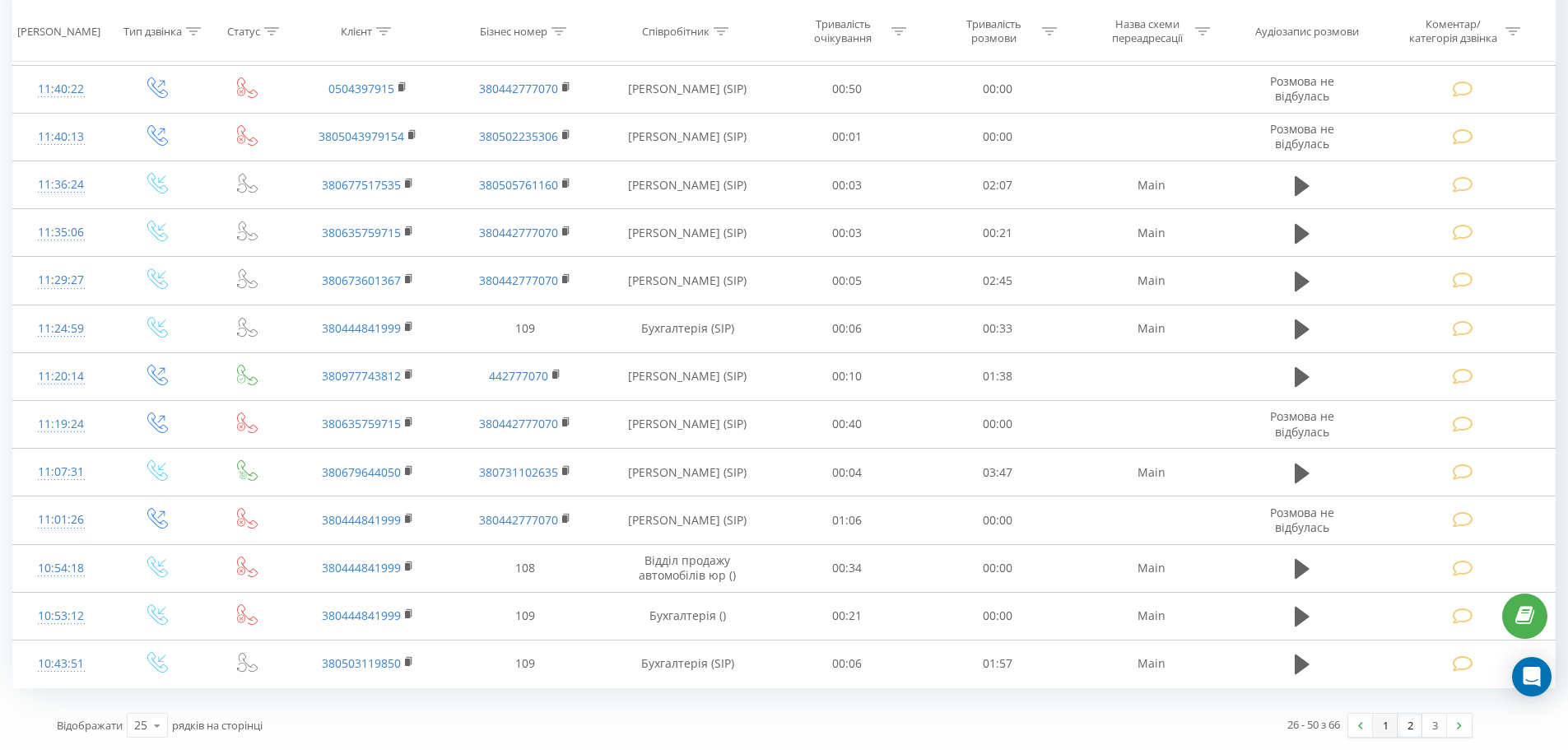
click at [1388, 726] on link "1" at bounding box center [1385, 725] width 25 height 23
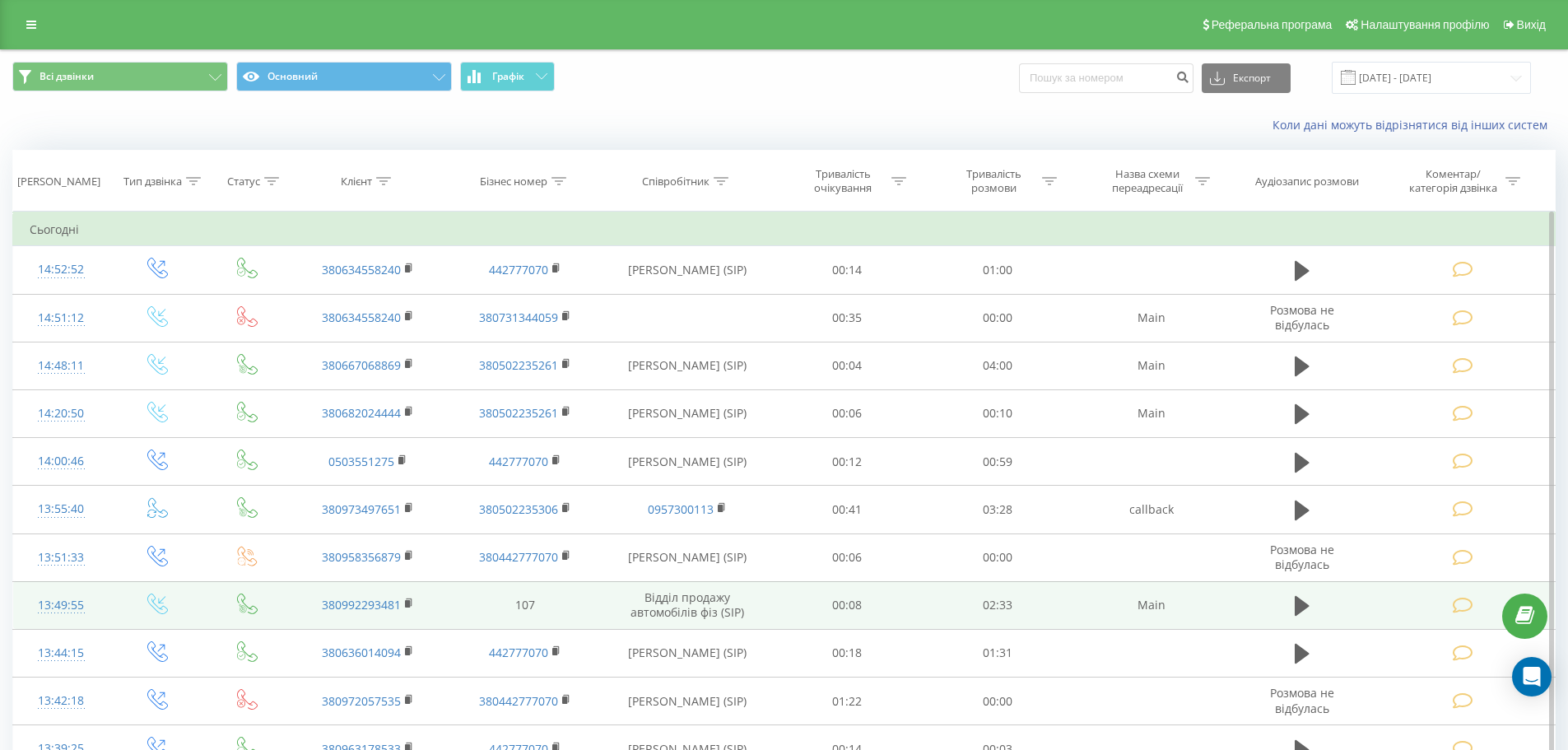
click at [1250, 618] on td at bounding box center [1302, 605] width 145 height 48
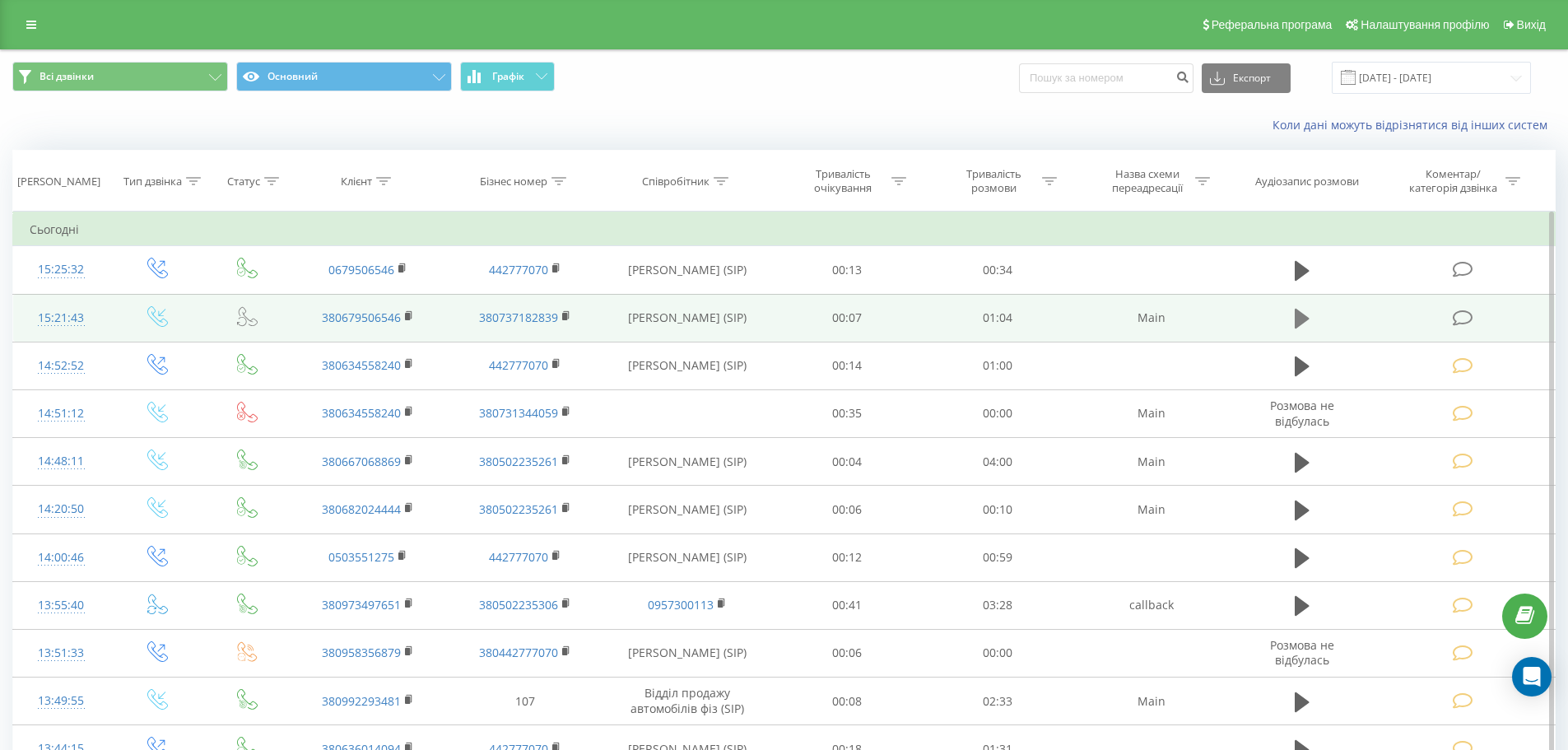
click at [1305, 318] on icon at bounding box center [1303, 318] width 15 height 20
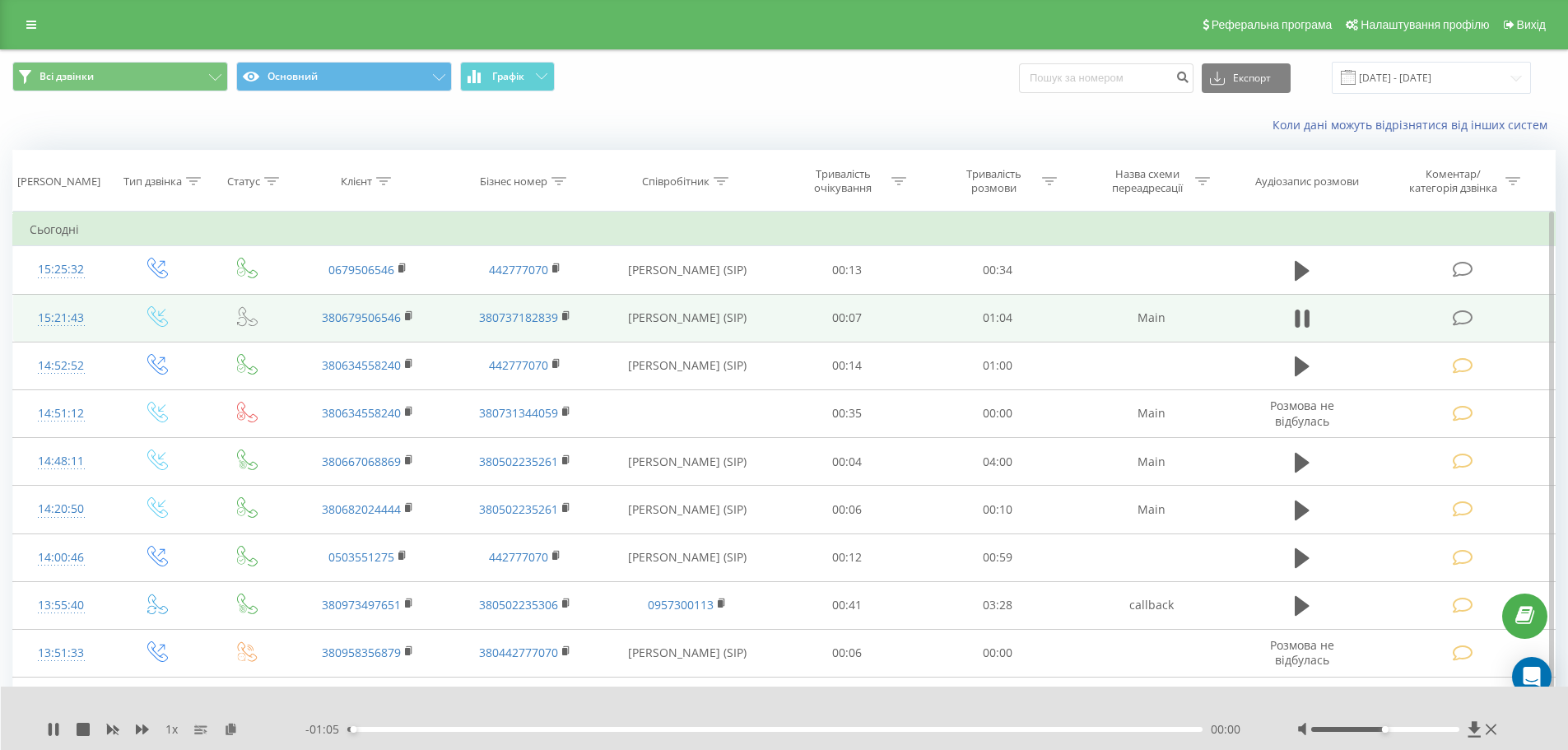
click at [1468, 313] on icon at bounding box center [1463, 318] width 21 height 17
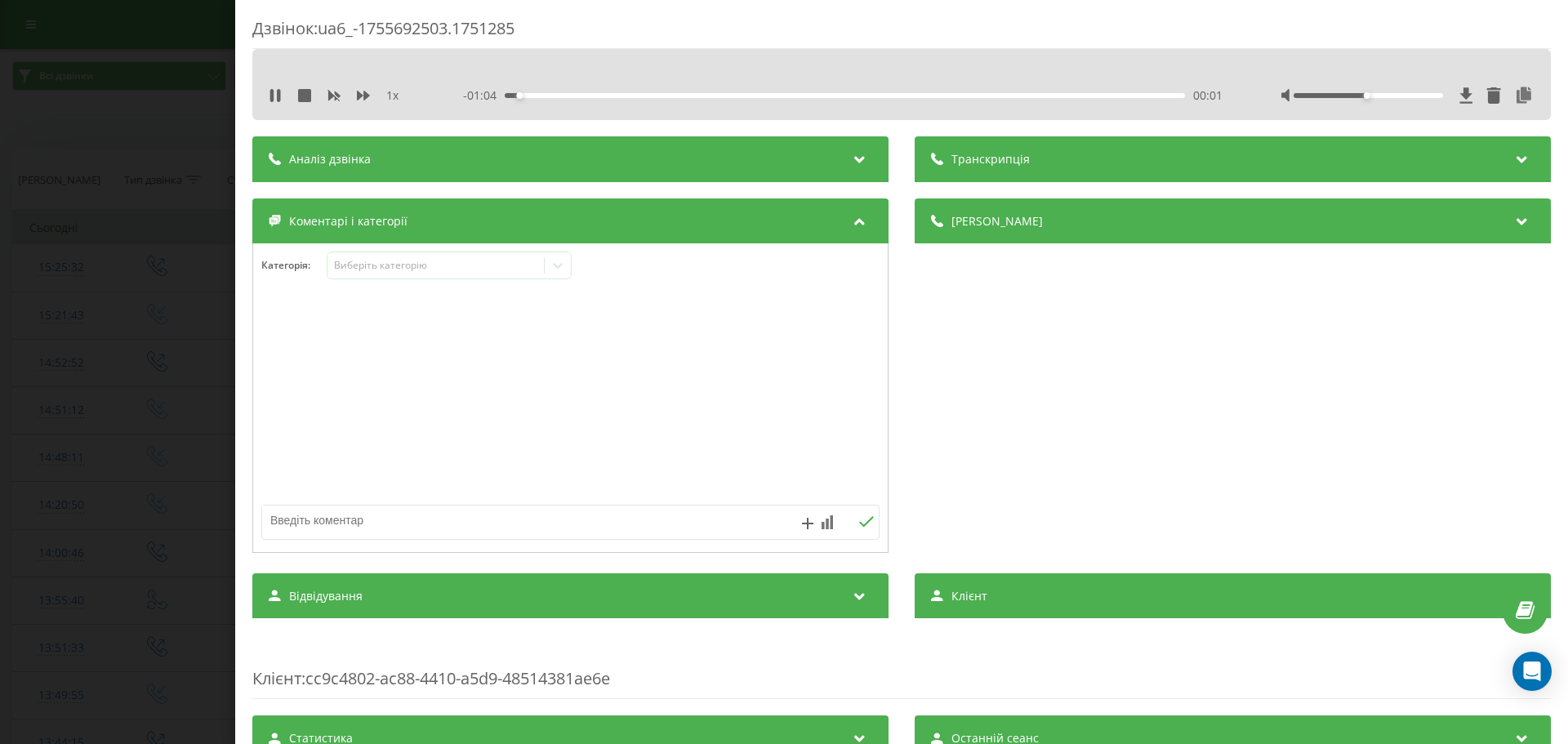
click at [266, 94] on div "1 x - 01:04 00:01 00:01" at bounding box center [901, 95] width 1274 height 25
click at [271, 103] on div "1 x - 01:03 00:02 00:02" at bounding box center [901, 95] width 1274 height 25
click at [273, 103] on div "1 x" at bounding box center [344, 95] width 152 height 16
click at [277, 91] on icon at bounding box center [277, 95] width 3 height 13
click at [410, 254] on div "Виберіть категорію" at bounding box center [449, 265] width 245 height 27
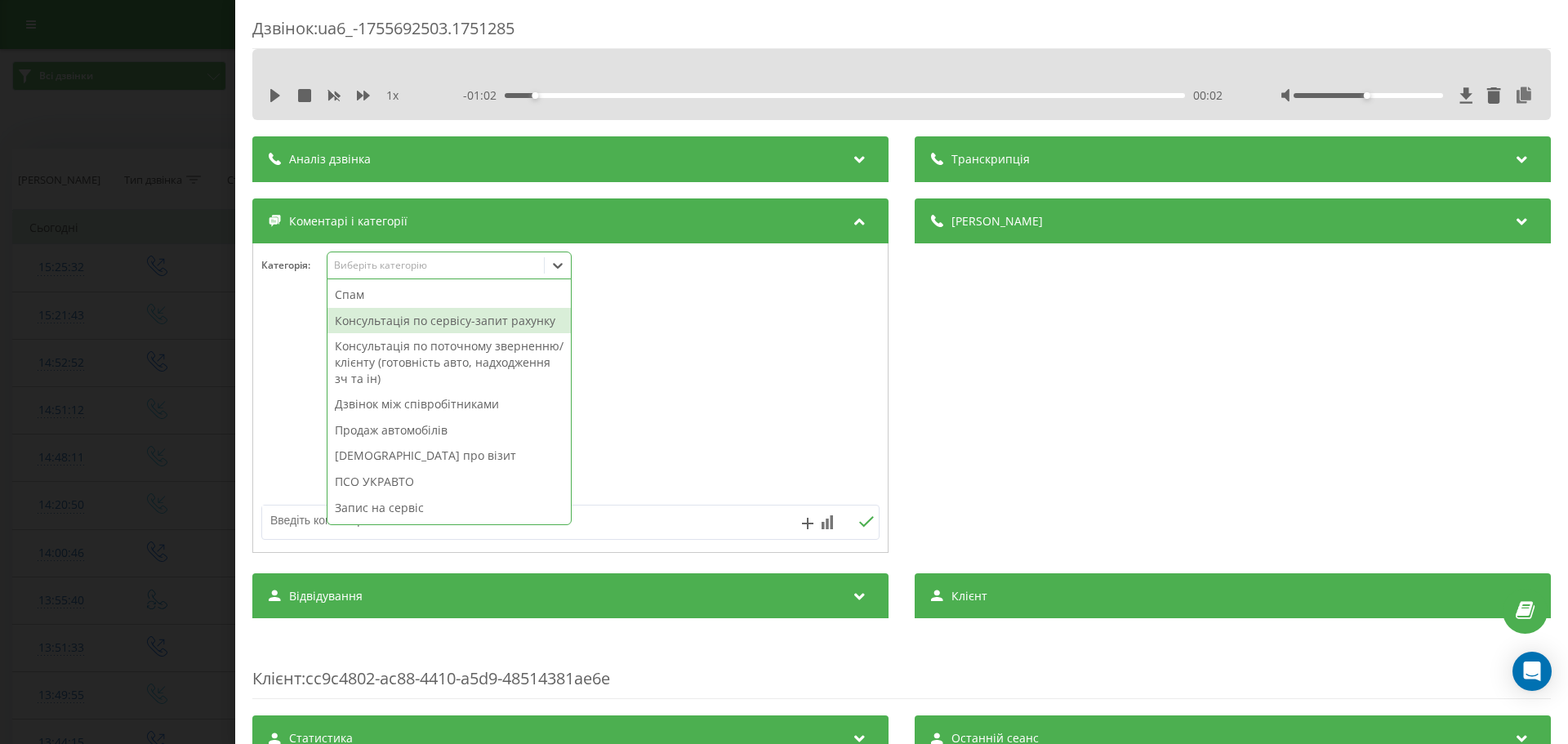
click at [454, 322] on div "Консультація по сервісу-запит рахунку" at bounding box center [449, 321] width 243 height 26
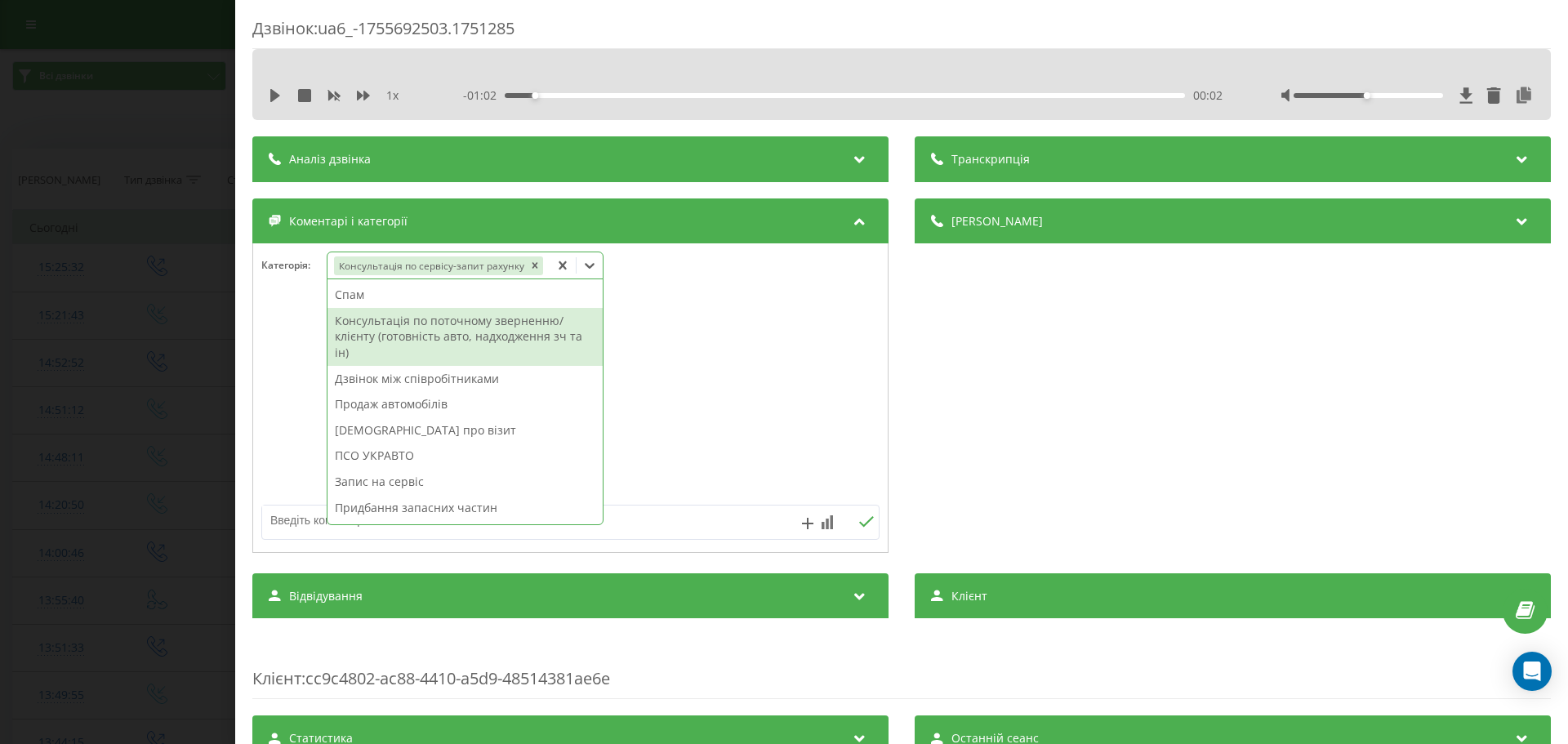
click at [480, 330] on div "Консультація по поточному зверненню/клієнту (готовність авто, надходження зч та…" at bounding box center [465, 336] width 275 height 58
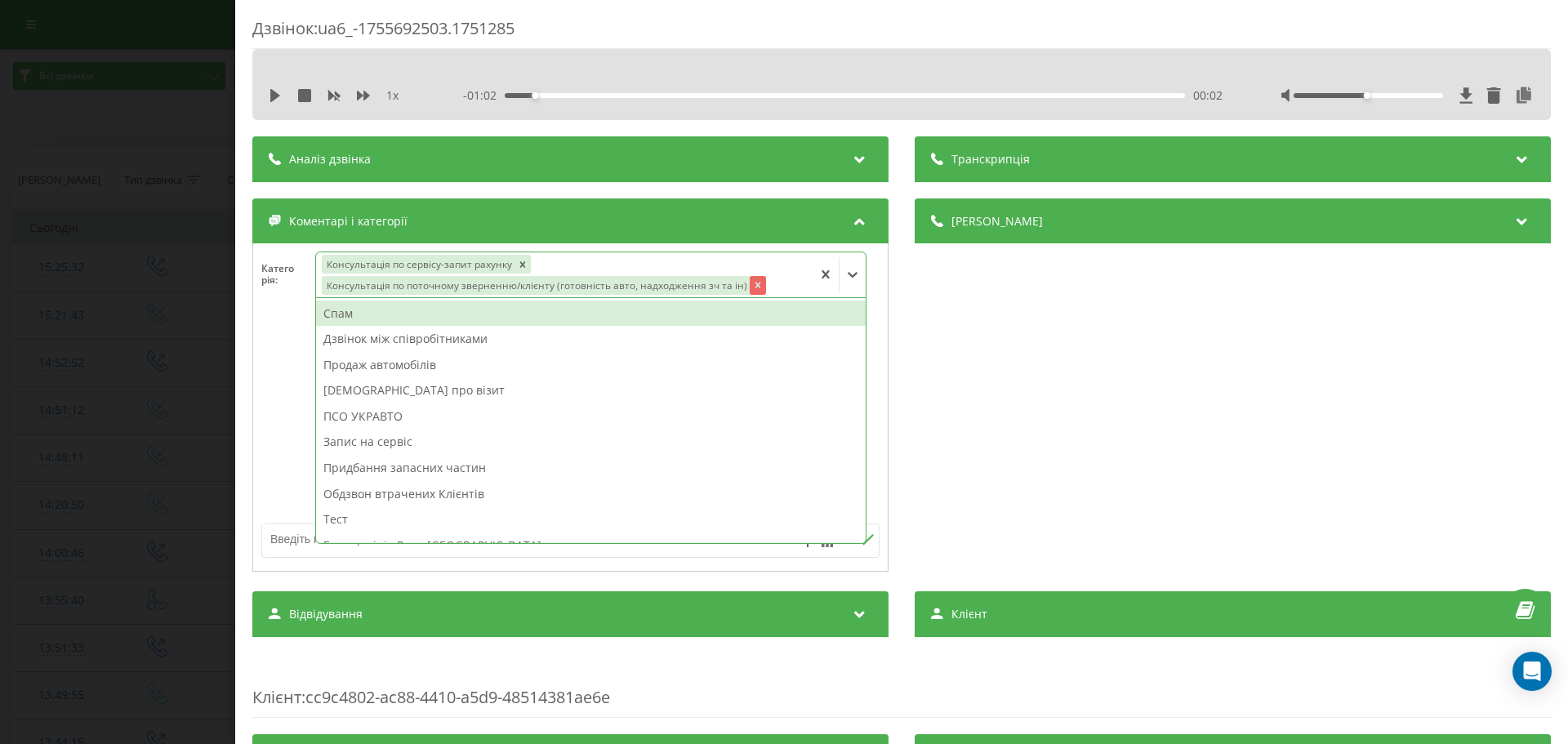
click at [756, 287] on icon "Remove Консультація по поточному зверненню/клієнту (готовність авто, надходженн…" at bounding box center [759, 286] width 6 height 6
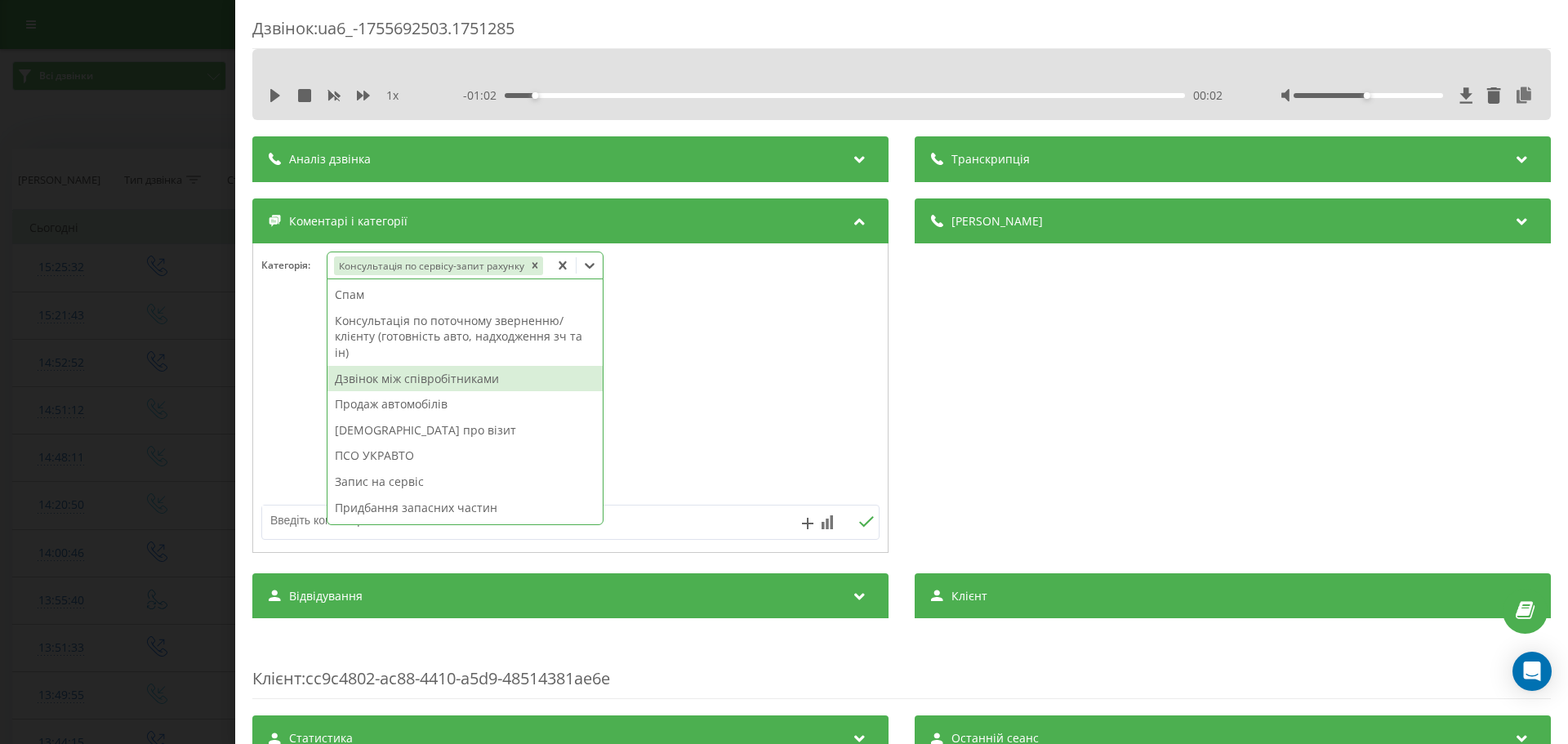
click at [301, 376] on div at bounding box center [570, 399] width 635 height 196
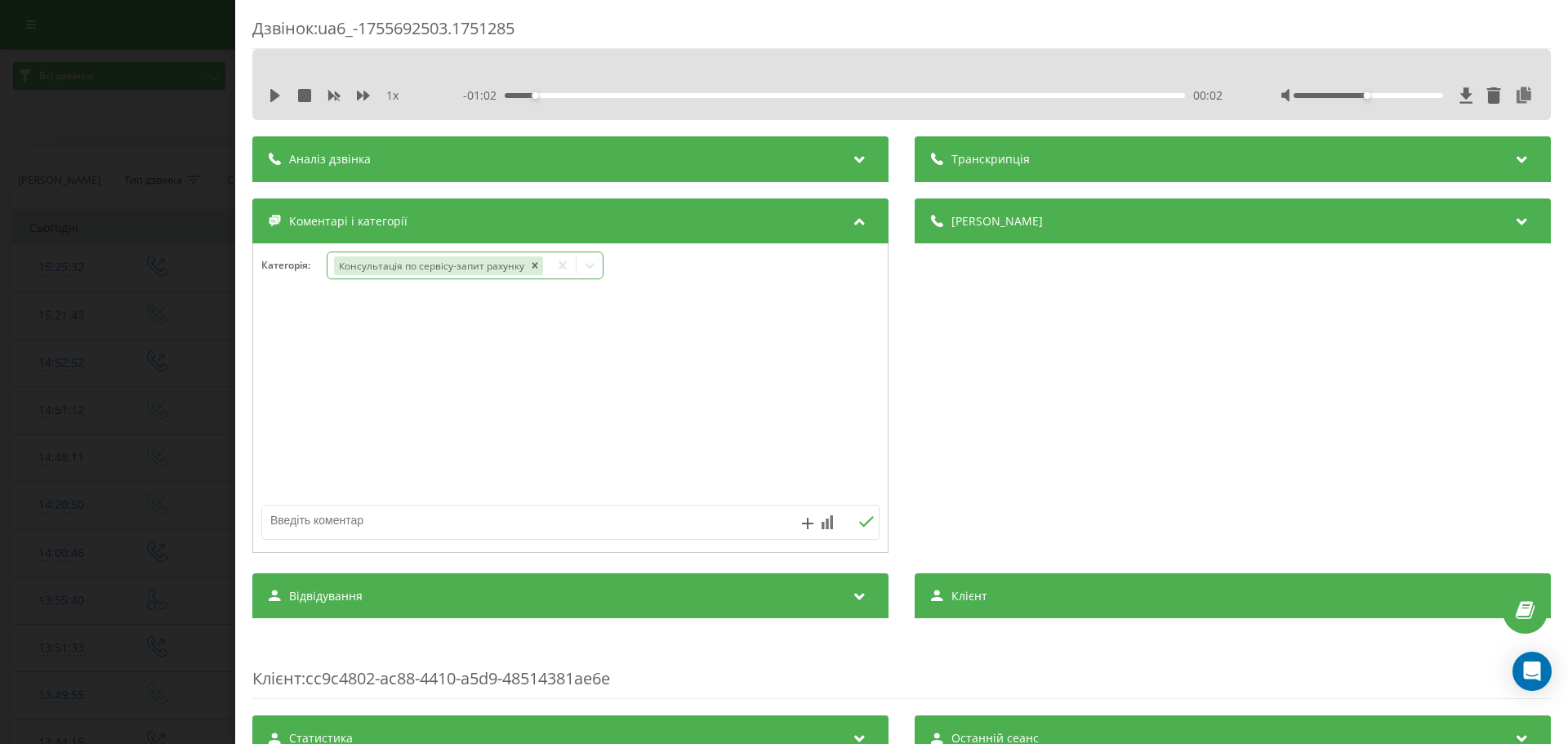
click at [302, 505] on div at bounding box center [570, 424] width 635 height 247
click at [303, 510] on textarea at bounding box center [509, 520] width 493 height 29
type textarea "Поліція Київщини.Дастер вчора привезли.Запит щодо стану ремонту"
drag, startPoint x: 145, startPoint y: 406, endPoint x: 161, endPoint y: 405, distance: 16.0
click at [145, 407] on div "Дзвінок : ua6_-1755692503.1751285 1 x - 01:02 00:02 00:02 Транскрипція Для AI-а…" at bounding box center [784, 372] width 1568 height 744
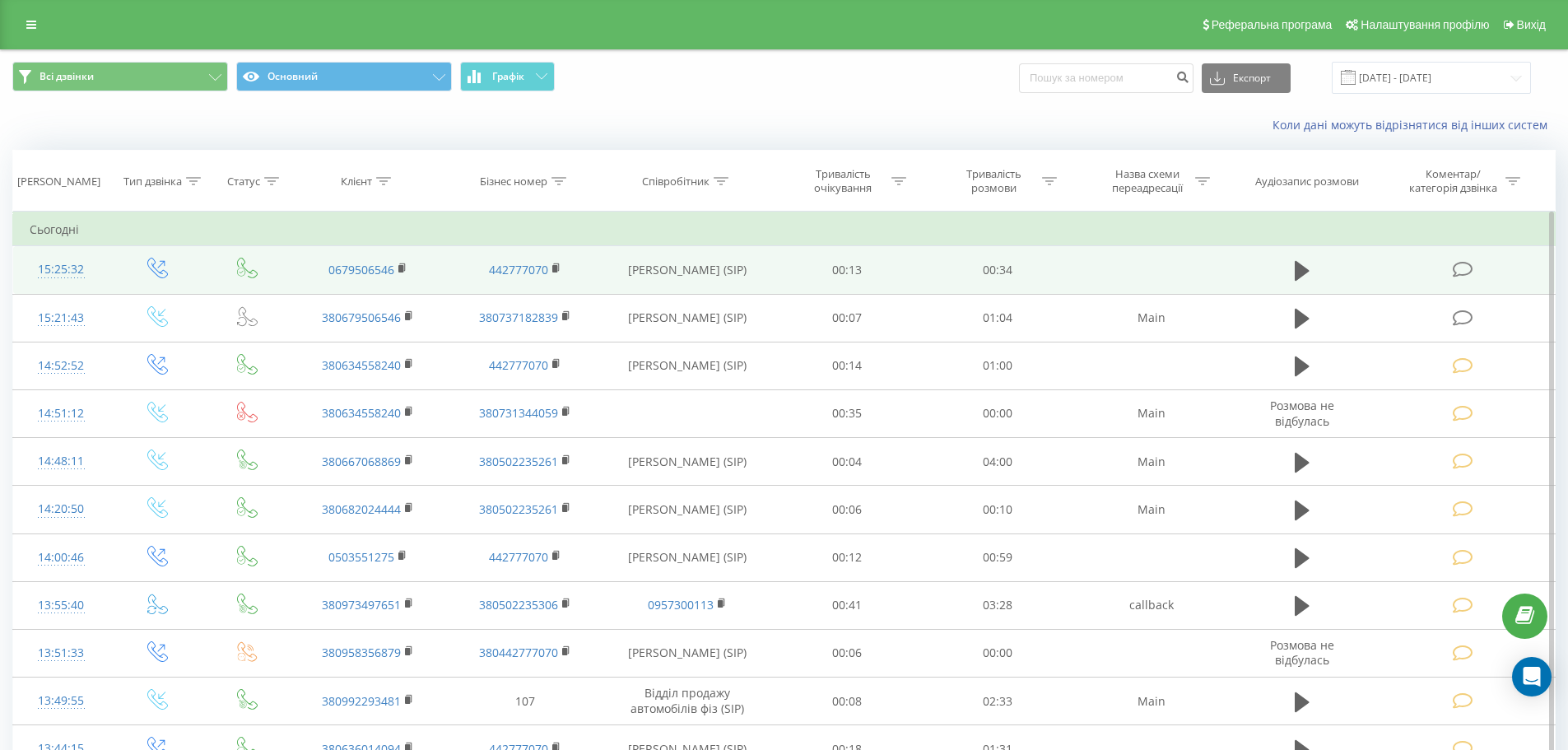
click at [1466, 266] on icon at bounding box center [1463, 269] width 21 height 17
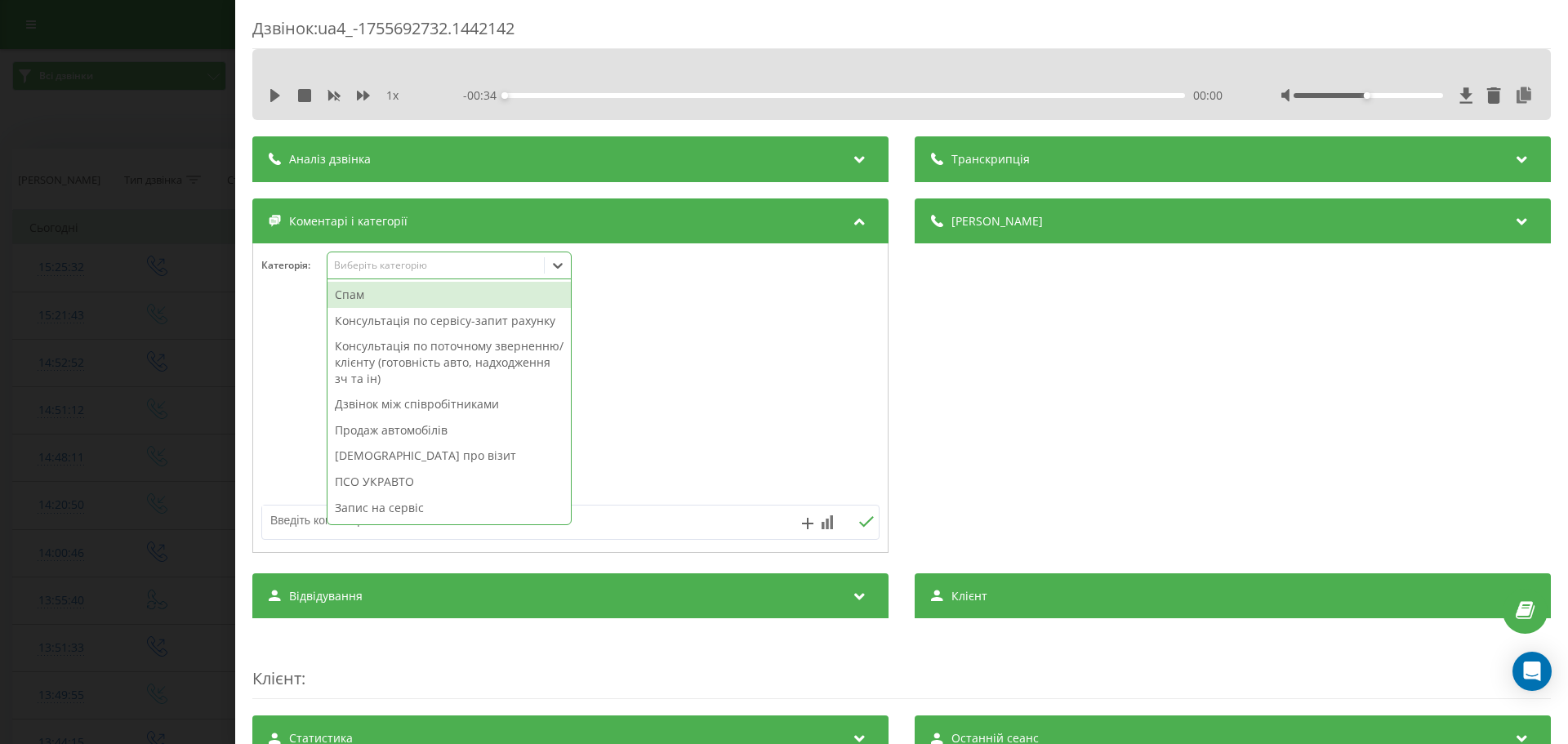
click at [447, 266] on div "Виберіть категорію" at bounding box center [436, 265] width 204 height 13
click at [442, 313] on div "Консультація по сервісу-запит рахунку" at bounding box center [449, 321] width 243 height 26
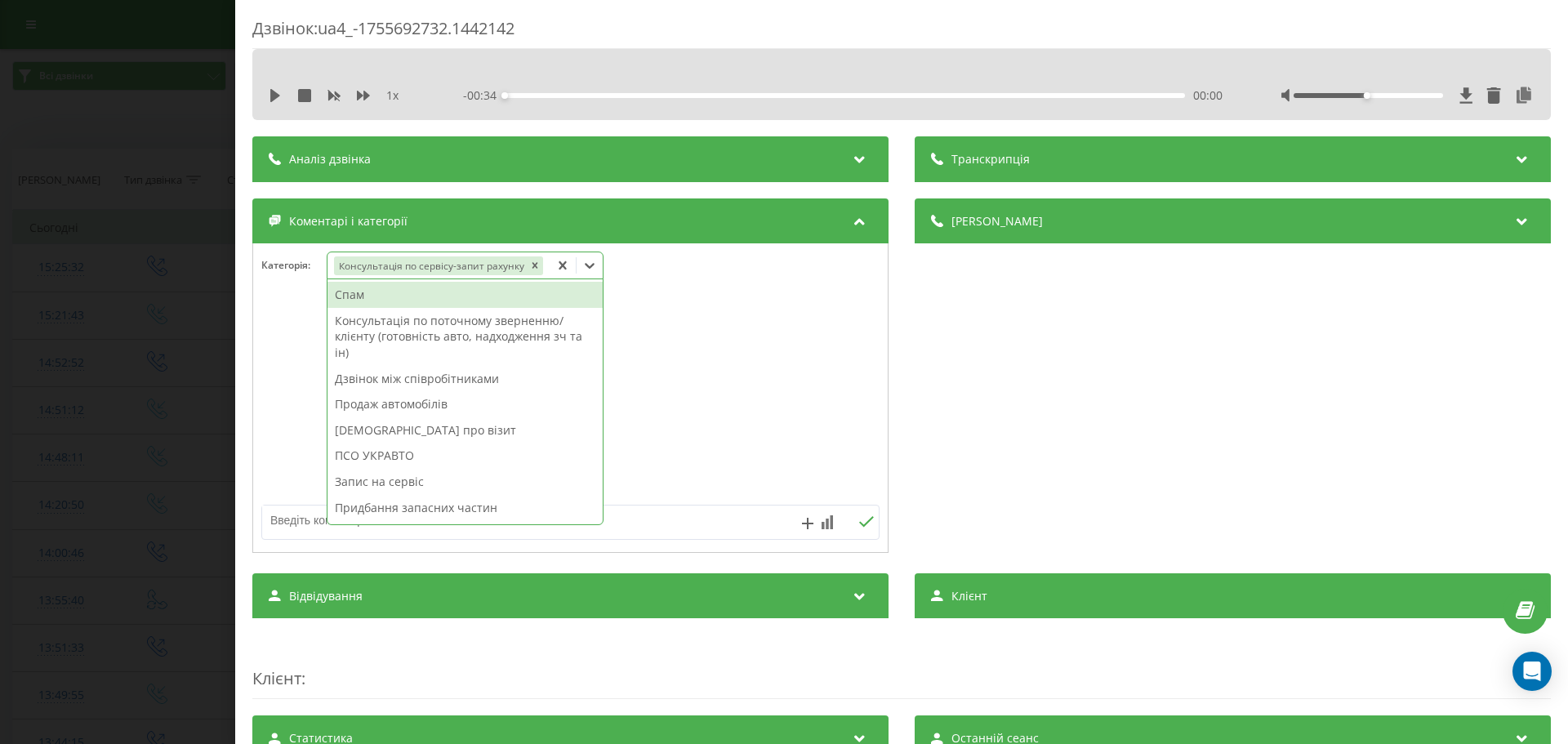
click at [307, 520] on textarea at bounding box center [509, 520] width 493 height 29
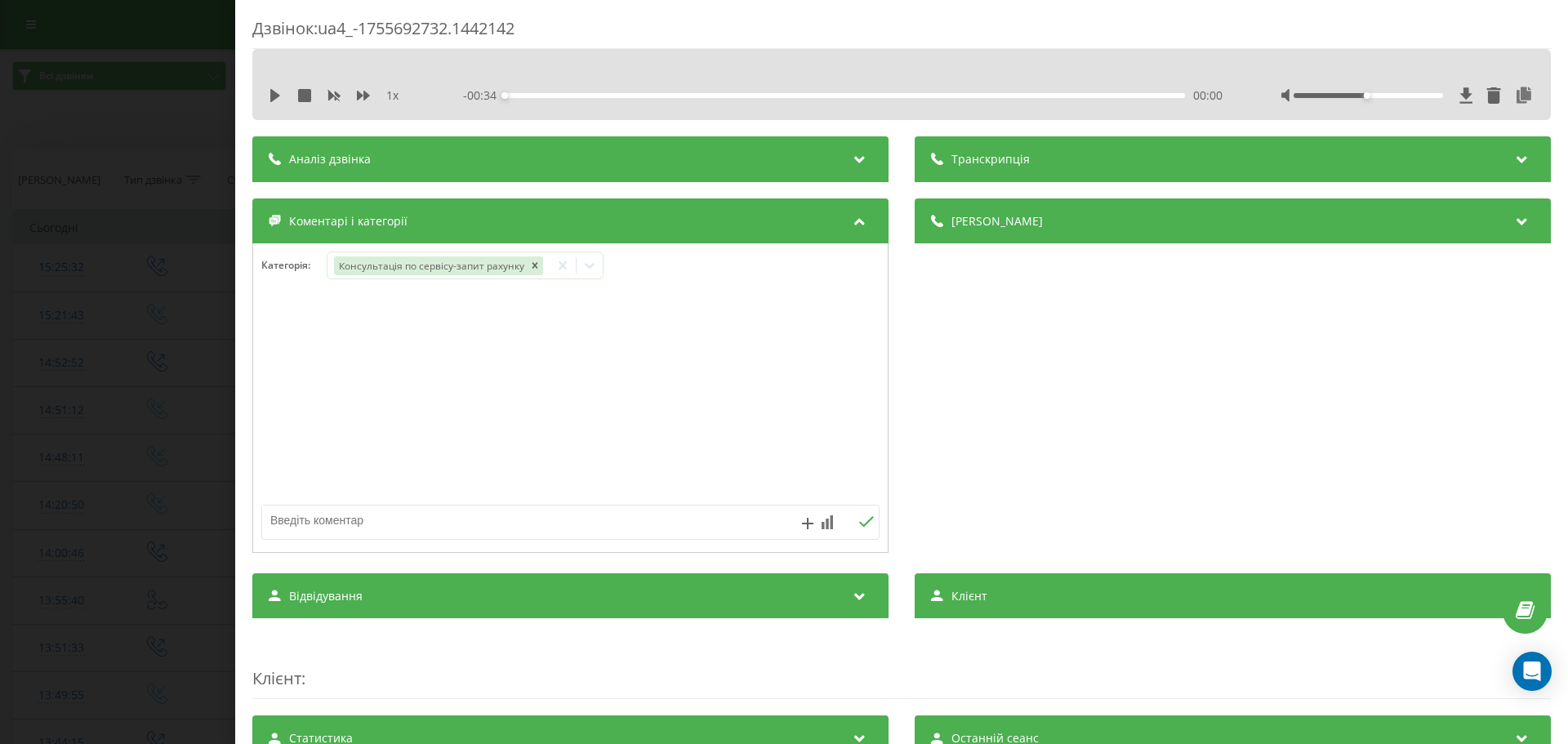
paste textarea "Поліція Київщини.Дастер вчора привезли.Запит щодо стану ремонту"
type textarea "Поліція Київщини.Дастер вчора привезли.Запит щодо стану ремонту"
click at [189, 501] on div "Дзвінок : ua4_-1755692732.1442142 1 x - 00:34 00:00 00:00 Транскрипція Для AI-а…" at bounding box center [784, 372] width 1568 height 744
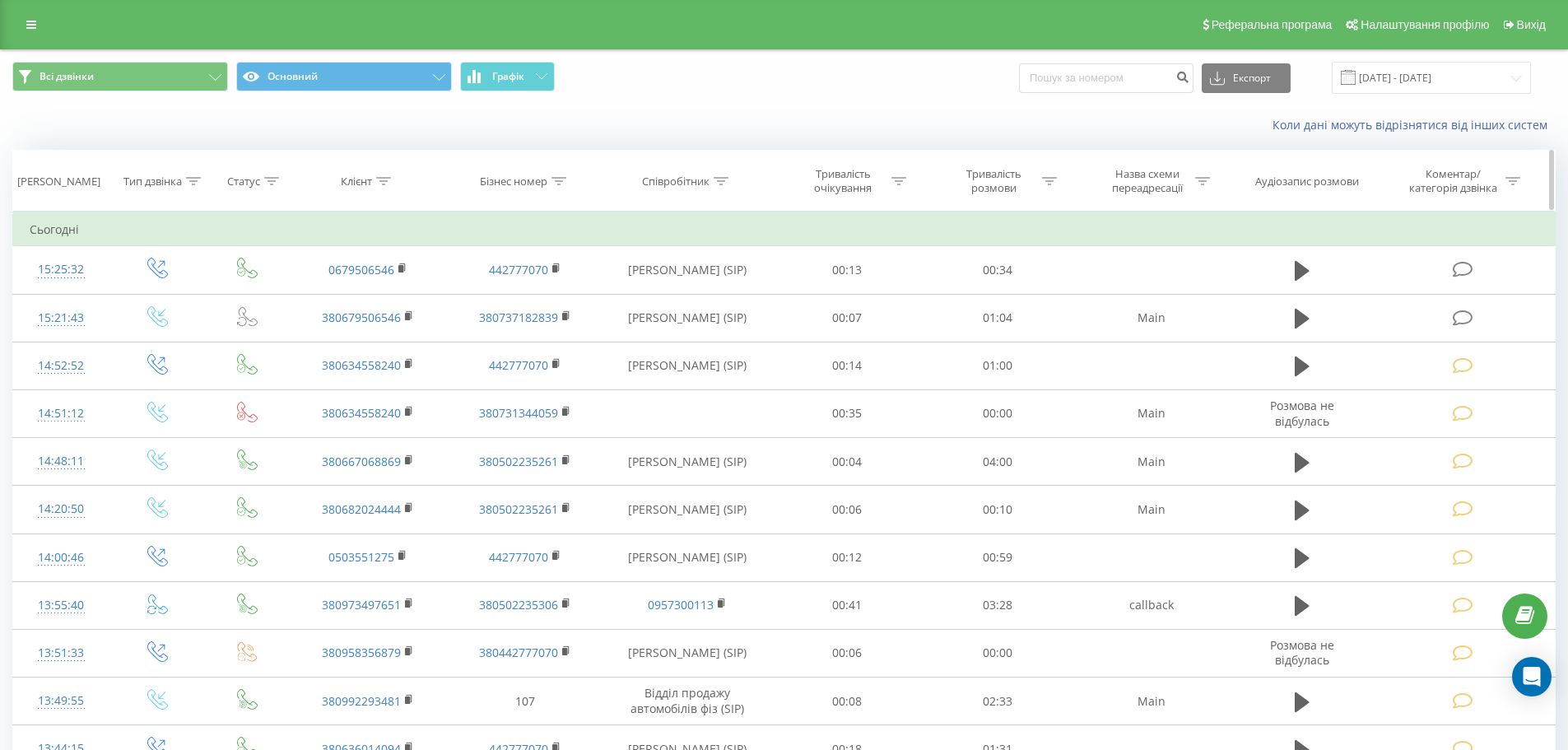
click at [1500, 173] on div "Коментар/категорія дзвінка" at bounding box center [1453, 181] width 96 height 28
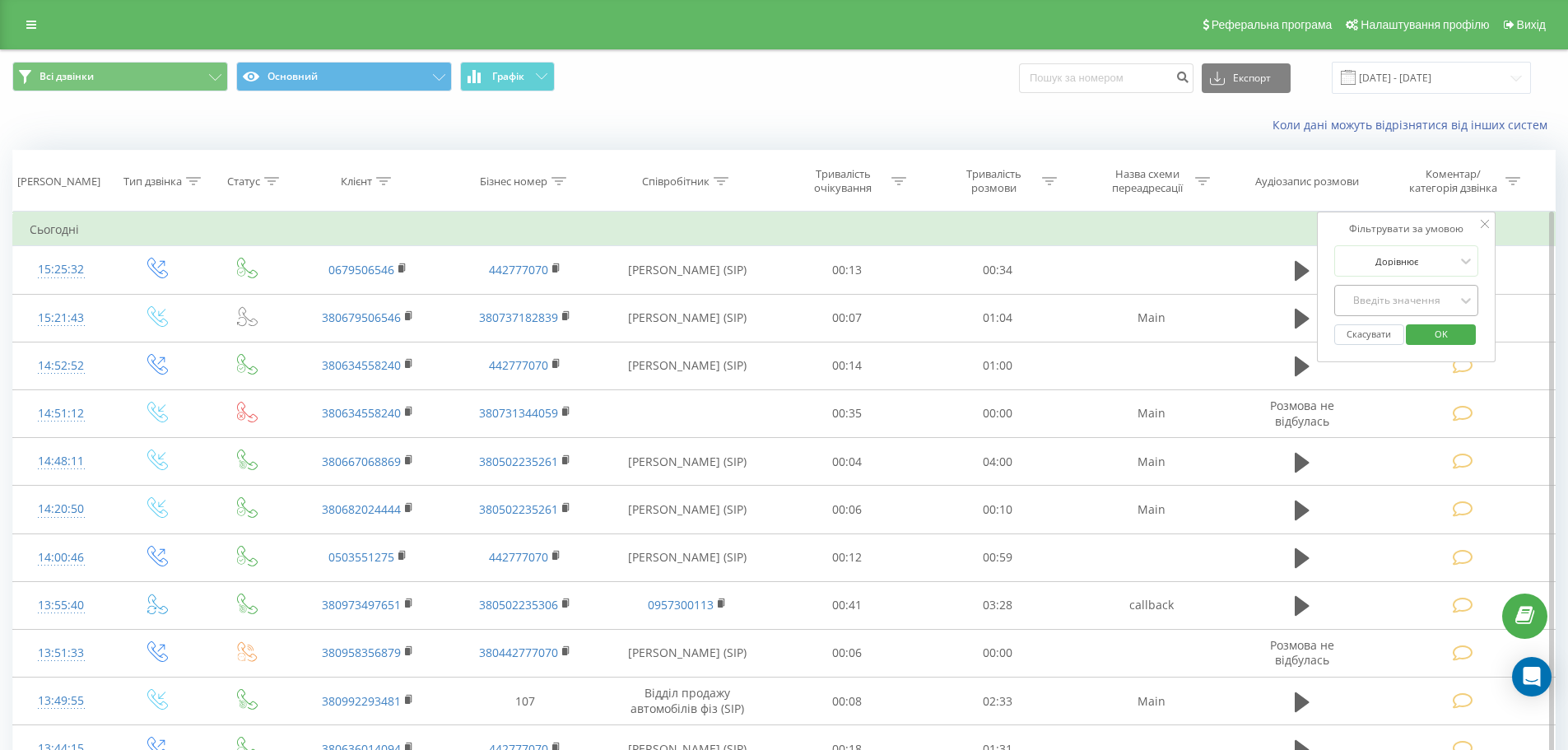
click at [1402, 296] on div "Введіть значення" at bounding box center [1397, 300] width 117 height 13
click at [1385, 346] on div "Ні" at bounding box center [1406, 359] width 144 height 27
click at [1453, 336] on span "OK" at bounding box center [1442, 334] width 46 height 26
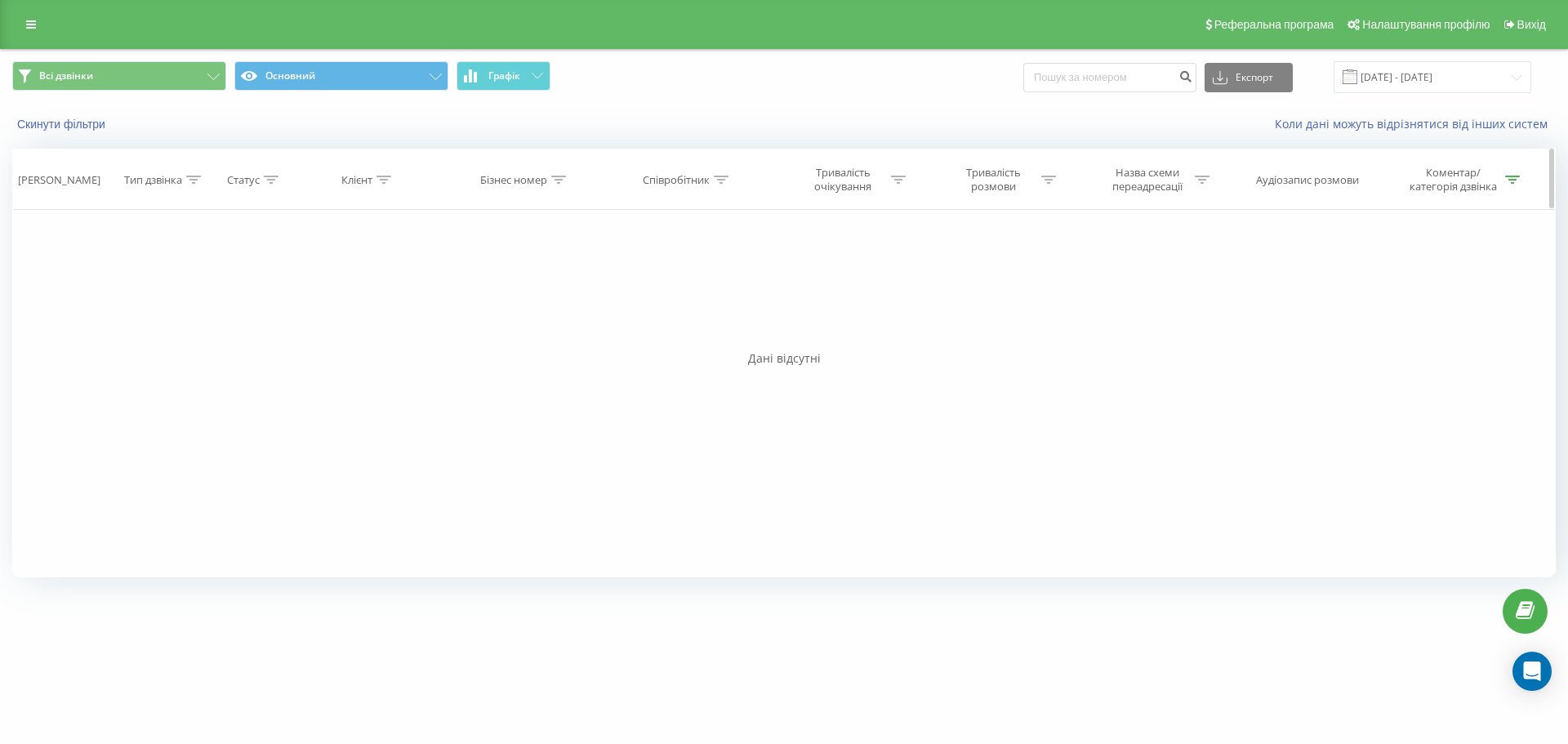
click at [1514, 182] on icon at bounding box center [1512, 179] width 15 height 8
click at [1370, 340] on button "Скасувати" at bounding box center [1370, 332] width 70 height 21
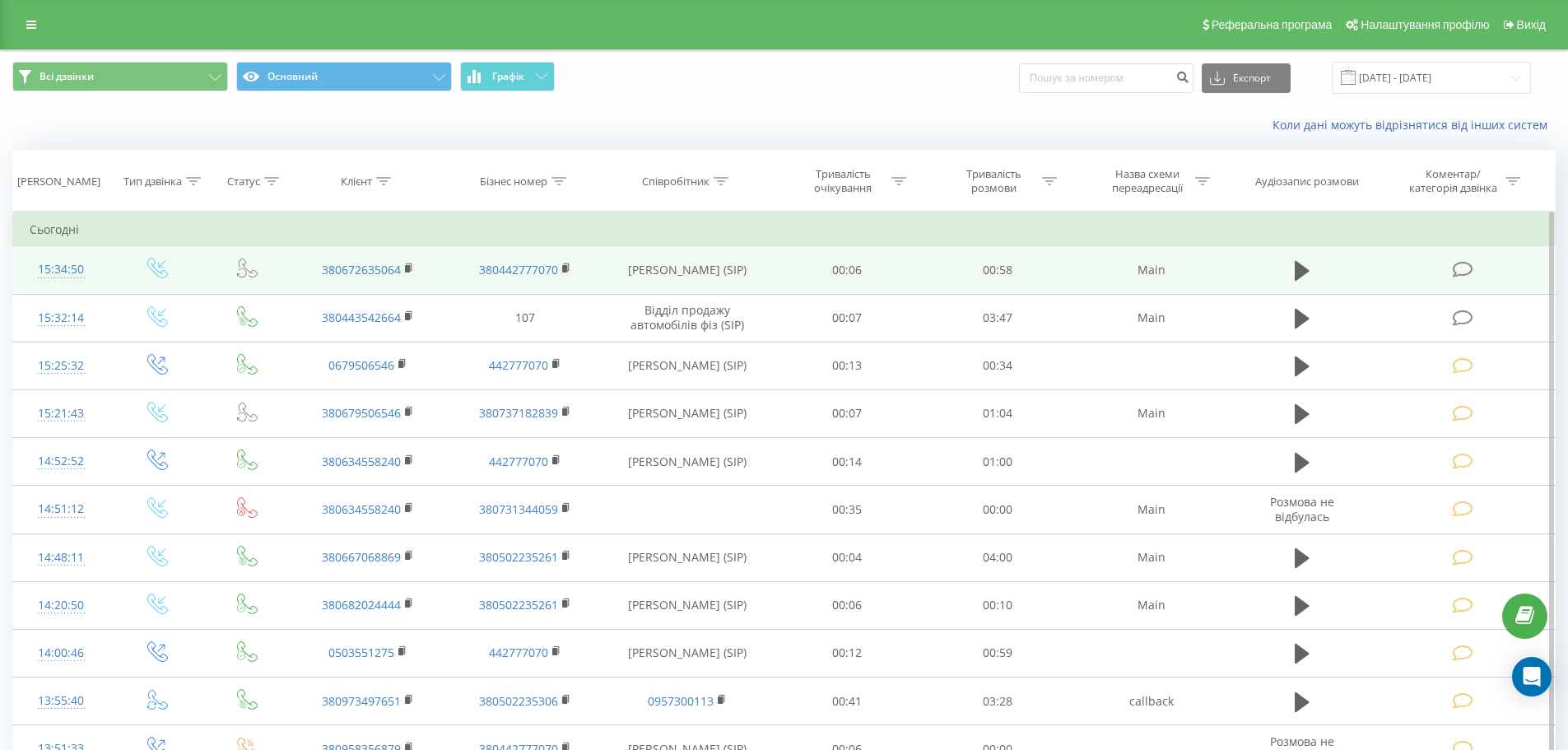
click at [1462, 269] on icon at bounding box center [1463, 269] width 21 height 17
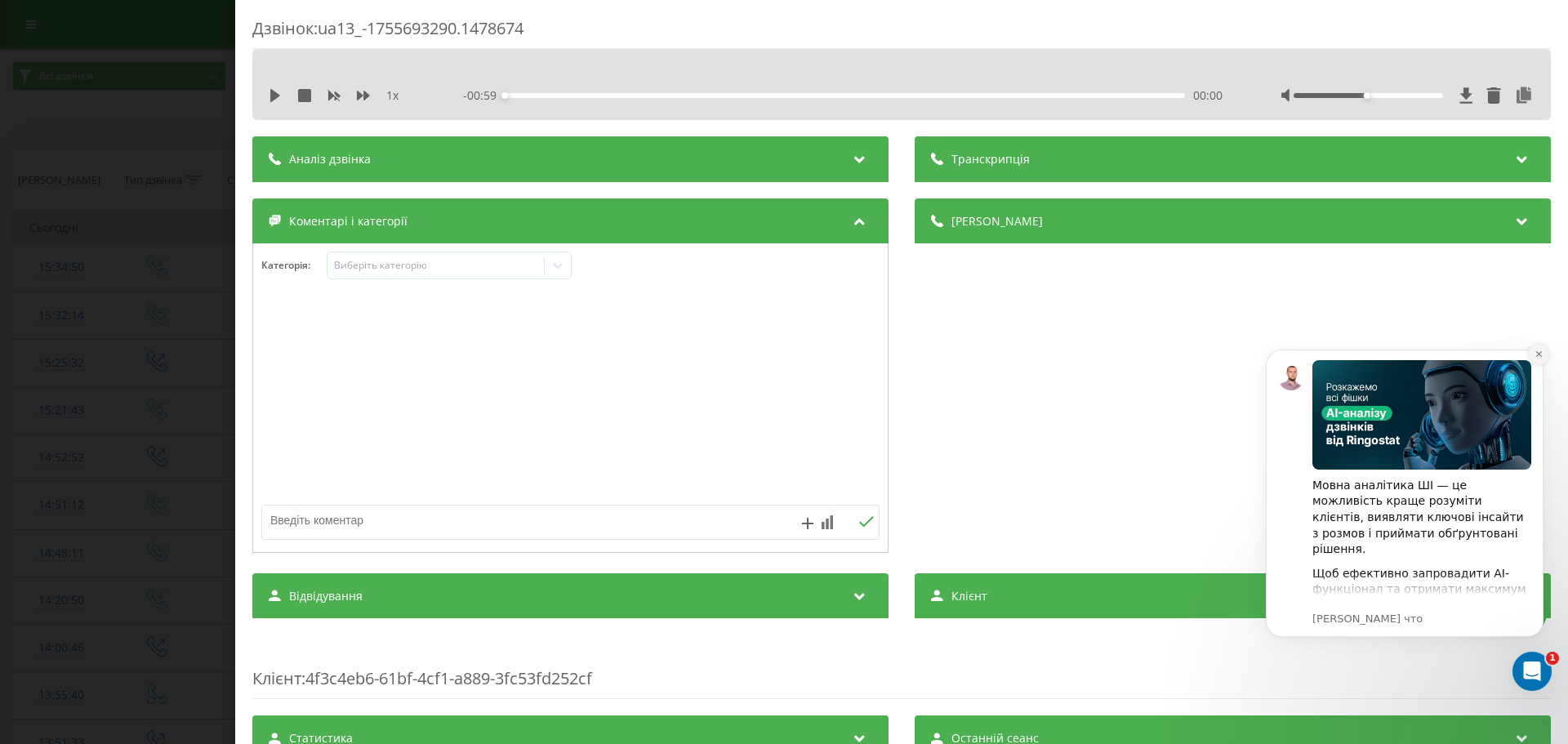
click at [1539, 353] on icon "Dismiss notification" at bounding box center [1540, 355] width 9 height 9
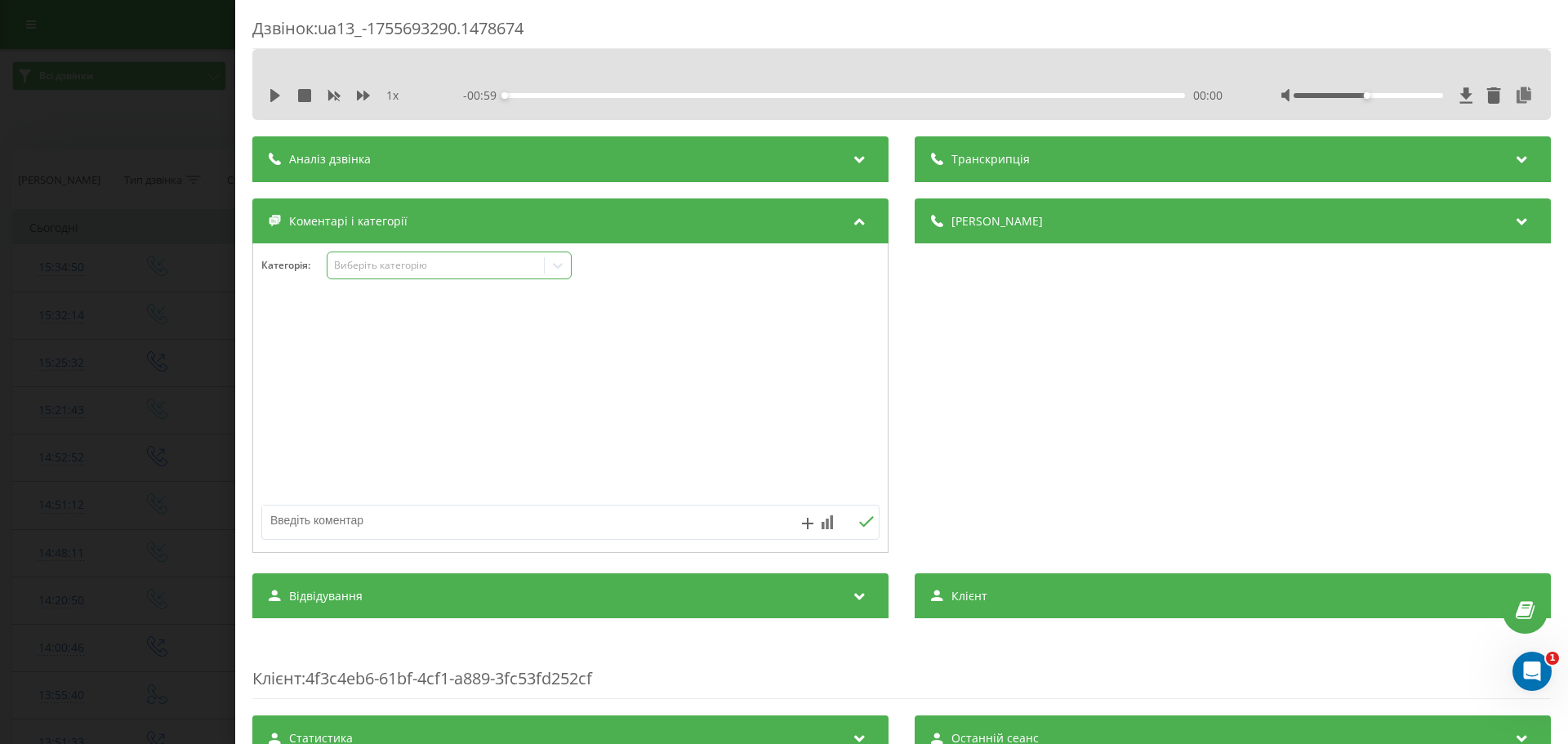
click at [472, 264] on div "Виберіть категорію" at bounding box center [436, 265] width 204 height 13
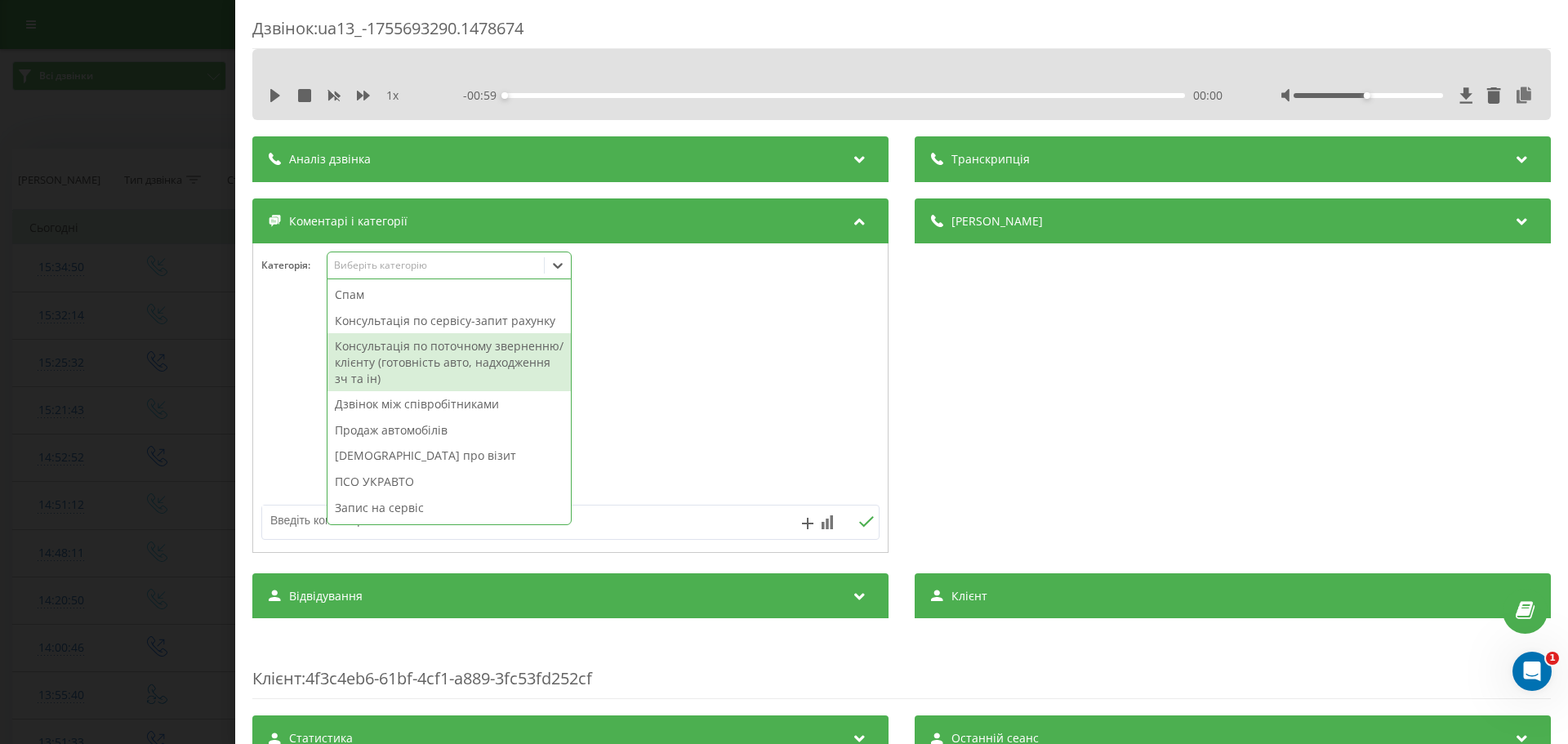
click at [487, 361] on div "Консультація по поточному зверненню/клієнту (готовність авто, надходження зч та…" at bounding box center [449, 361] width 243 height 58
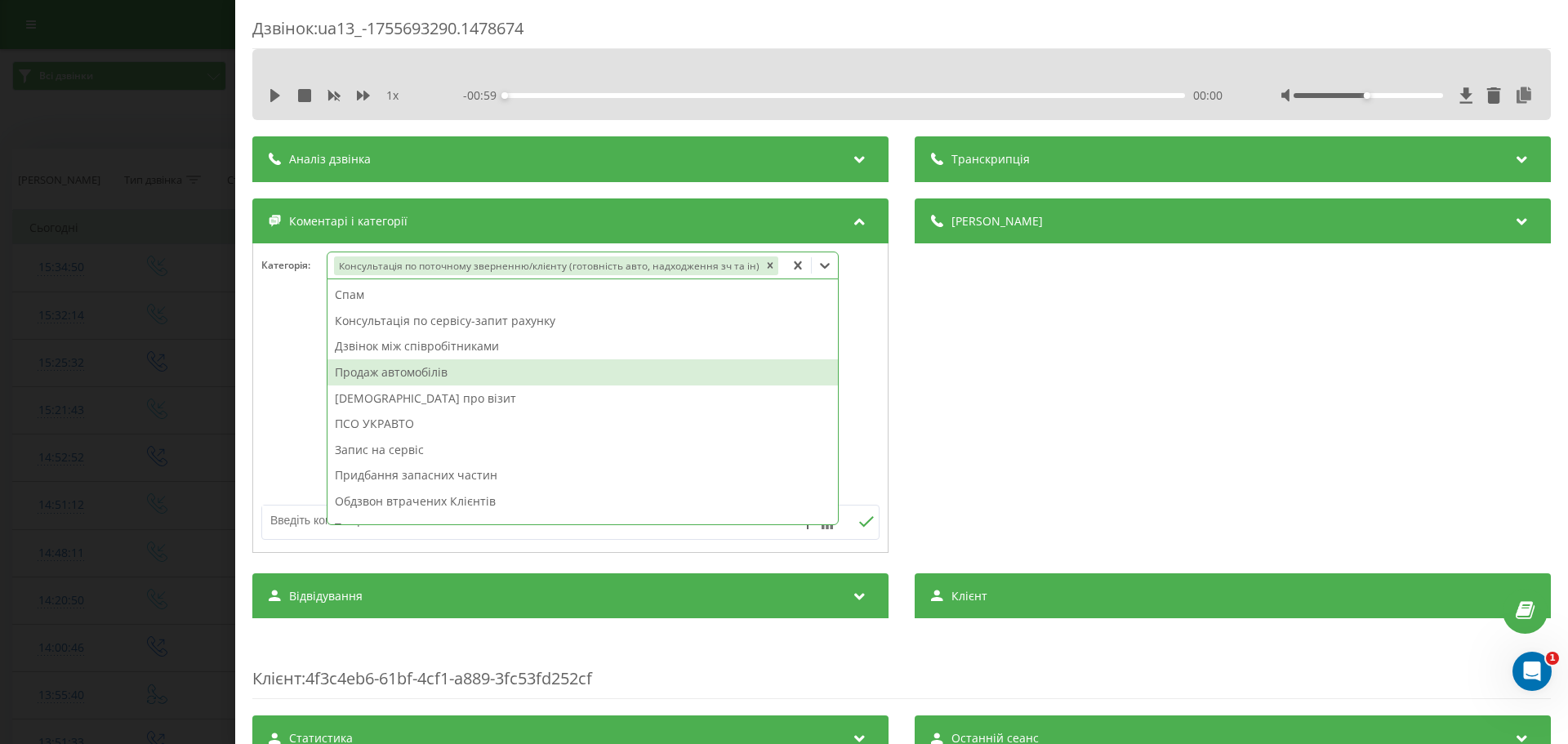
click at [280, 381] on div at bounding box center [570, 399] width 635 height 196
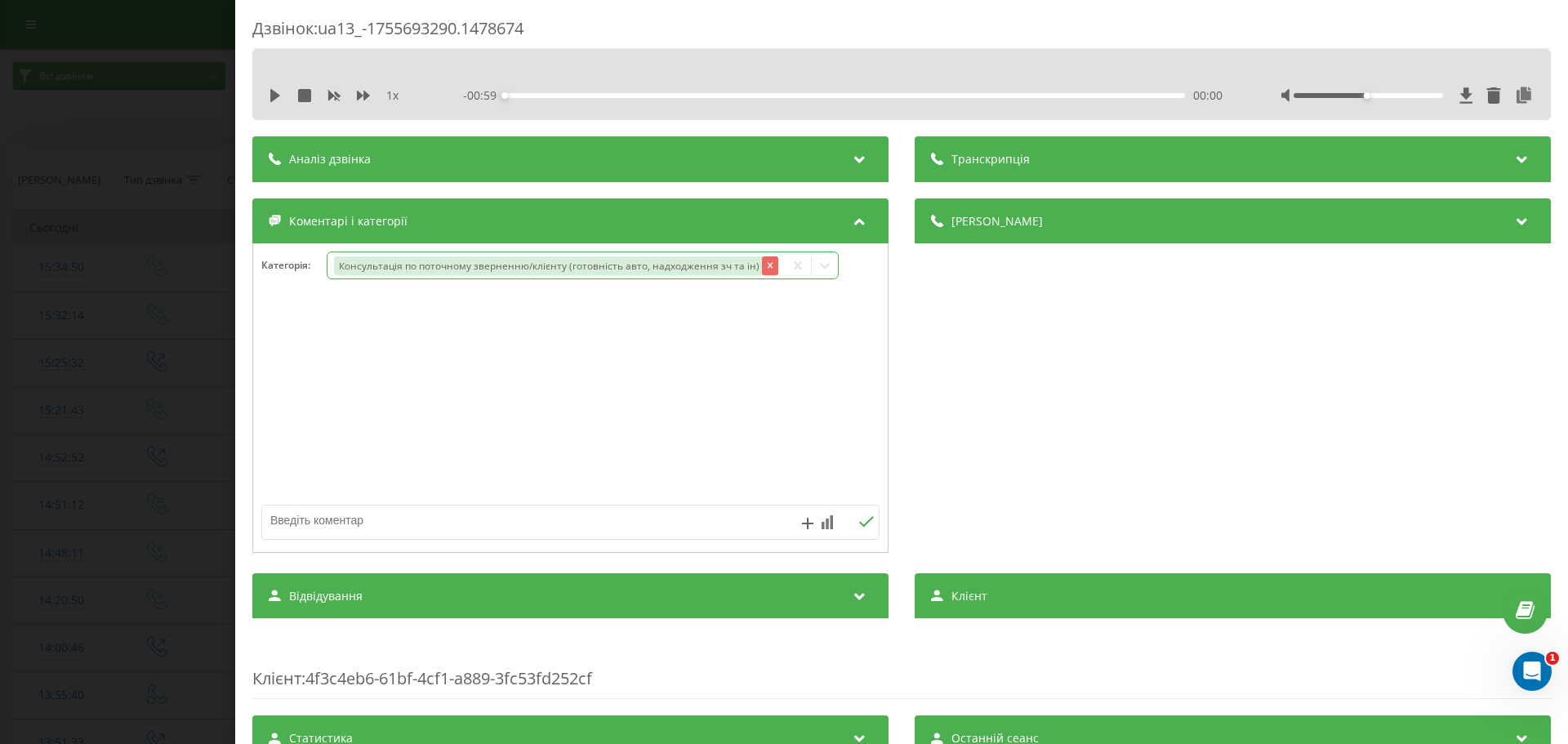
click at [768, 266] on icon "Remove Консультація по поточному зверненню/клієнту (готовність авто, надходженн…" at bounding box center [770, 265] width 11 height 11
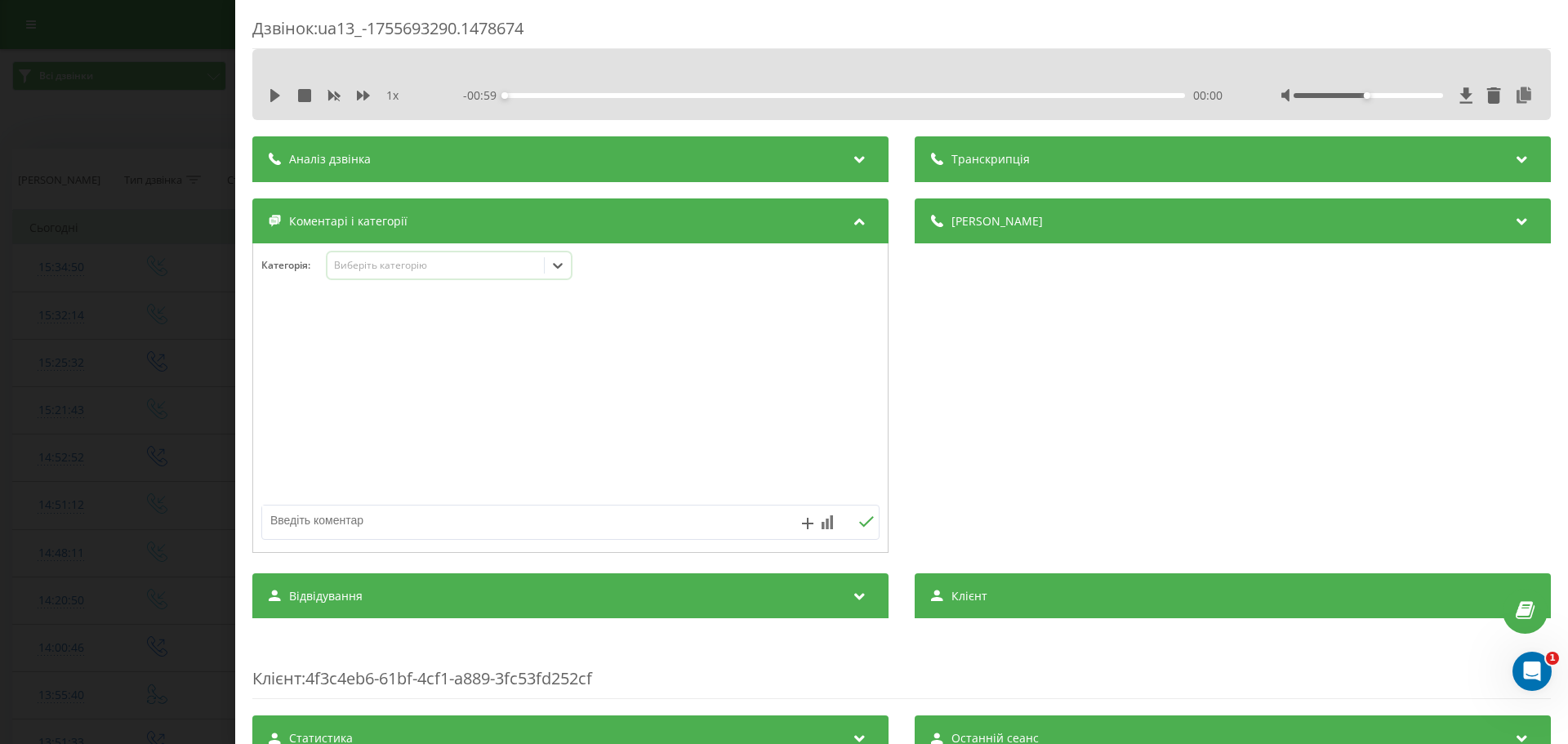
click at [435, 278] on div "Виберіть категорію" at bounding box center [449, 265] width 245 height 27
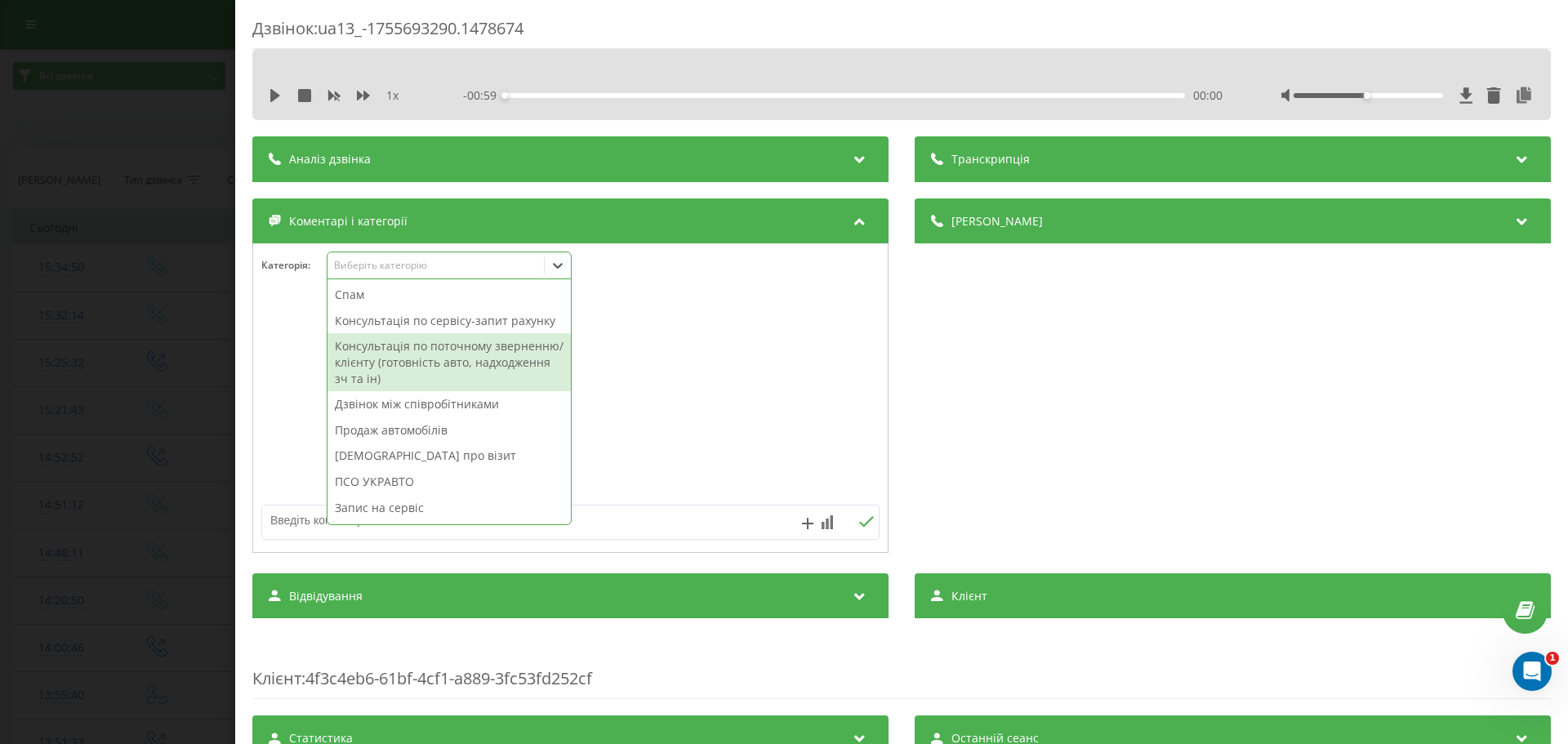
click at [616, 319] on div at bounding box center [570, 399] width 635 height 196
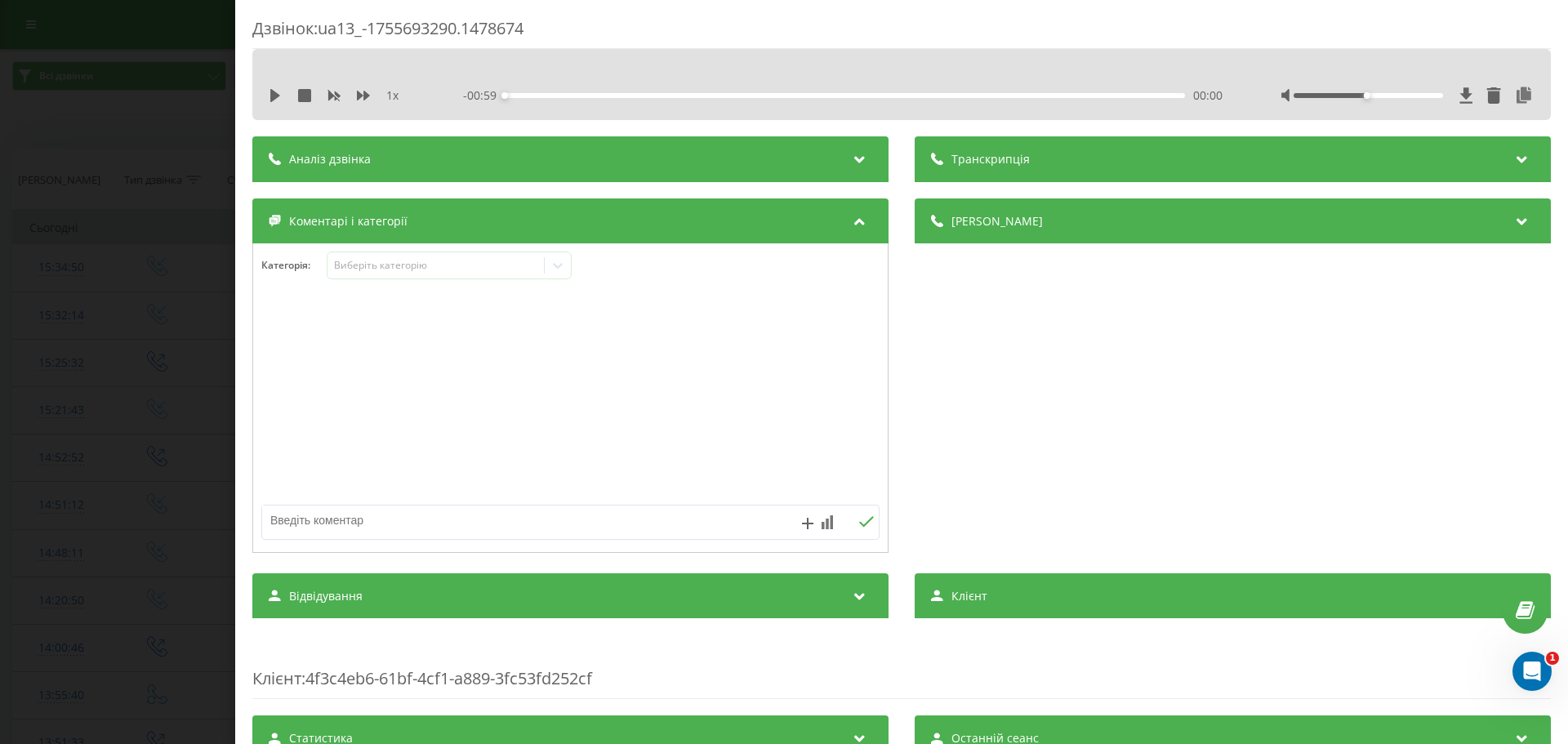
click at [483, 271] on div "Виберіть категорію" at bounding box center [436, 265] width 204 height 13
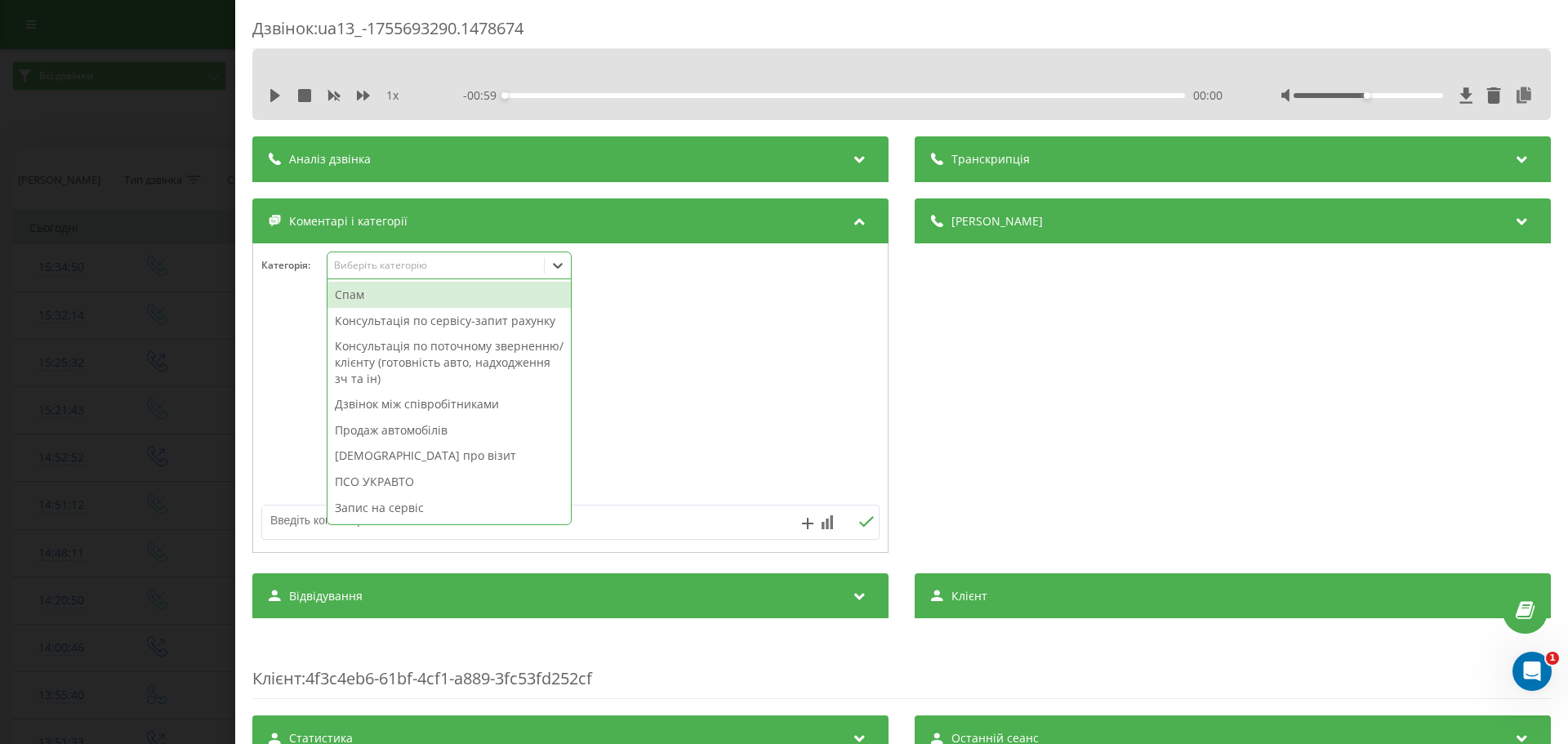
click at [605, 318] on div at bounding box center [570, 399] width 635 height 196
click at [538, 276] on div "Виберіть категорію" at bounding box center [449, 265] width 245 height 27
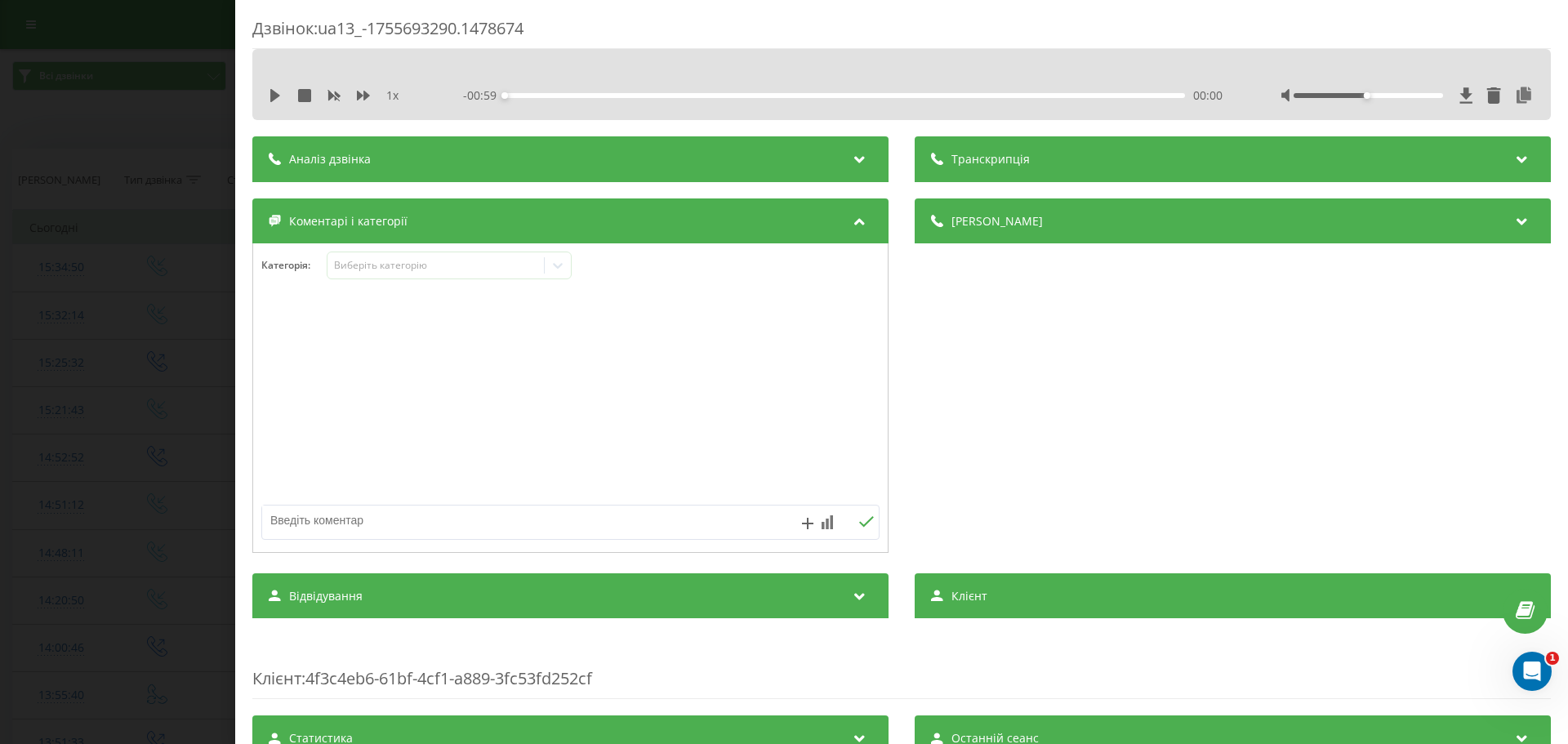
click at [673, 350] on div at bounding box center [570, 399] width 635 height 196
click at [47, 373] on div "Дзвінок : ua13_-1755693290.1478674 1 x - 00:59 00:00 00:00 Транскрипція Для AI-…" at bounding box center [784, 372] width 1568 height 744
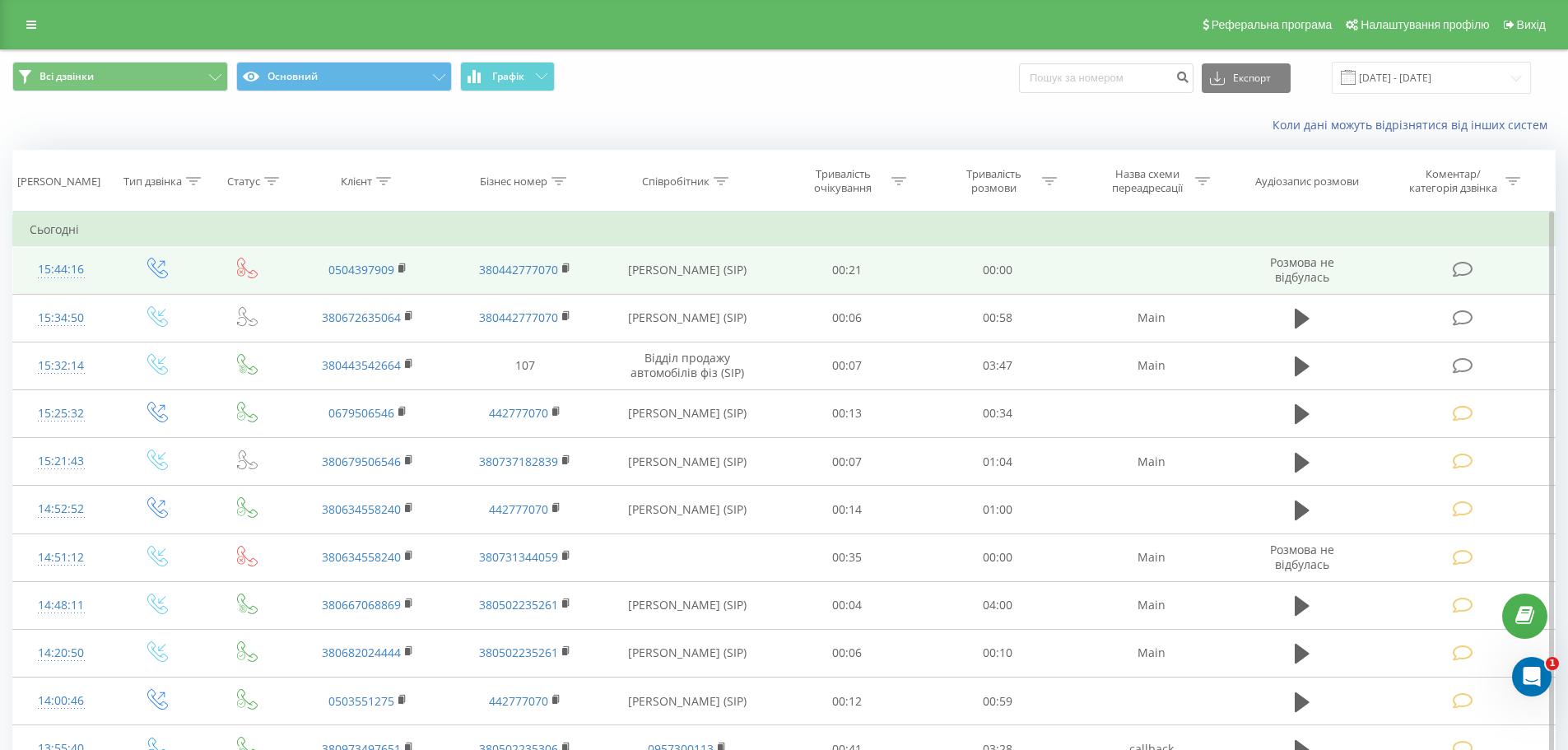
click at [1463, 260] on icon at bounding box center [1463, 269] width 21 height 17
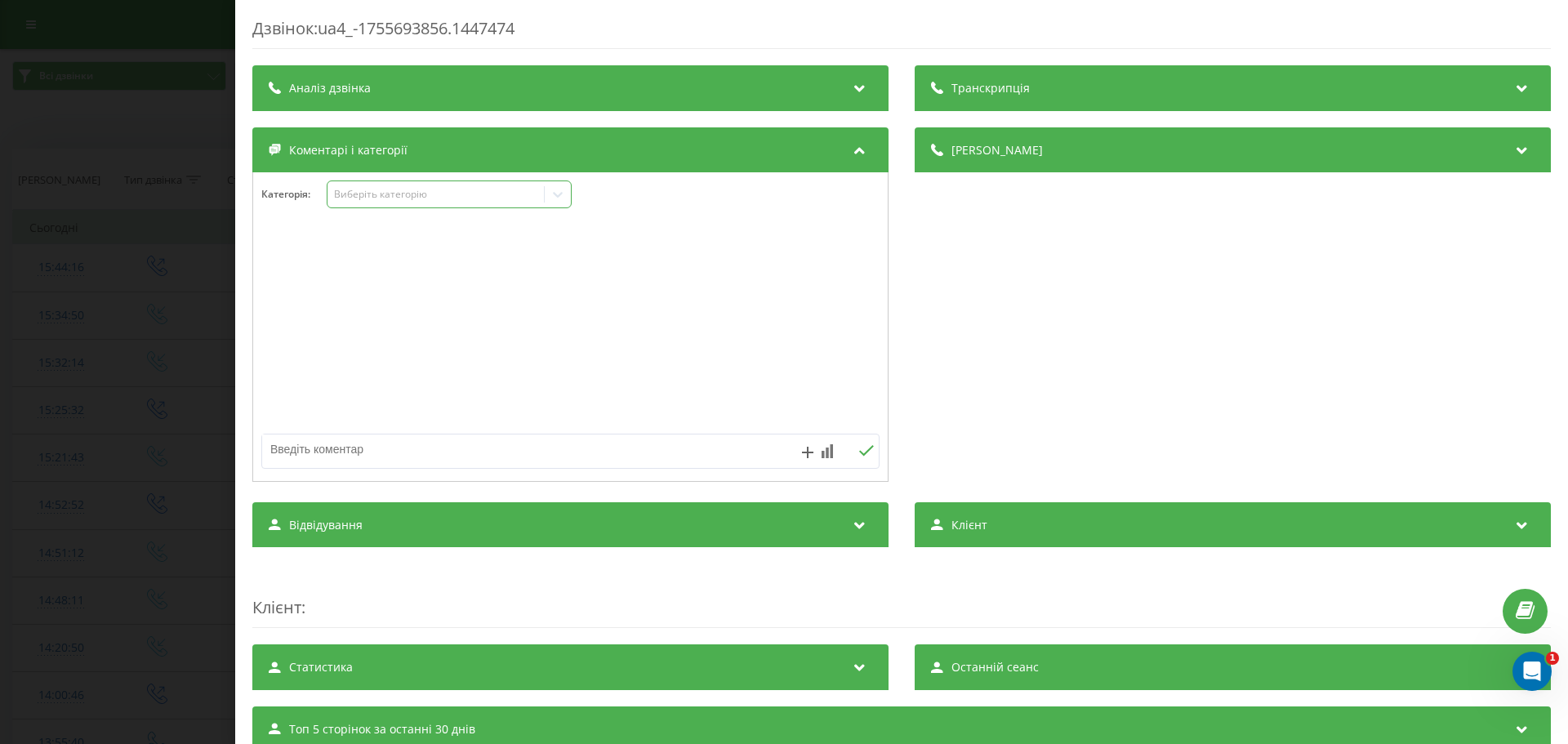
click at [524, 202] on div "Виберіть категорію" at bounding box center [435, 194] width 216 height 15
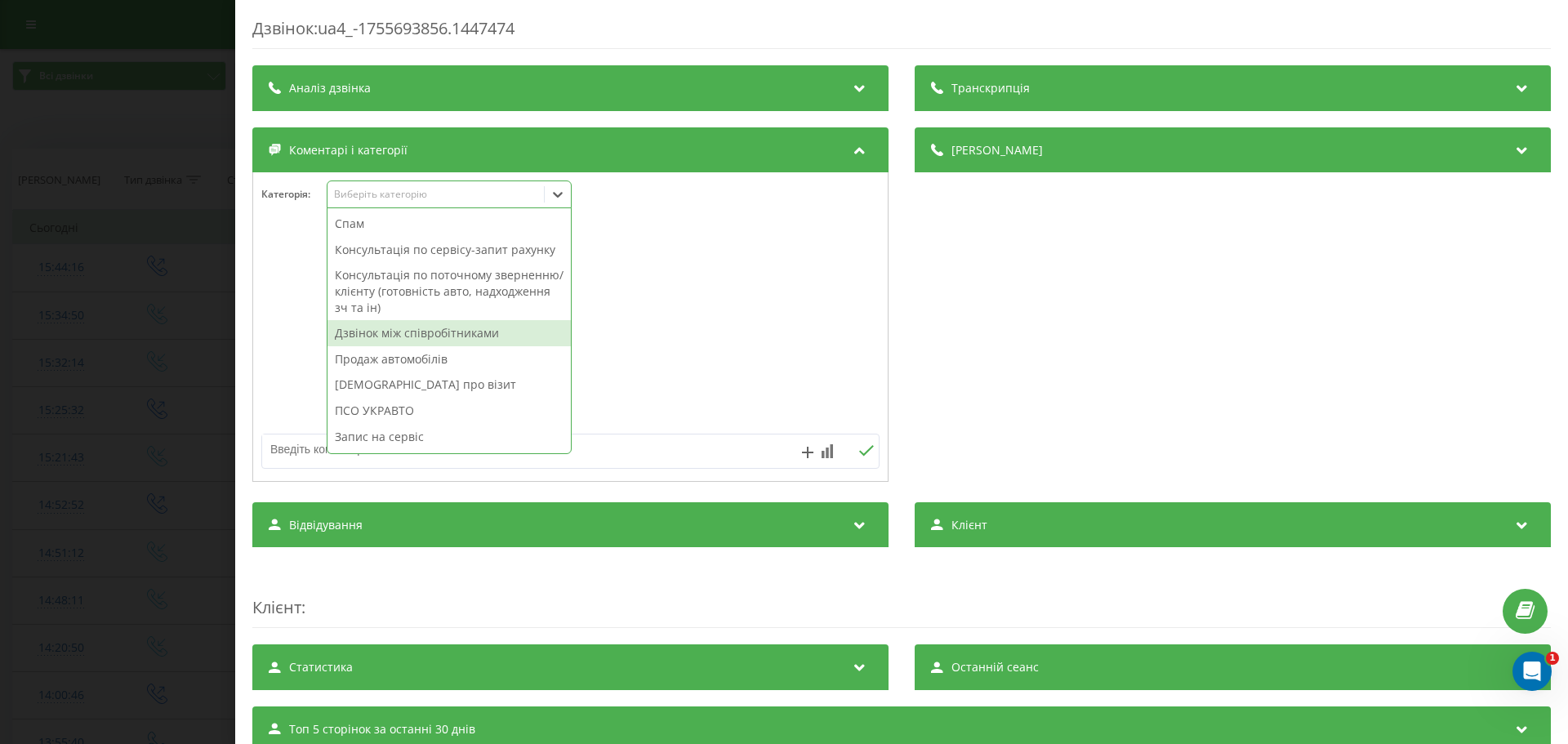
click at [441, 338] on div "Дзвінок між співробітниками" at bounding box center [449, 333] width 243 height 26
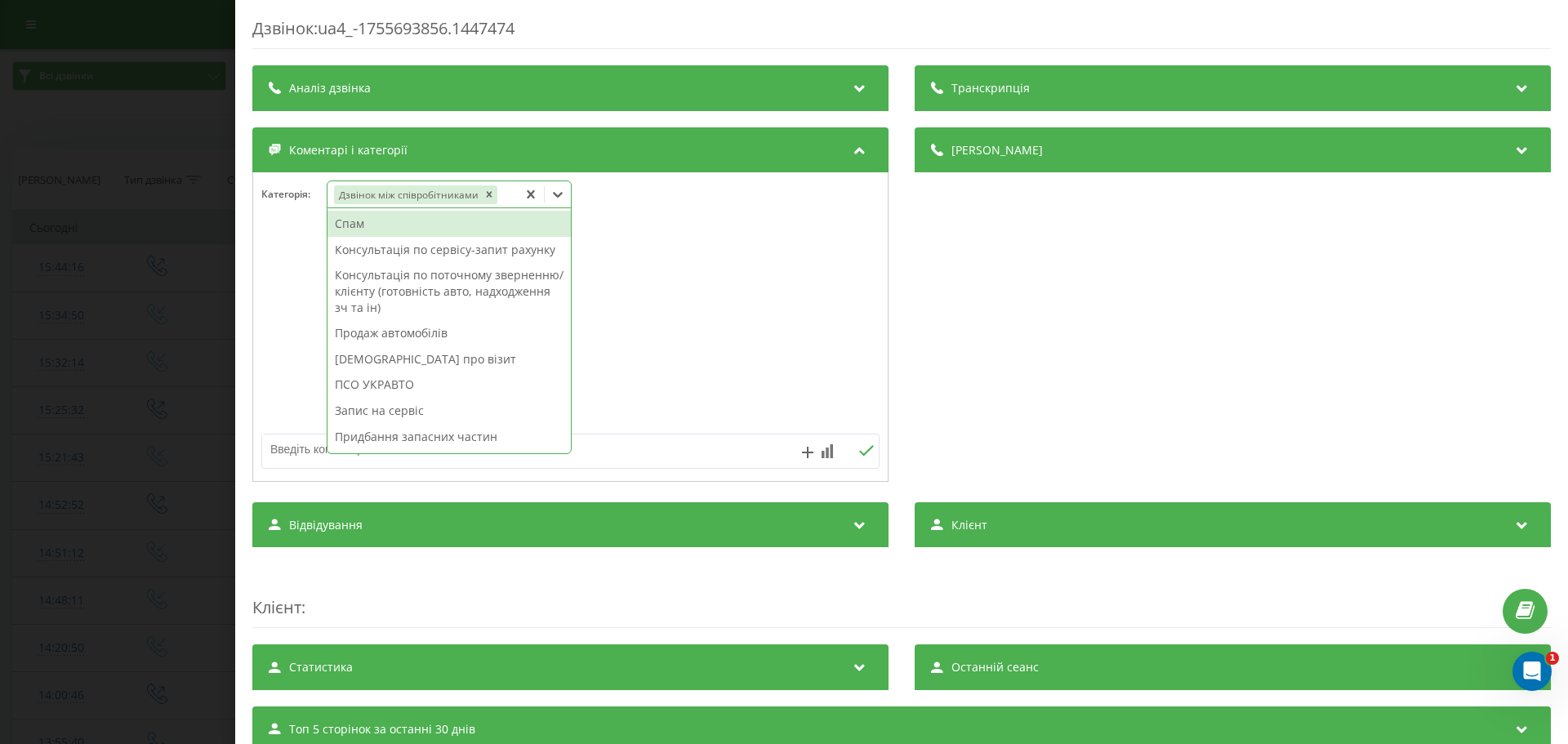
click at [721, 305] on div at bounding box center [570, 327] width 635 height 196
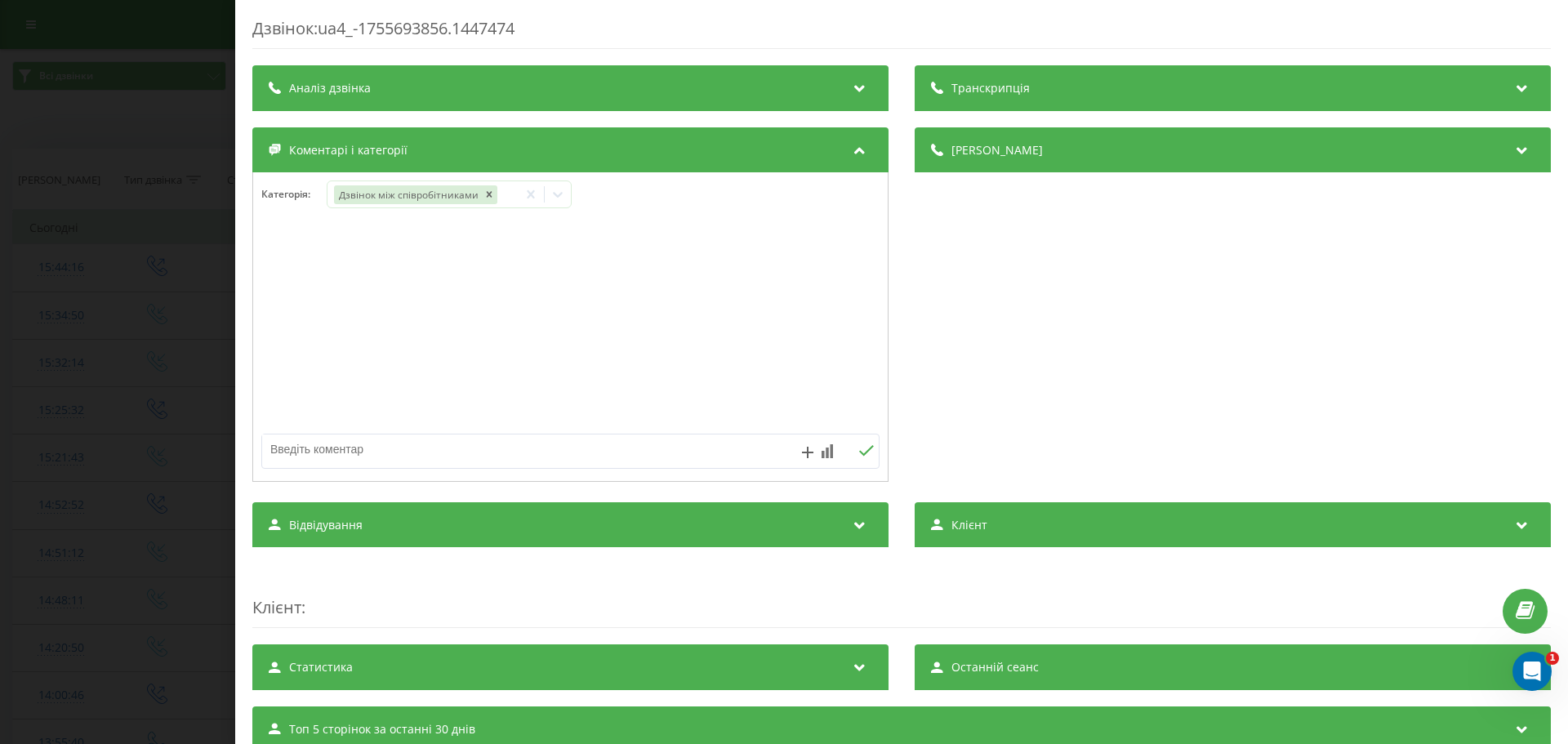
click at [153, 325] on div "Дзвінок : ua4_-1755693856.1447474 Транскрипція Для AI-аналізу майбутніх дзвінкі…" at bounding box center [784, 372] width 1568 height 744
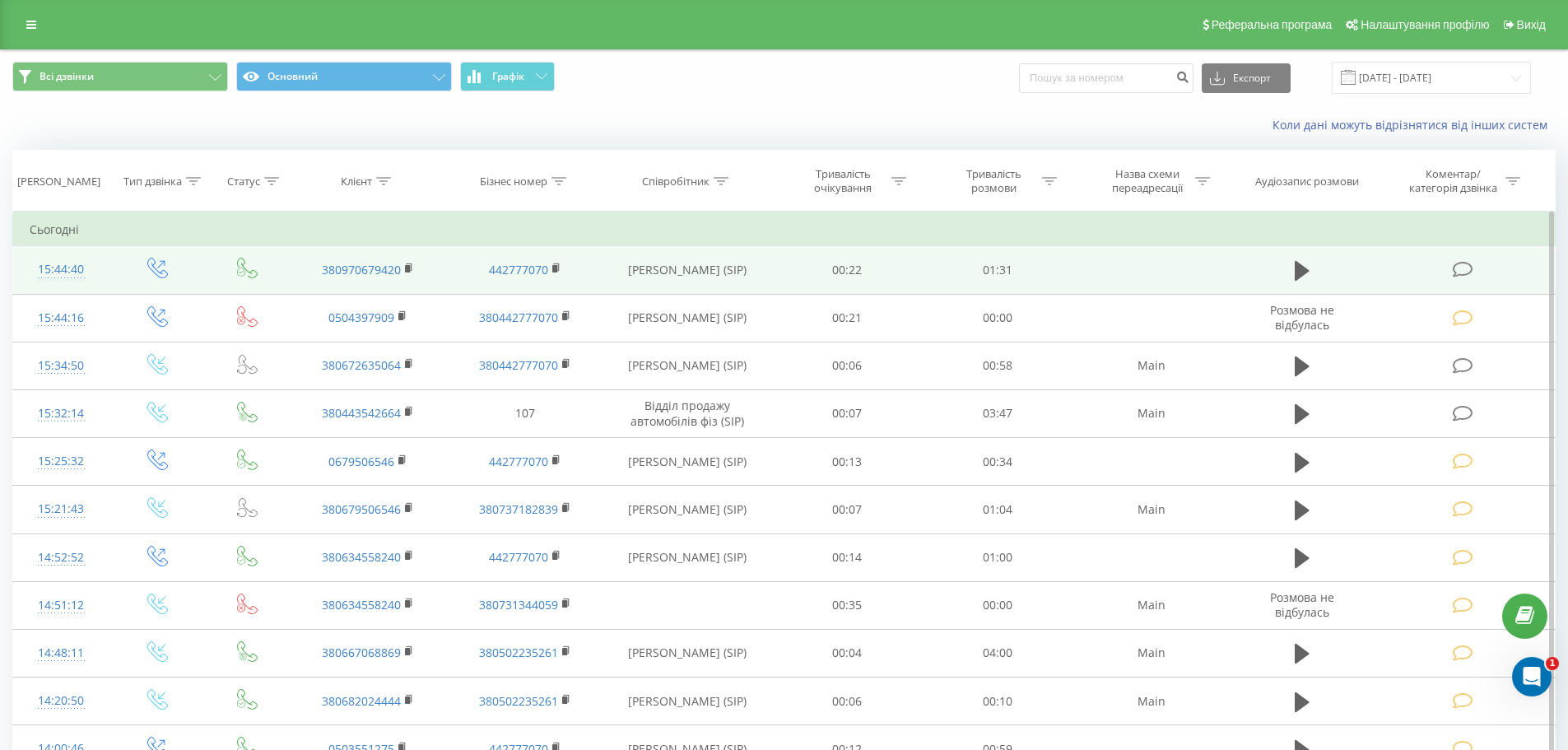
click at [1458, 266] on icon at bounding box center [1463, 269] width 21 height 17
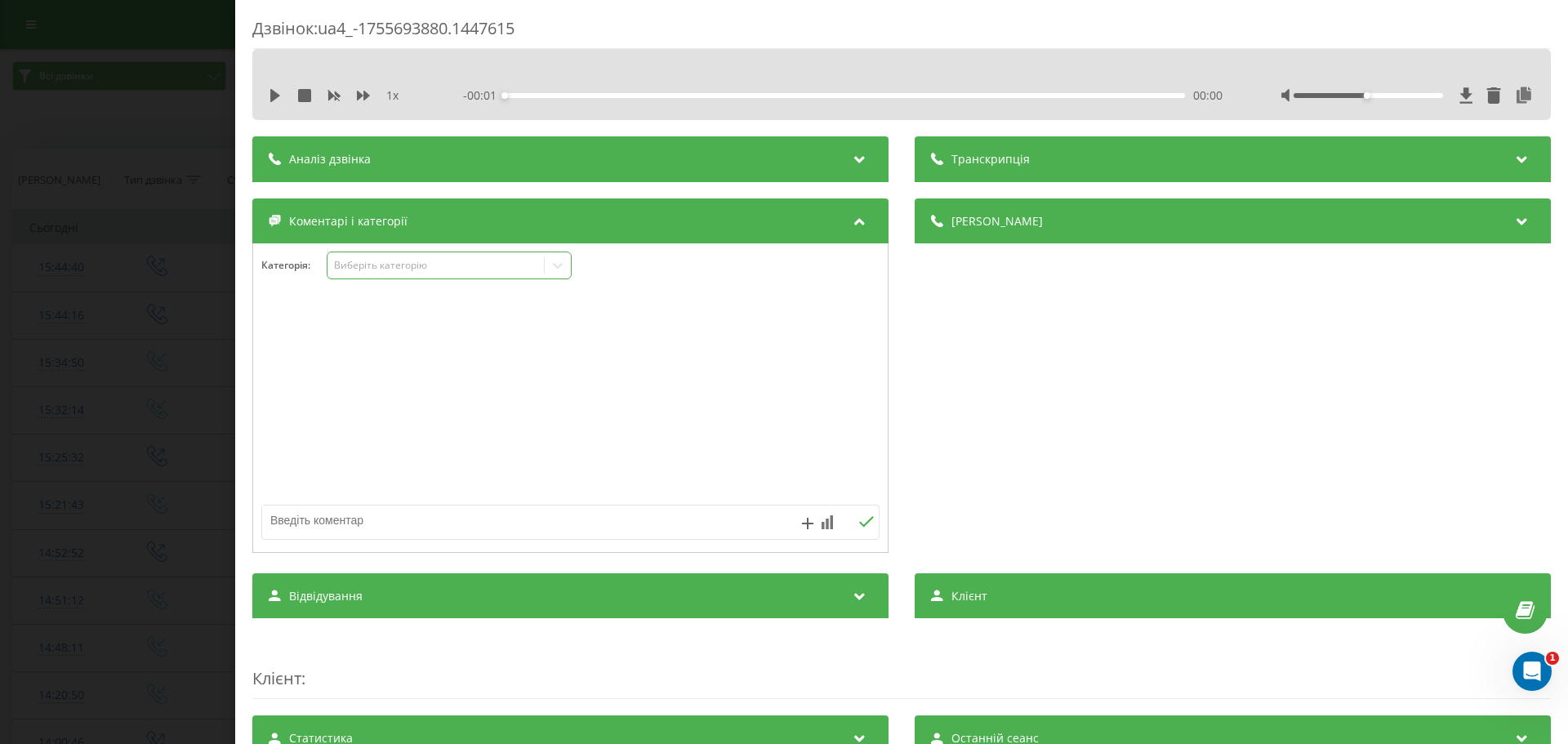
click at [468, 269] on div "Виберіть категорію" at bounding box center [436, 265] width 204 height 13
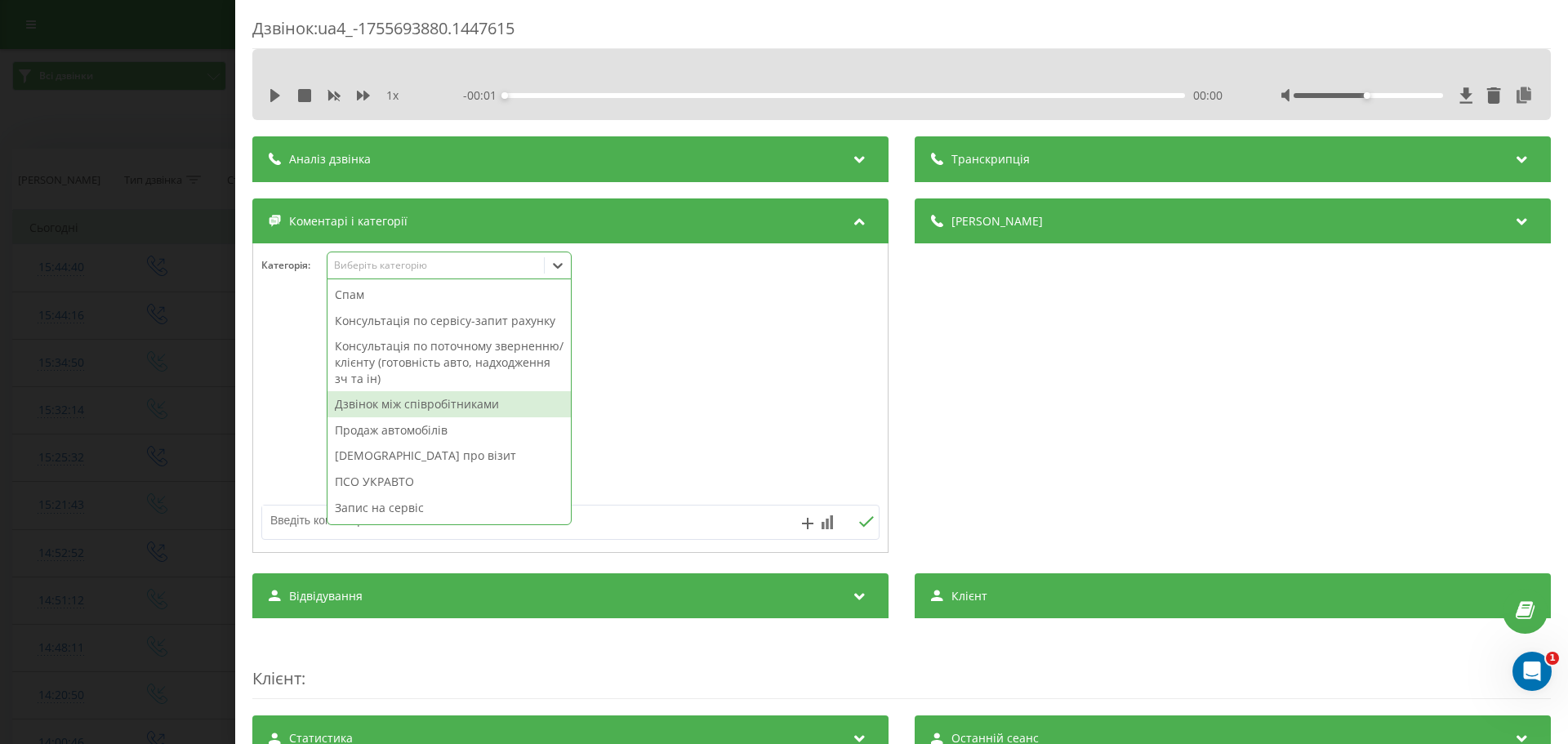
click at [467, 406] on div "Дзвінок між співробітниками" at bounding box center [449, 405] width 243 height 26
click at [730, 353] on div at bounding box center [570, 399] width 635 height 196
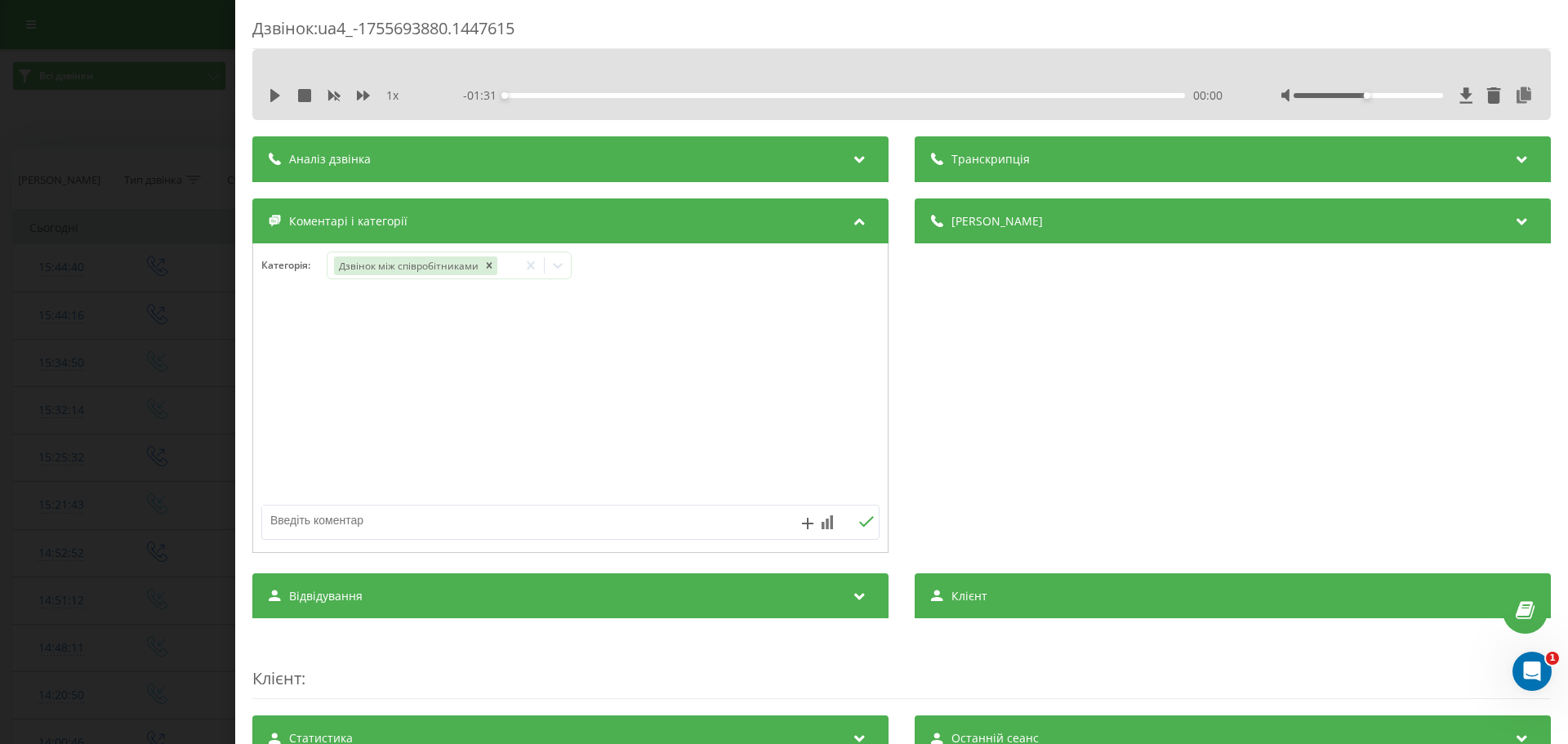
click at [82, 301] on div "Дзвінок : ua4_-1755693880.1447615 1 x - 01:31 00:00 00:00 Транскрипція Для AI-а…" at bounding box center [784, 372] width 1568 height 744
